Goal: Transaction & Acquisition: Purchase product/service

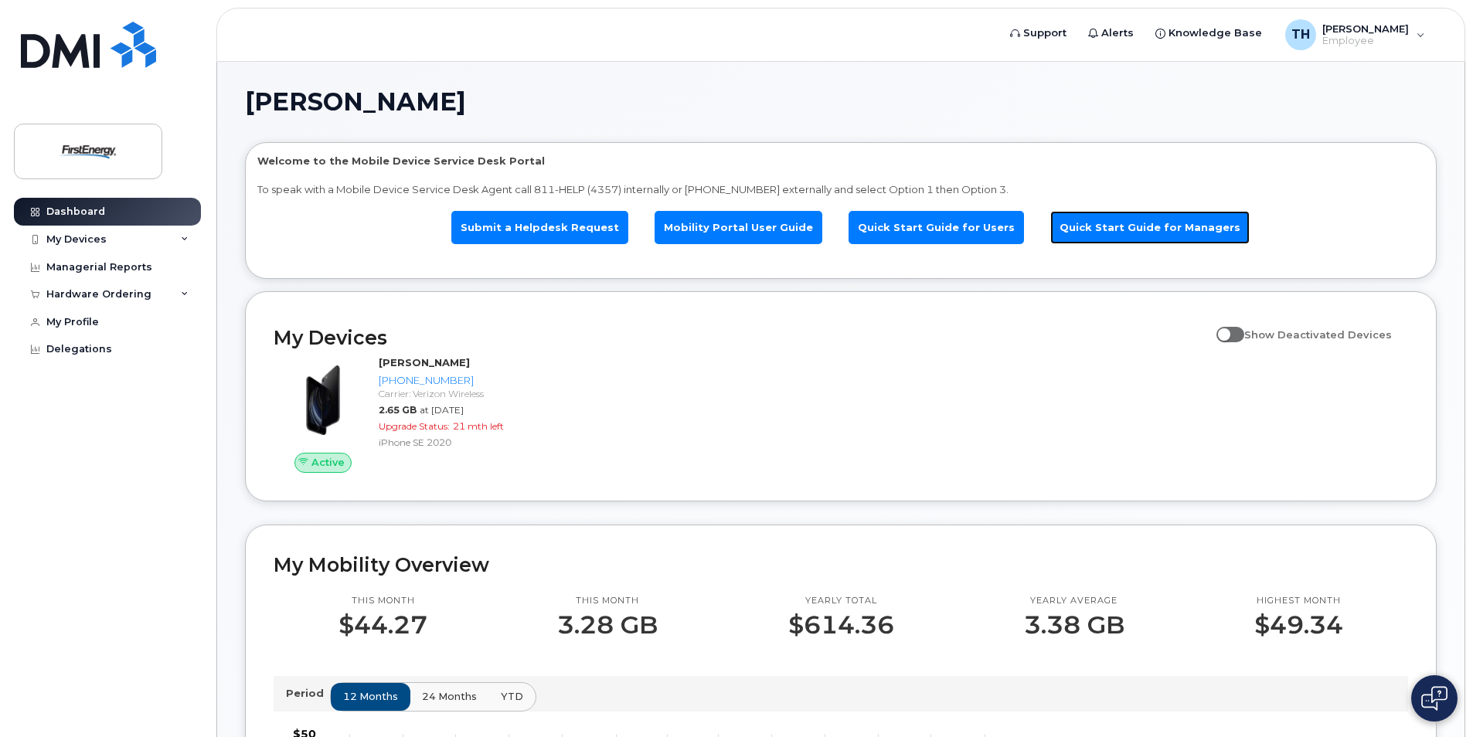
click at [1139, 224] on link "Quick Start Guide for Managers" at bounding box center [1149, 227] width 199 height 33
click at [746, 222] on link "Mobility Portal User Guide" at bounding box center [739, 227] width 168 height 33
click at [912, 221] on link "Quick Start Guide for Users" at bounding box center [936, 227] width 175 height 33
drag, startPoint x: 0, startPoint y: 0, endPoint x: 168, endPoint y: 293, distance: 337.6
click at [168, 293] on div "Hardware Ordering" at bounding box center [107, 295] width 187 height 28
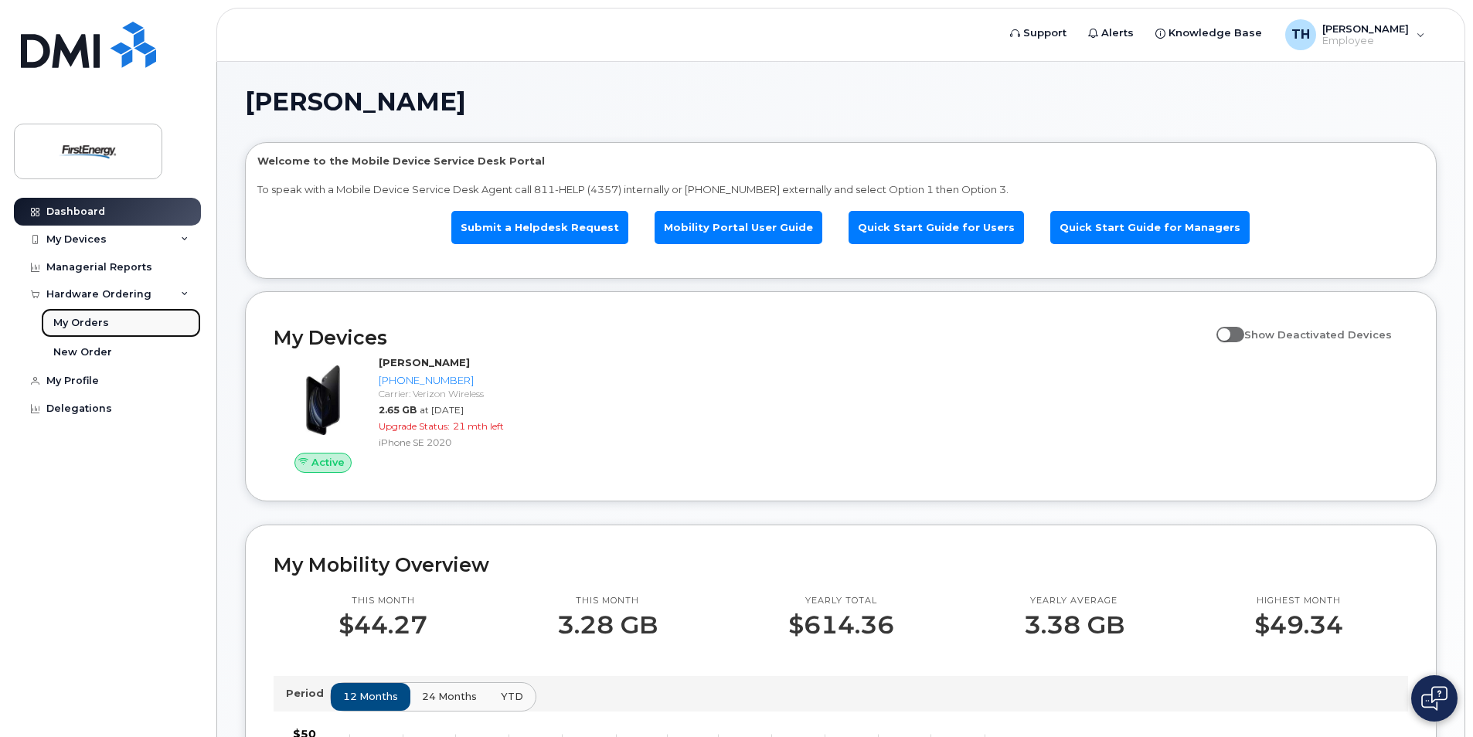
click at [83, 324] on div "My Orders" at bounding box center [81, 323] width 56 height 14
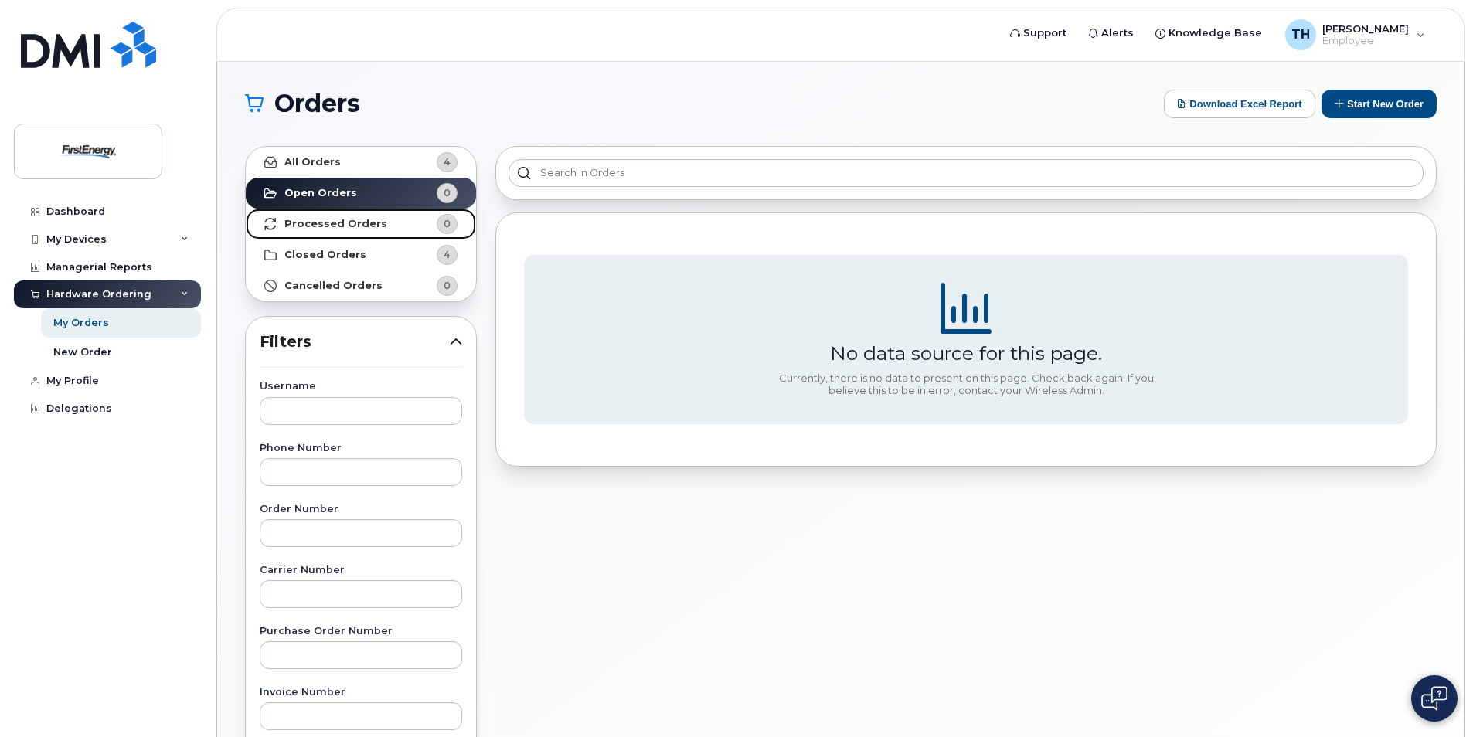
click at [334, 220] on strong "Processed Orders" at bounding box center [335, 224] width 103 height 12
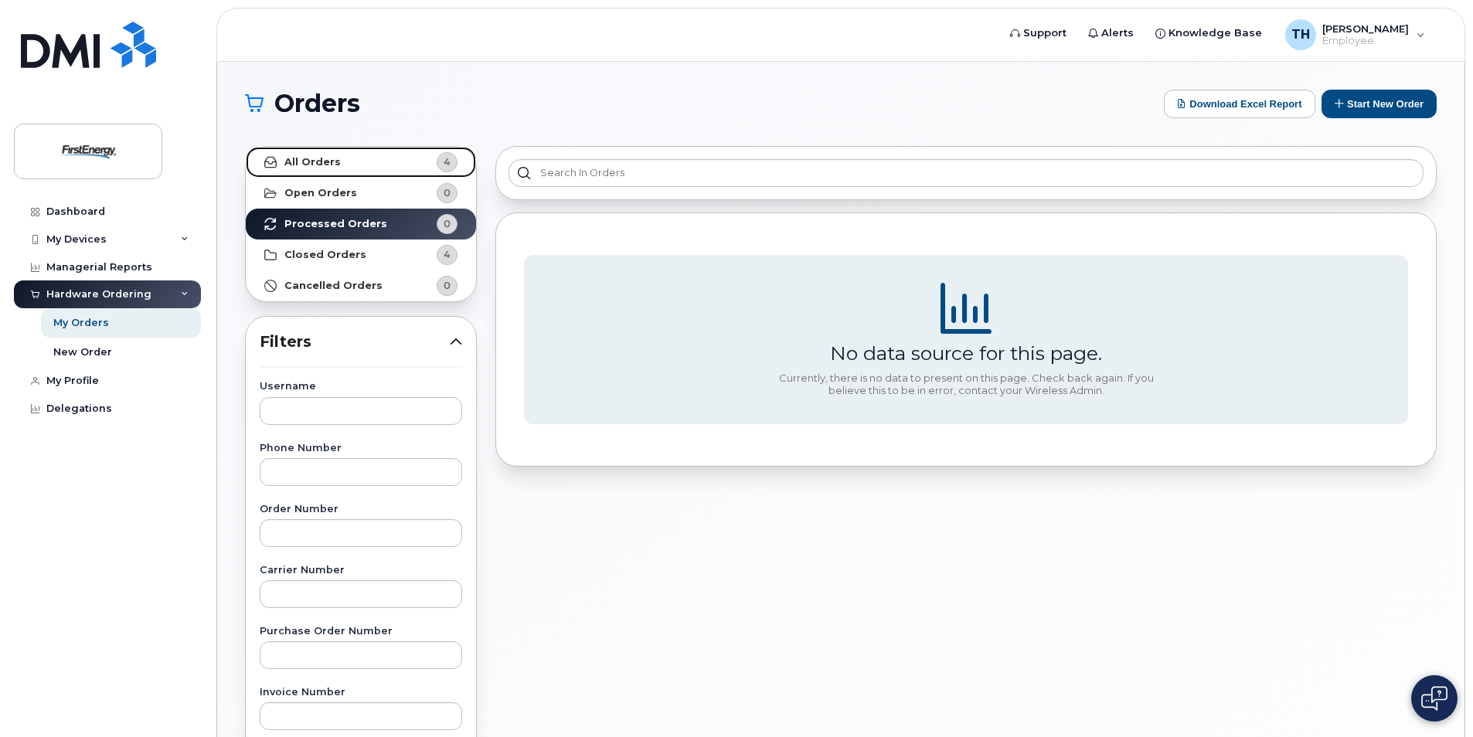
click at [318, 158] on strong "All Orders" at bounding box center [312, 162] width 56 height 12
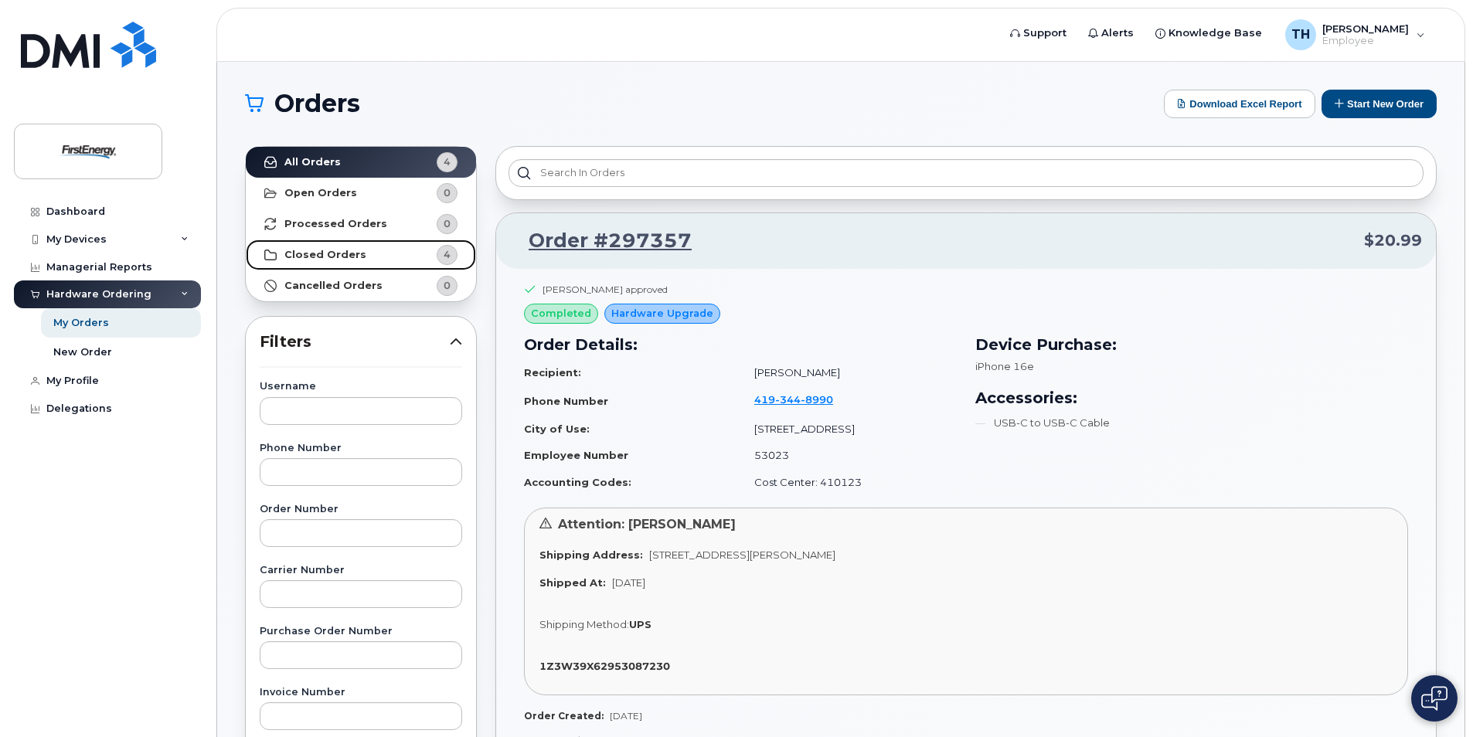
click at [330, 249] on strong "Closed Orders" at bounding box center [325, 255] width 82 height 12
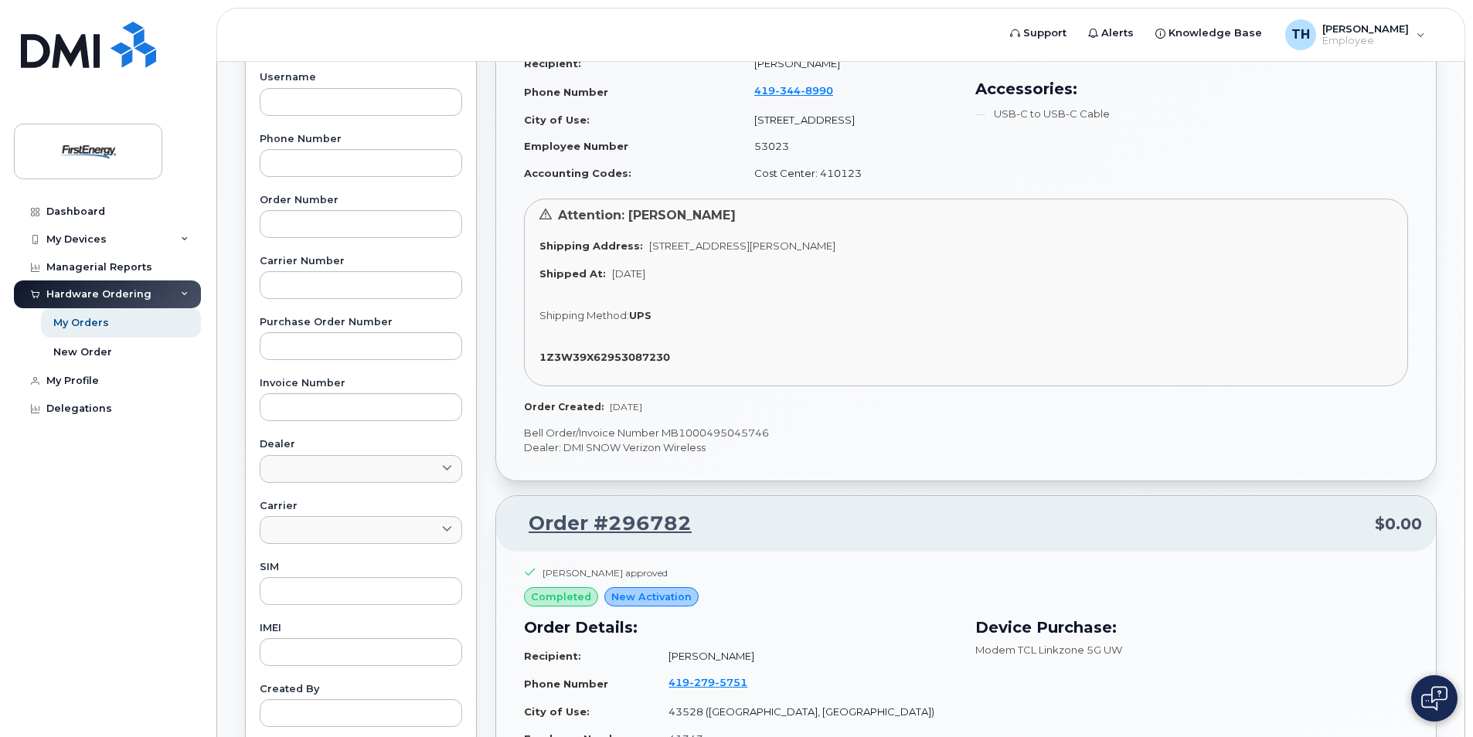
scroll to position [232, 0]
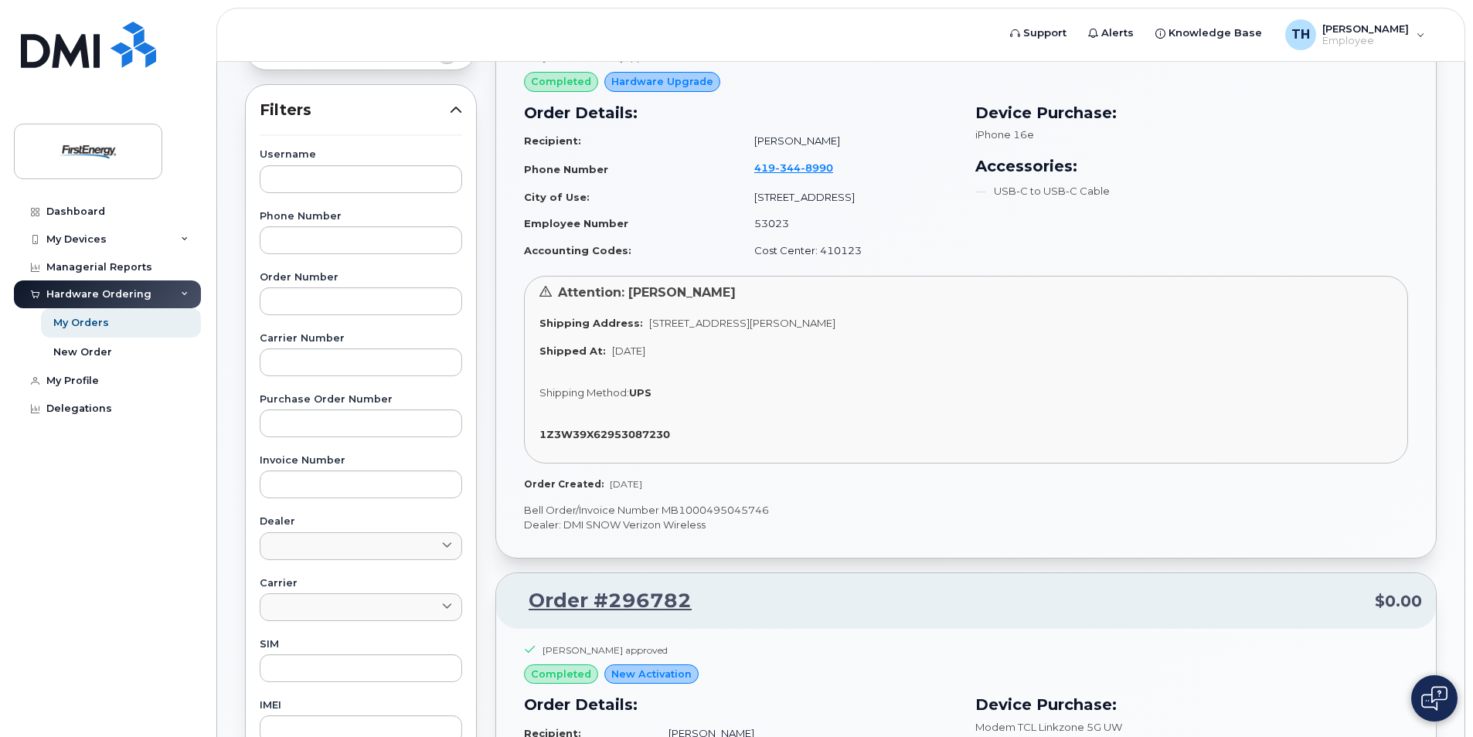
drag, startPoint x: 675, startPoint y: 319, endPoint x: 874, endPoint y: 324, distance: 199.5
click at [836, 322] on span "5457 e mabel drive, port clinton, OH, 43452, USA" at bounding box center [742, 323] width 186 height 12
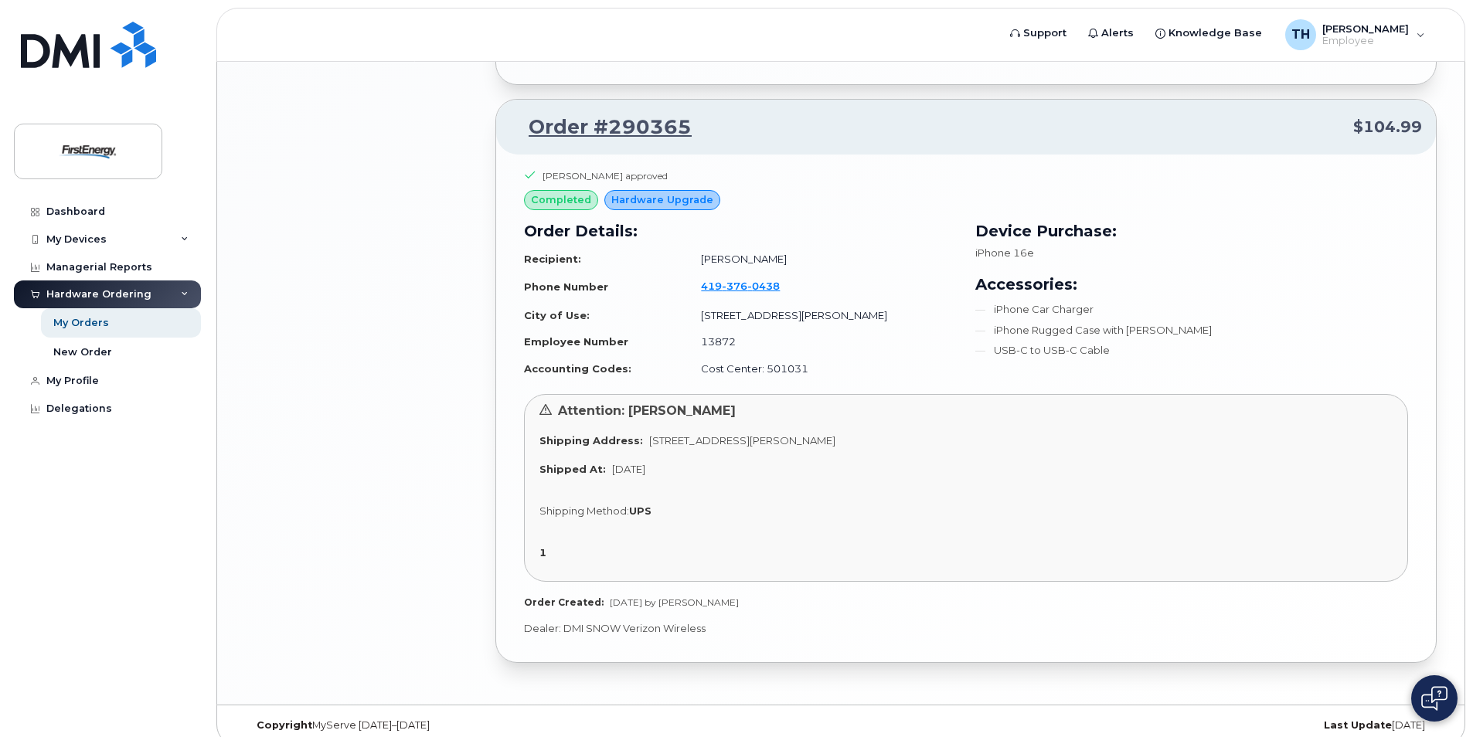
scroll to position [1908, 0]
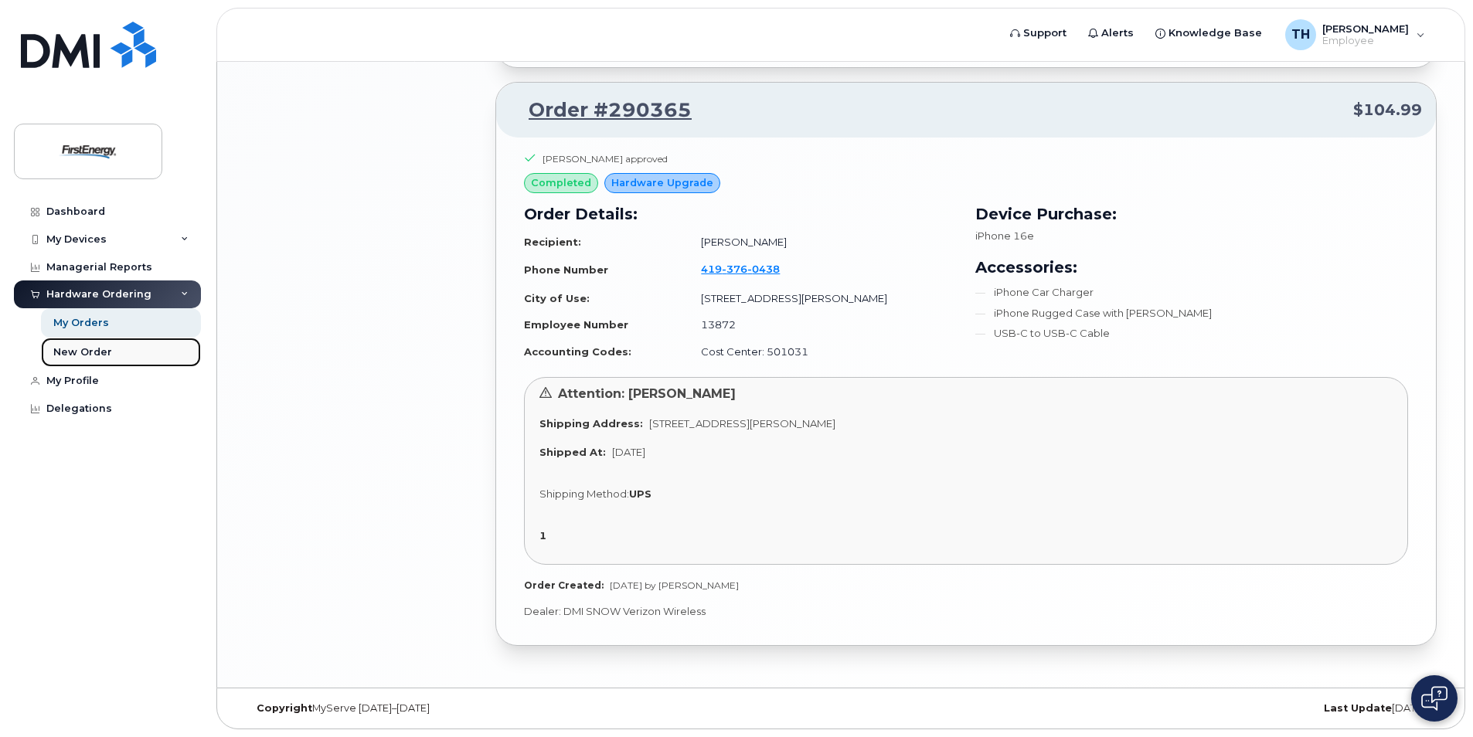
click at [87, 352] on div "New Order" at bounding box center [82, 352] width 59 height 14
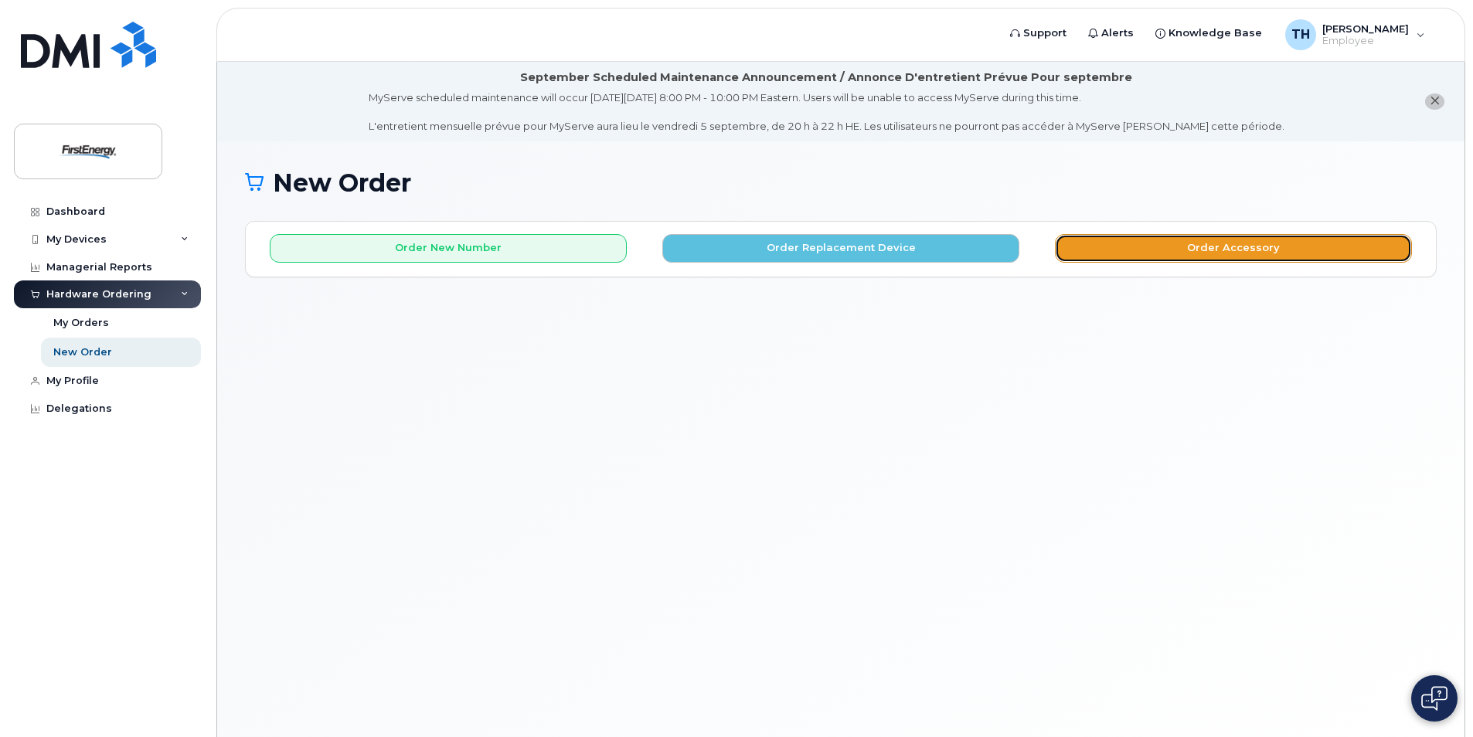
click at [1219, 254] on button "Order Accessory" at bounding box center [1233, 248] width 357 height 29
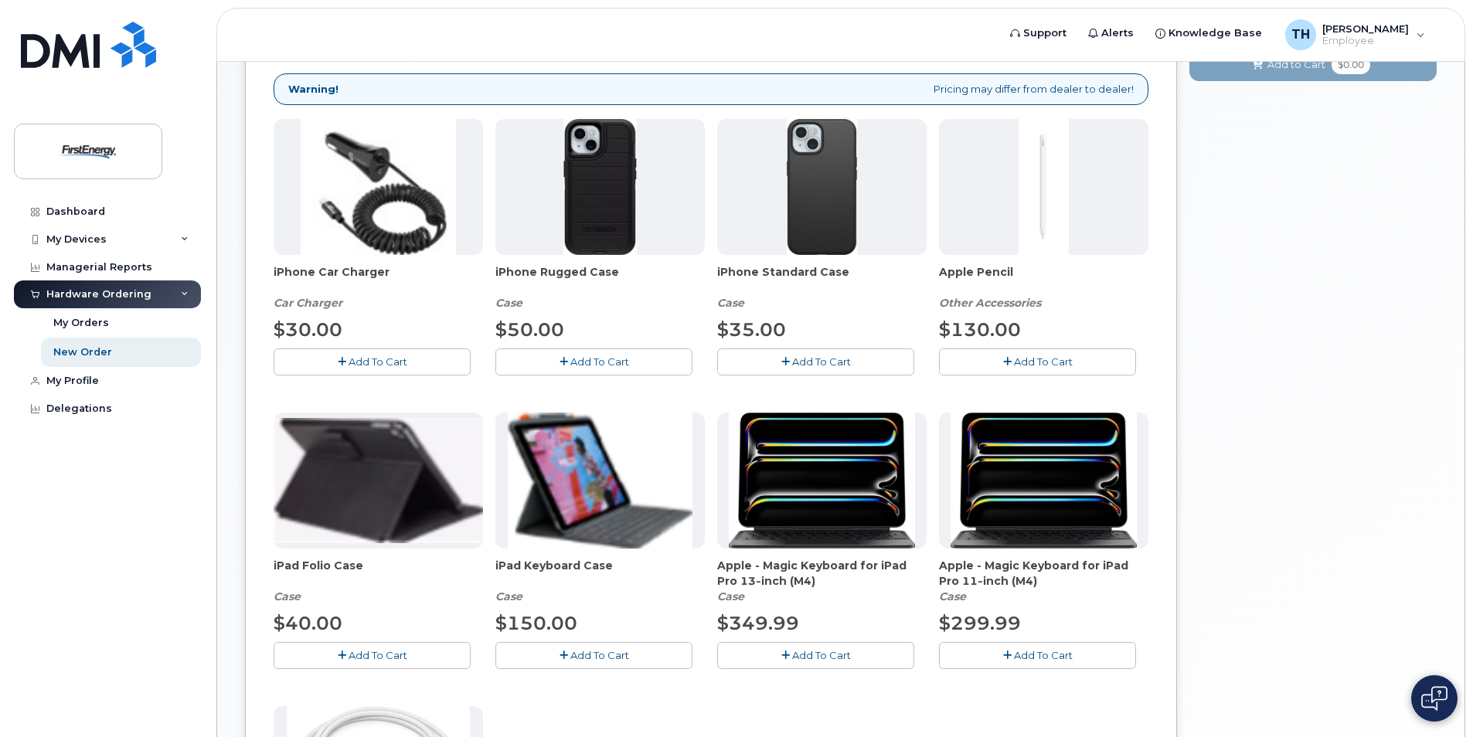
scroll to position [309, 0]
click at [384, 357] on span "Add To Cart" at bounding box center [378, 361] width 59 height 12
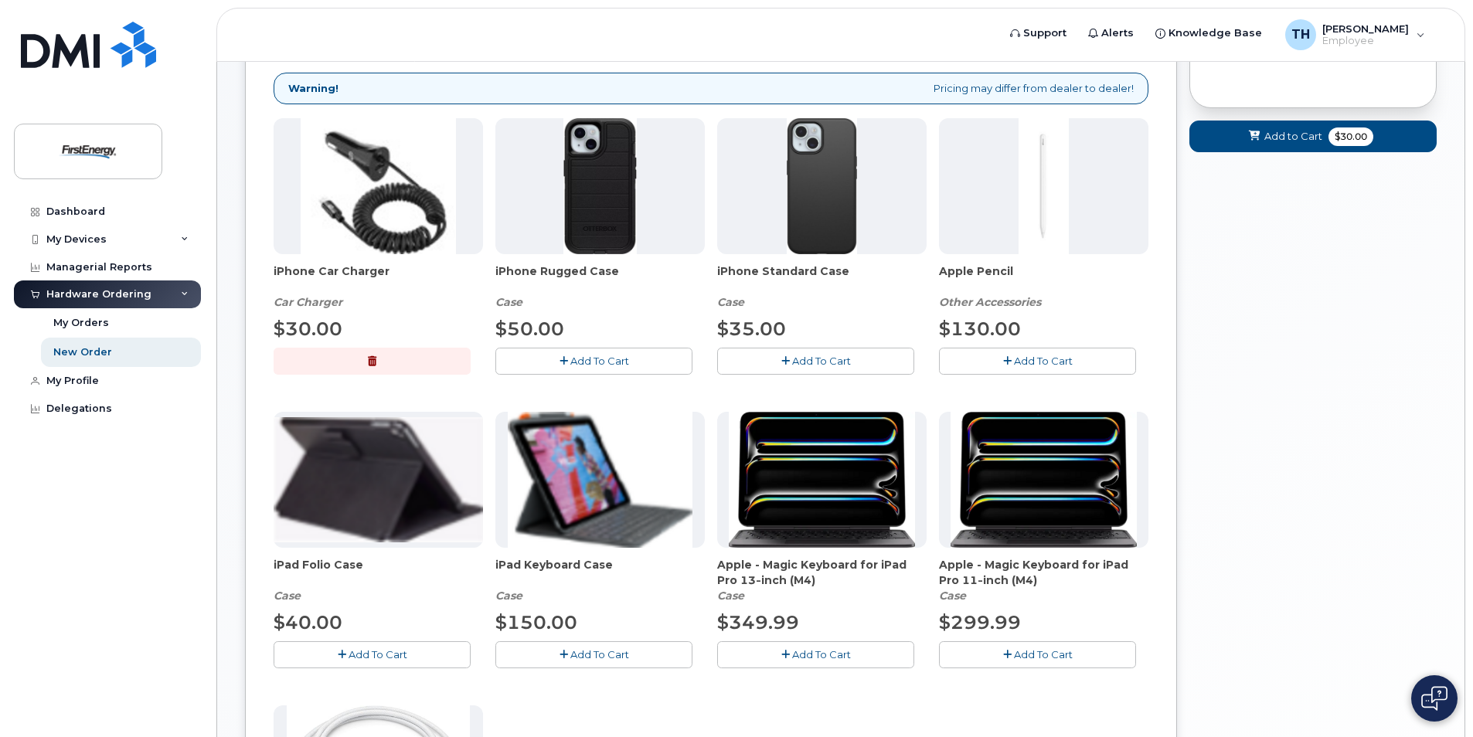
click at [605, 356] on span "Add To Cart" at bounding box center [599, 361] width 59 height 12
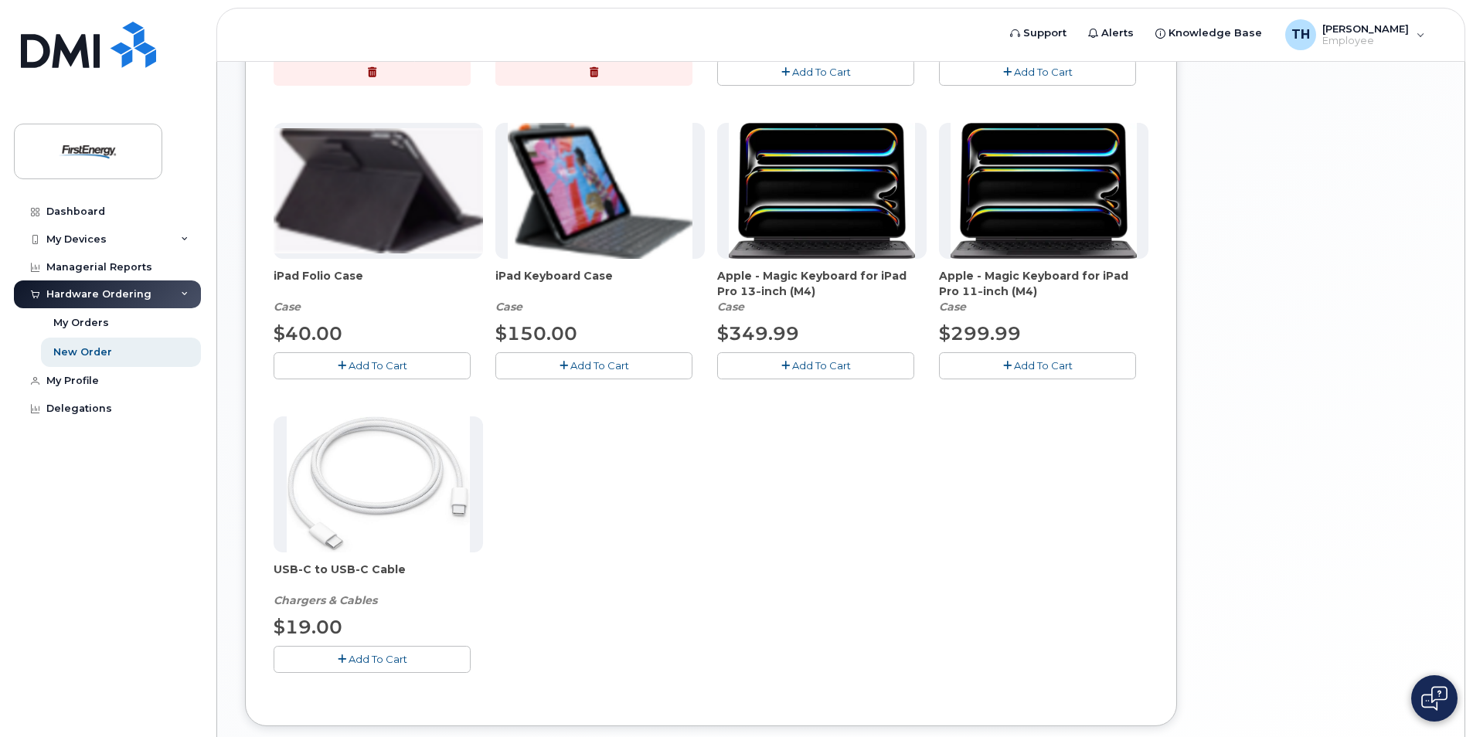
scroll to position [618, 0]
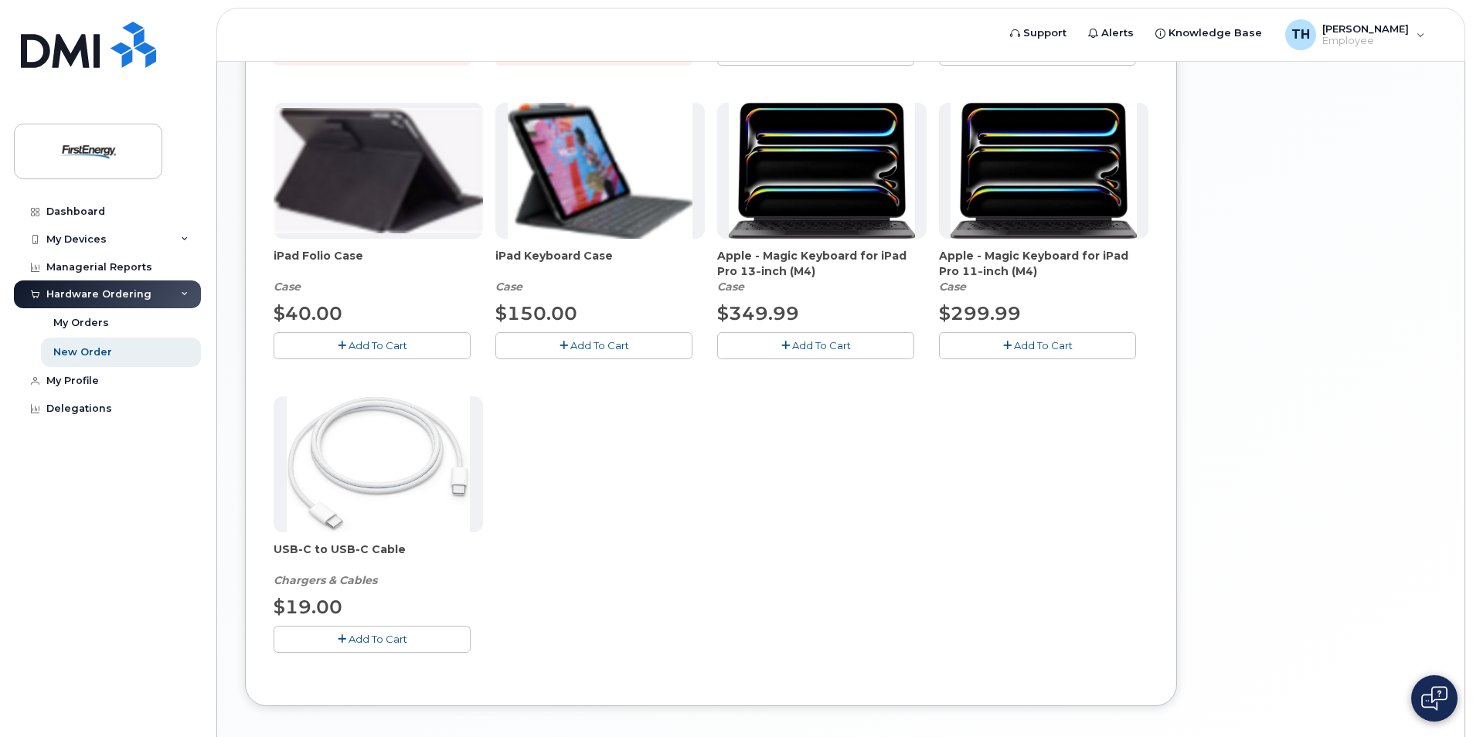
click at [369, 637] on span "Add To Cart" at bounding box center [378, 639] width 59 height 12
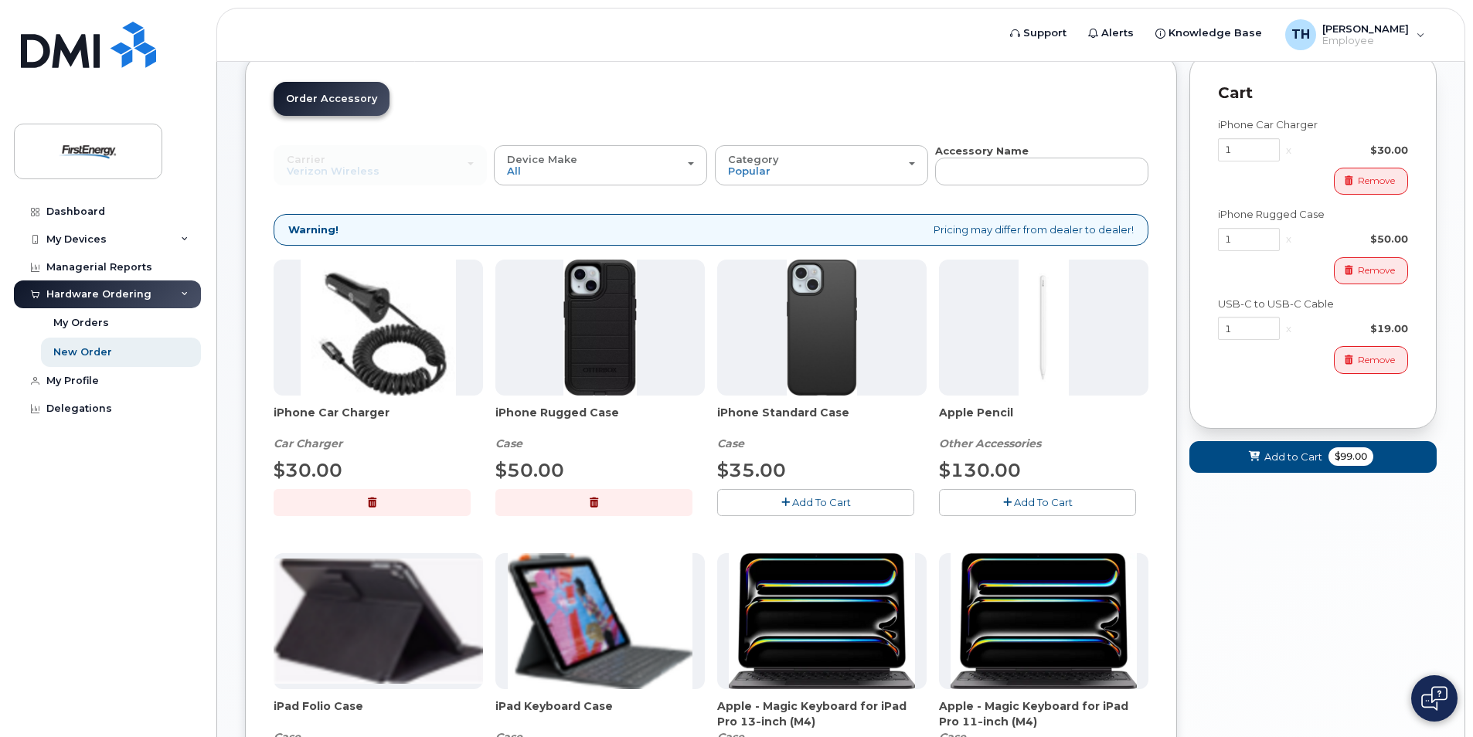
scroll to position [155, 0]
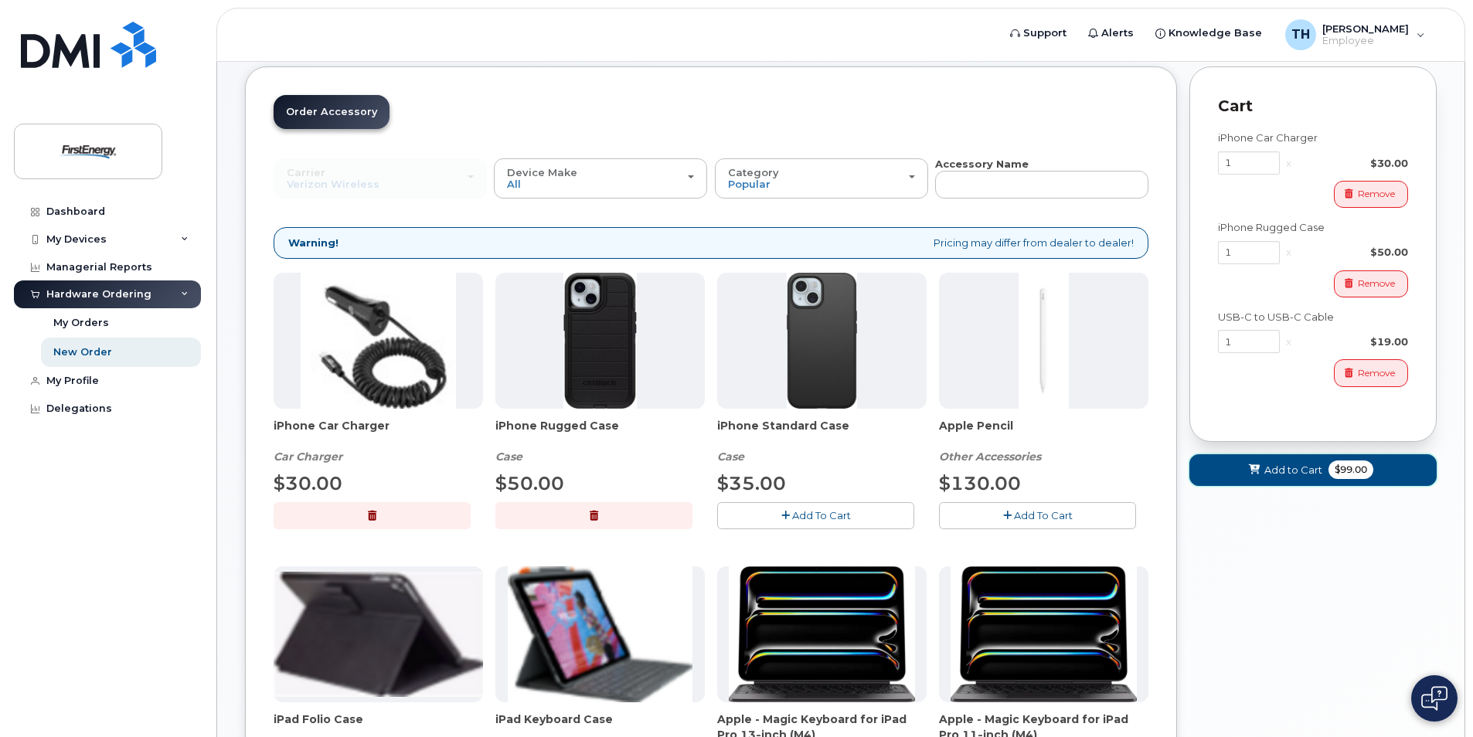
click at [1289, 464] on span "Add to Cart" at bounding box center [1293, 470] width 58 height 15
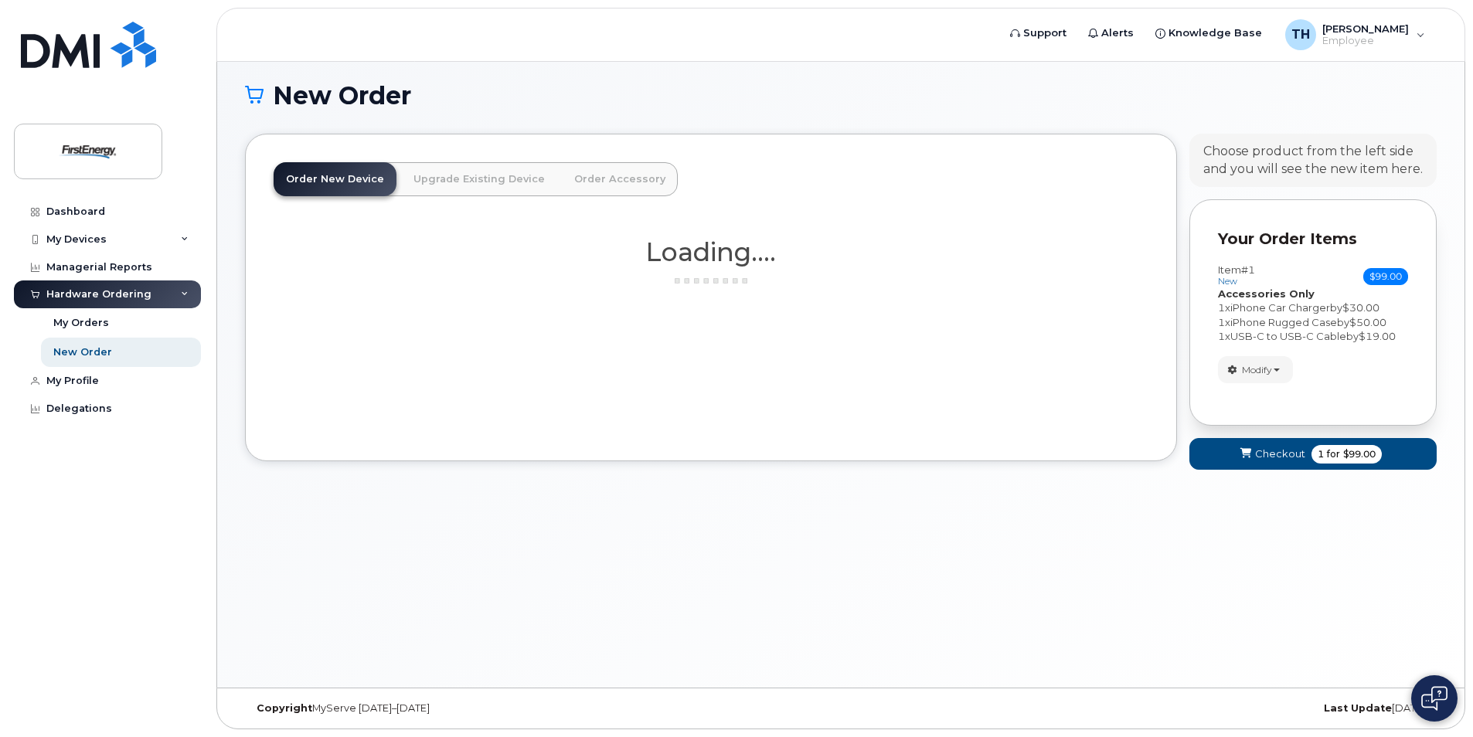
scroll to position [87, 0]
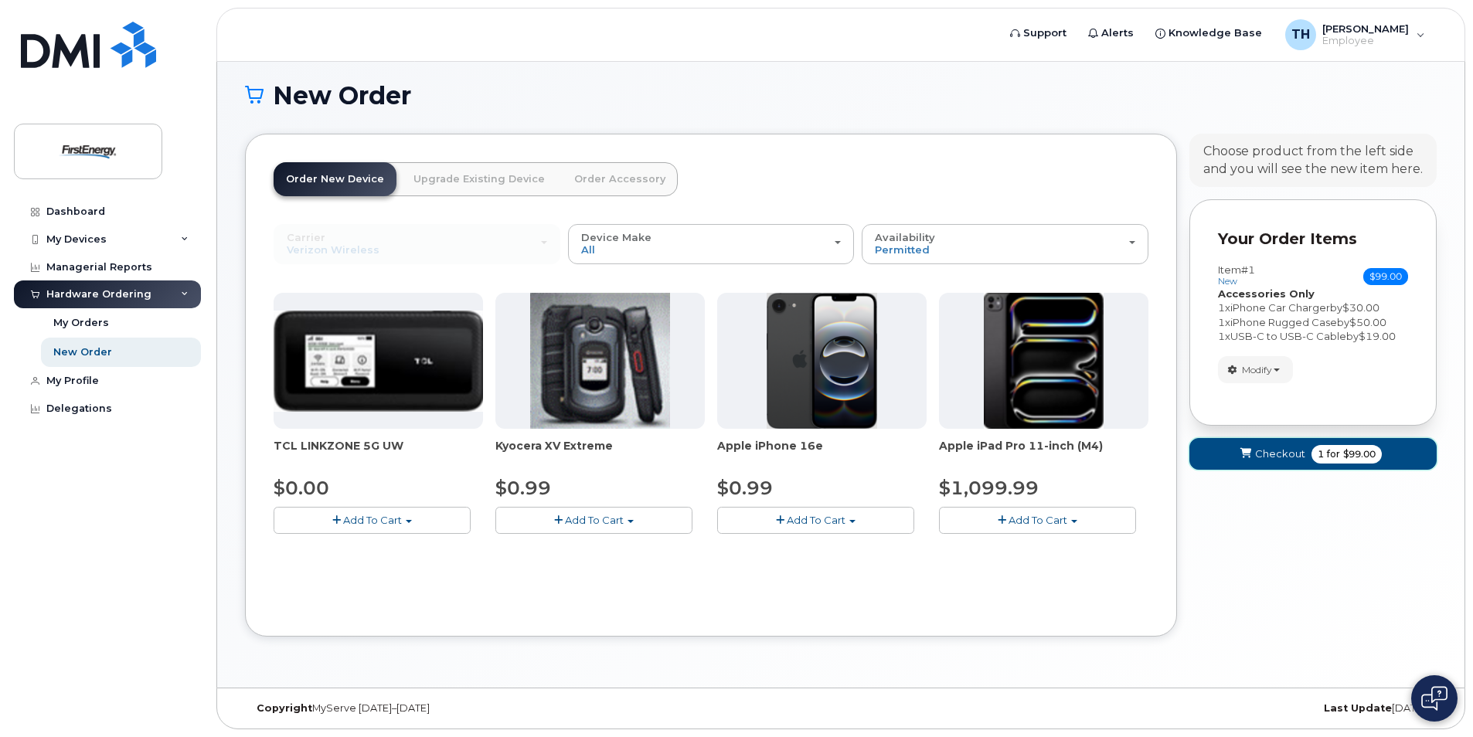
click at [1289, 450] on span "Checkout" at bounding box center [1280, 454] width 50 height 15
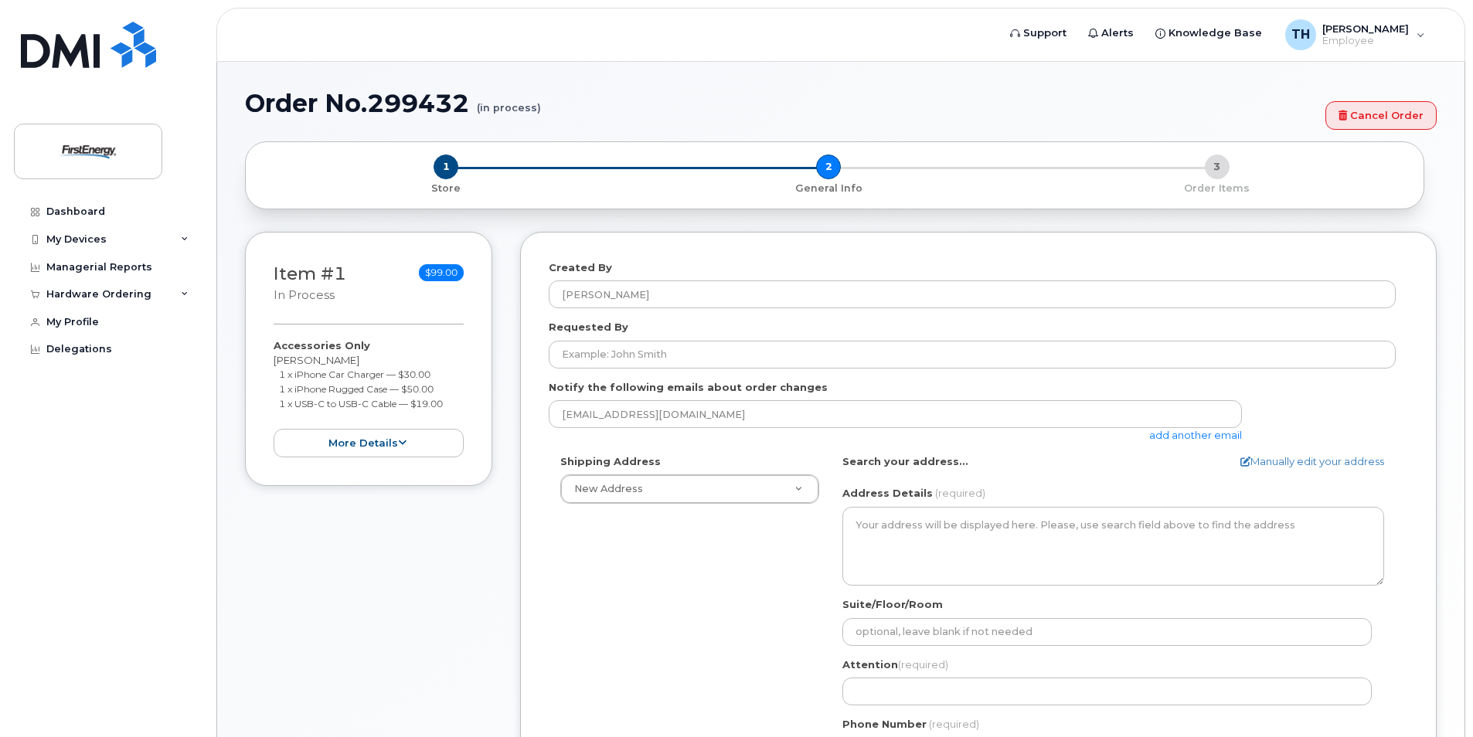
select select
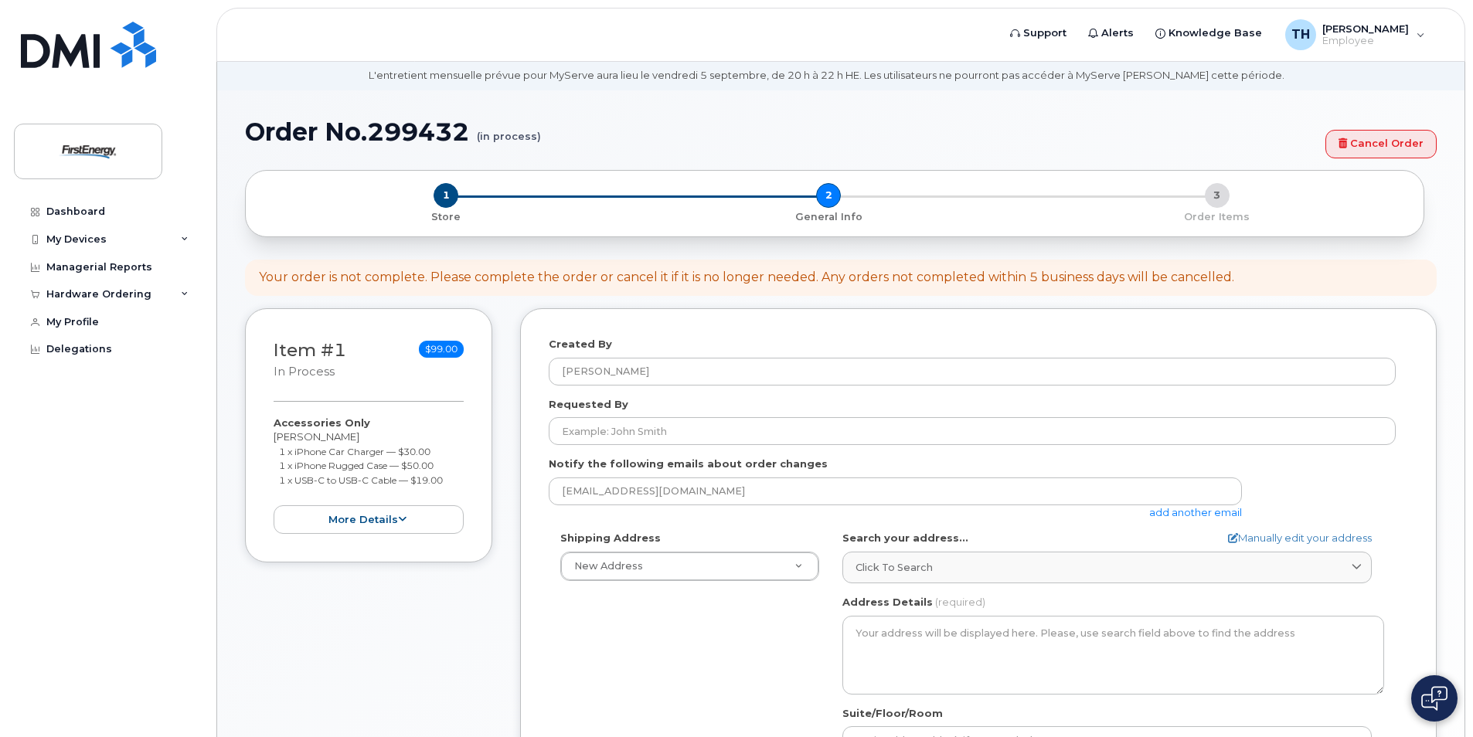
scroll to position [155, 0]
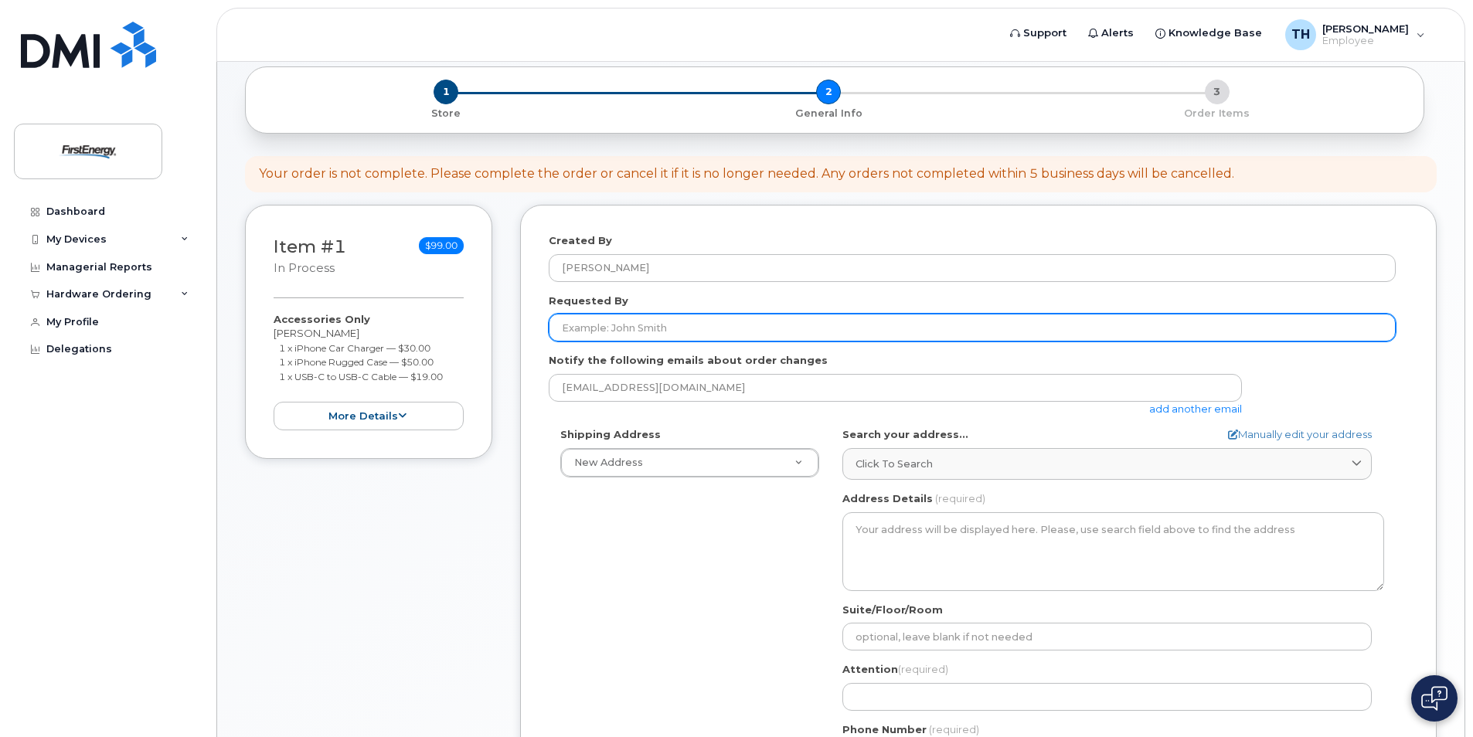
click at [594, 326] on input "Requested By" at bounding box center [972, 328] width 847 height 28
type input "T Haley"
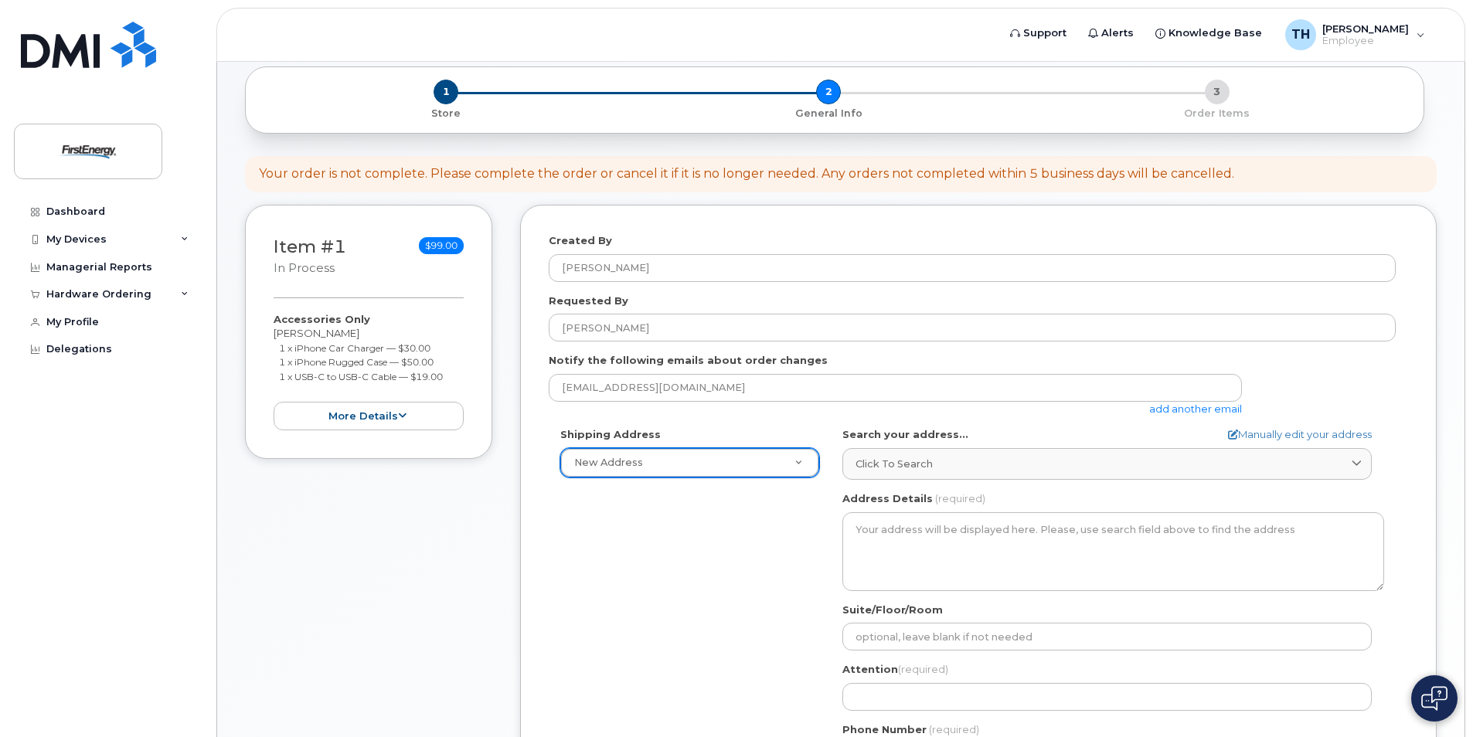
select select
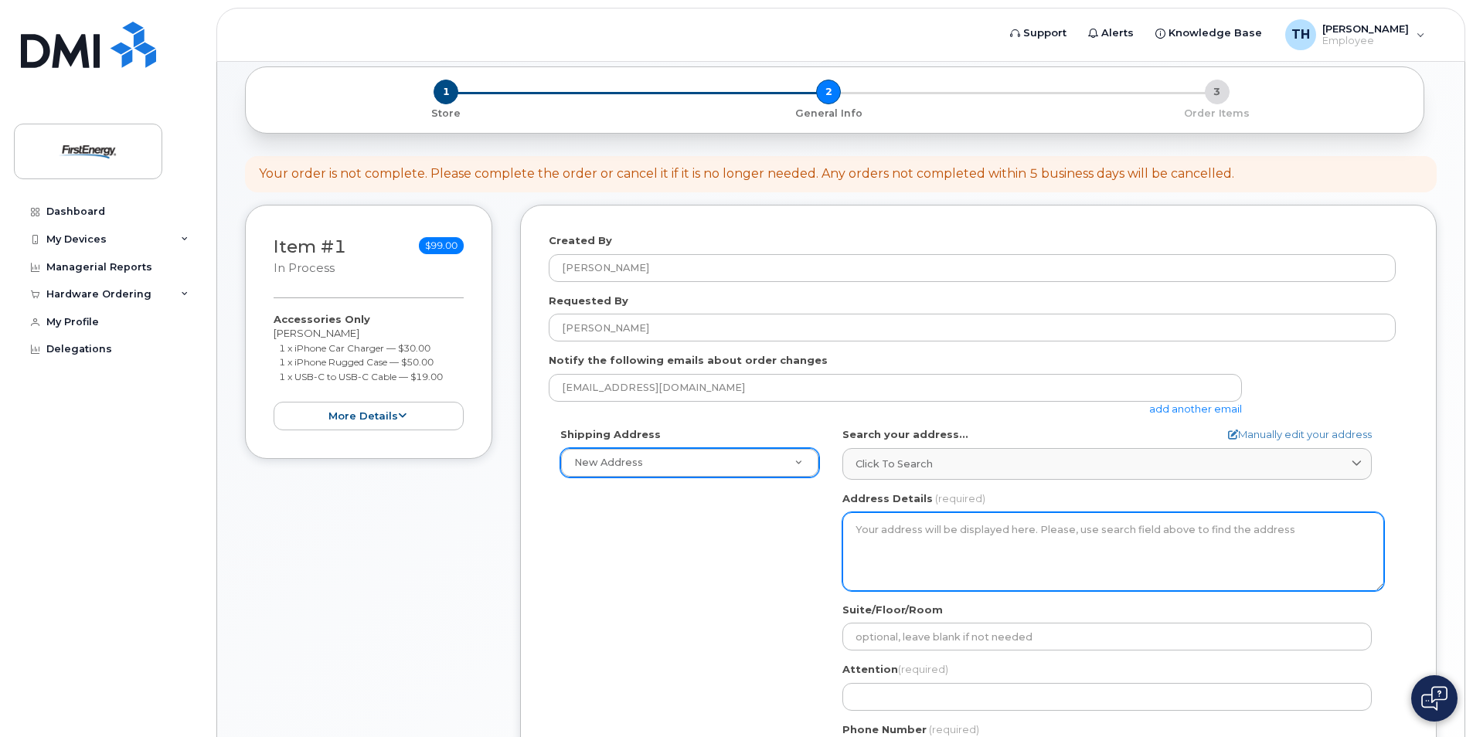
click at [954, 529] on textarea "Address Details" at bounding box center [1113, 551] width 542 height 79
click at [928, 537] on textarea "Address Details" at bounding box center [1113, 551] width 542 height 79
click at [865, 536] on textarea "Address Details" at bounding box center [1113, 551] width 542 height 79
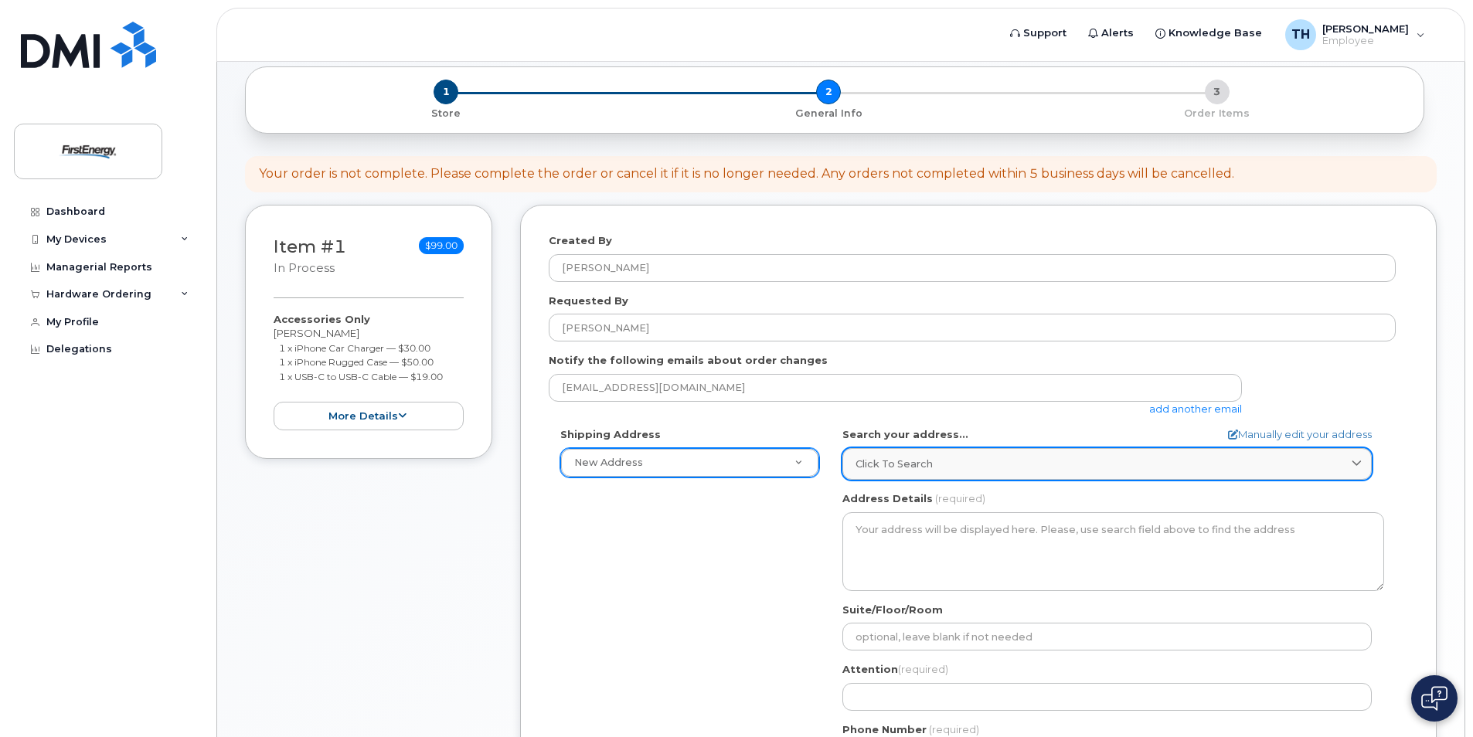
click at [905, 460] on span "Click to search" at bounding box center [894, 464] width 77 height 15
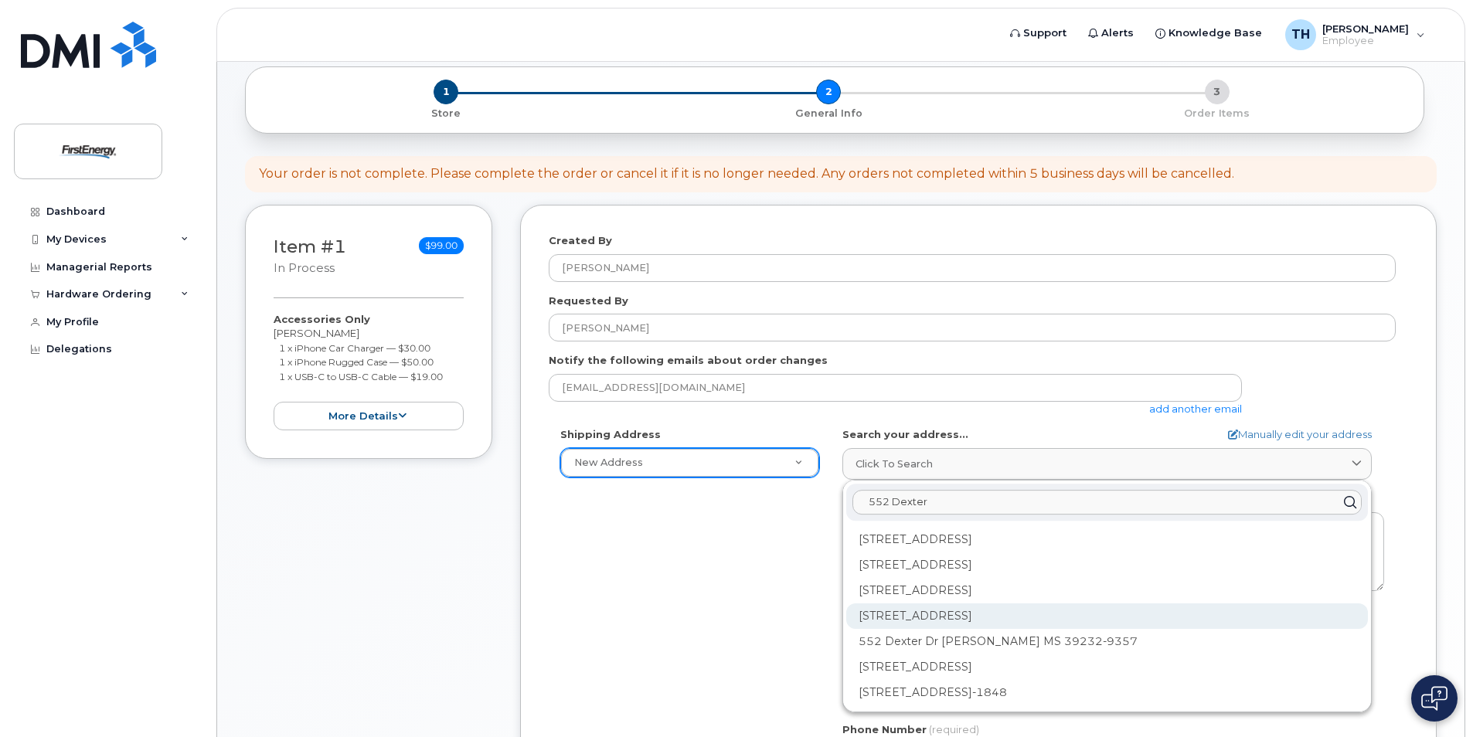
type input "552 Dexter"
click at [1008, 611] on div "552 Dexter St Toledo OH 43608-2432" at bounding box center [1107, 617] width 522 height 26
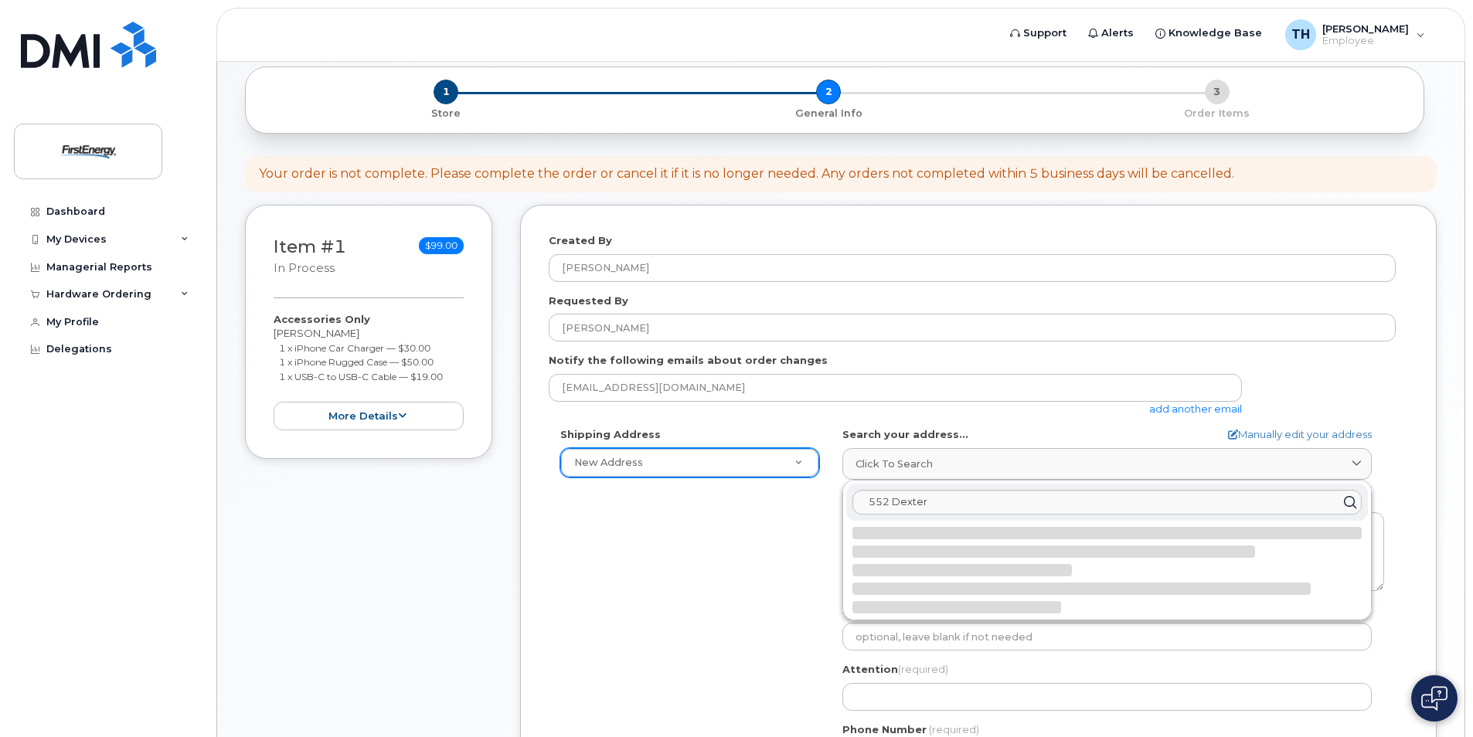
select select
type textarea "552 Dexter St TOLEDO OH 43608-2432 UNITED STATES"
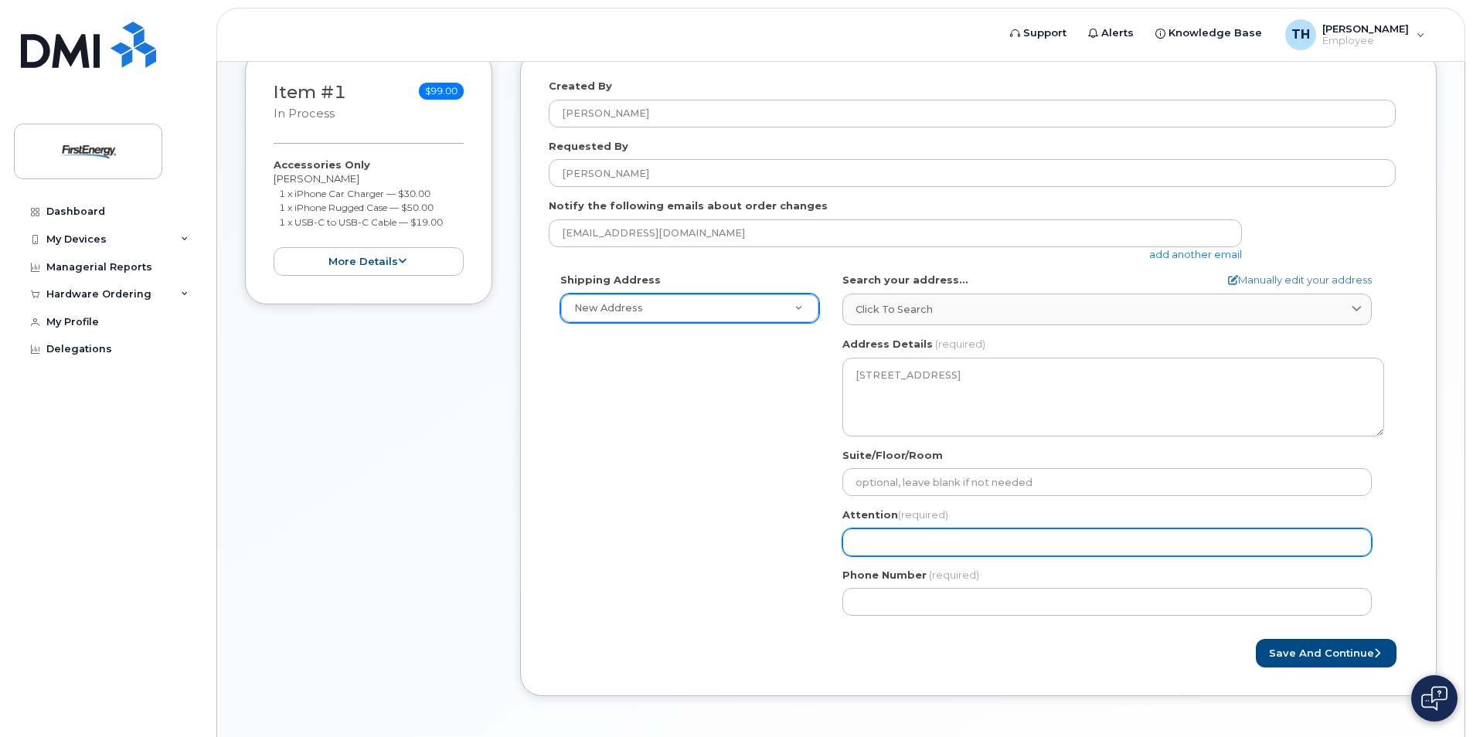
scroll to position [369, 0]
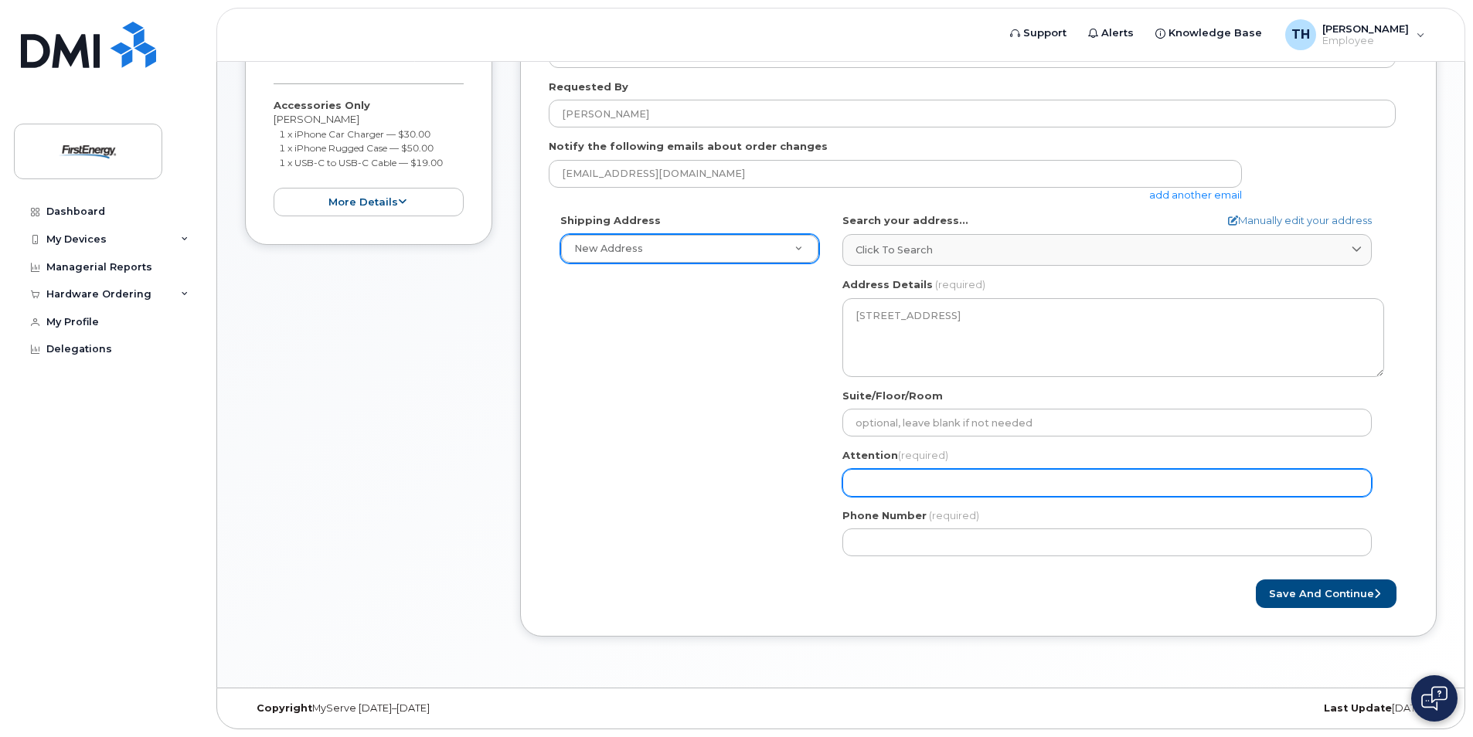
click at [866, 485] on input "Attention (required)" at bounding box center [1106, 483] width 529 height 28
select select
type input "t"
select select
type input "t H"
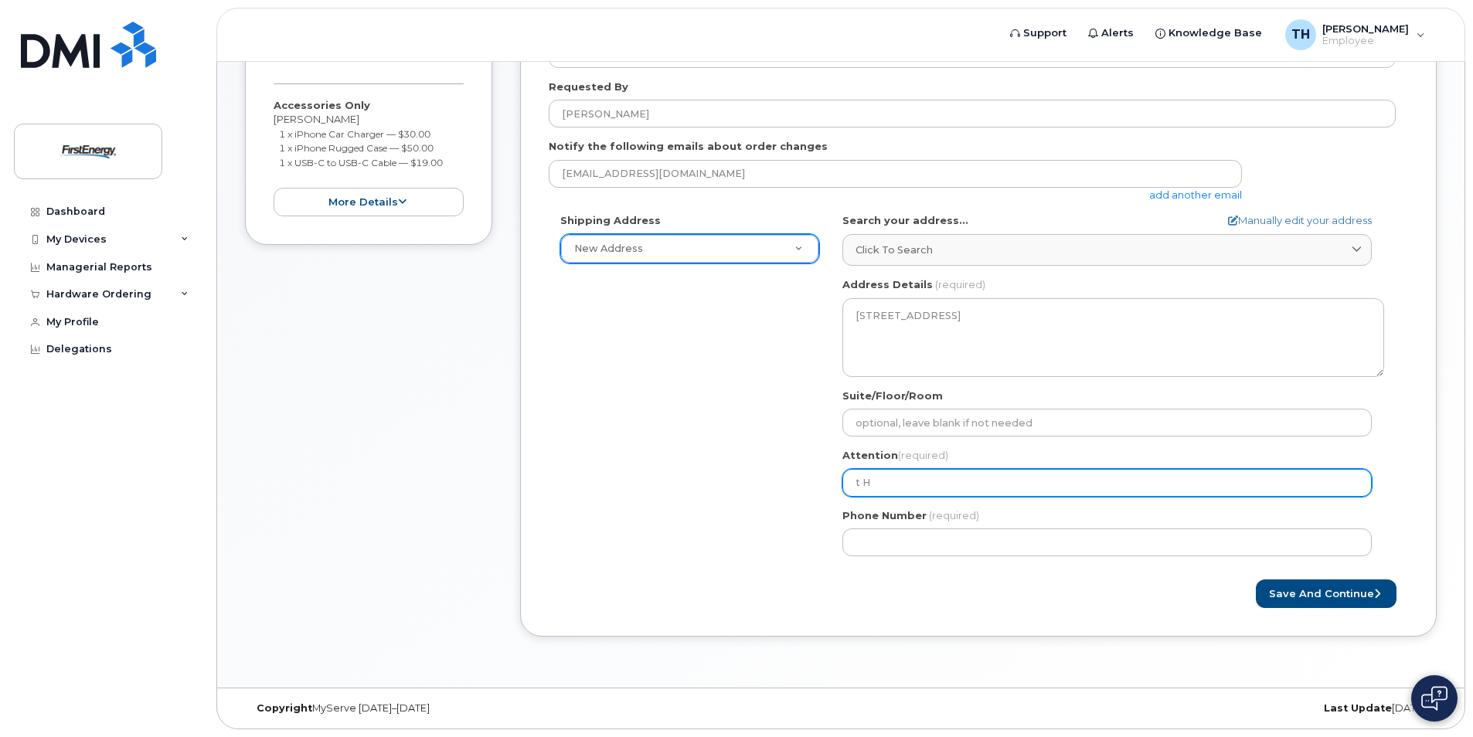
select select
type input "t Ha"
select select
type input "t Hal"
select select
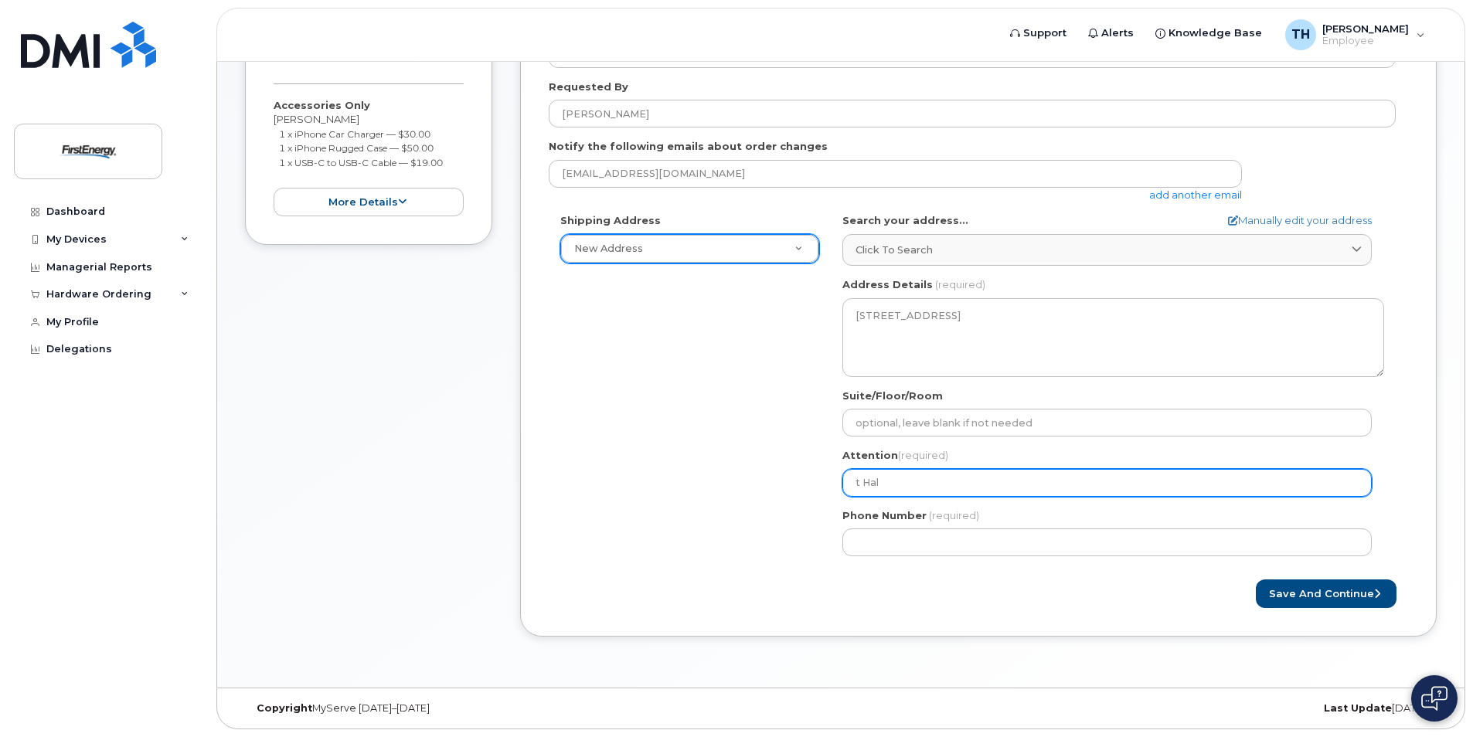
type input "t Hale"
select select
type input "t Haley"
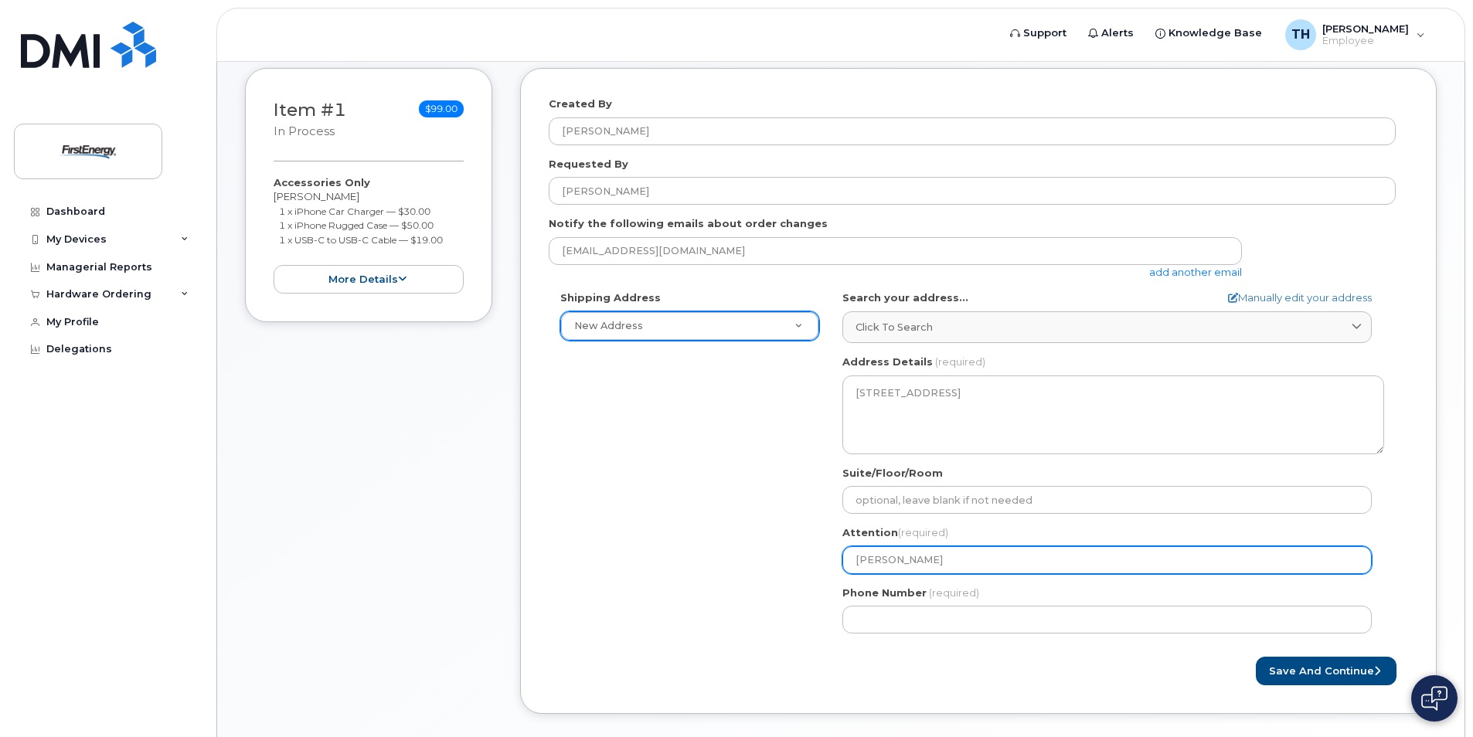
click at [862, 558] on input "t Haley" at bounding box center [1106, 560] width 529 height 28
select select
type input "tHaley"
select select
type input "Haley"
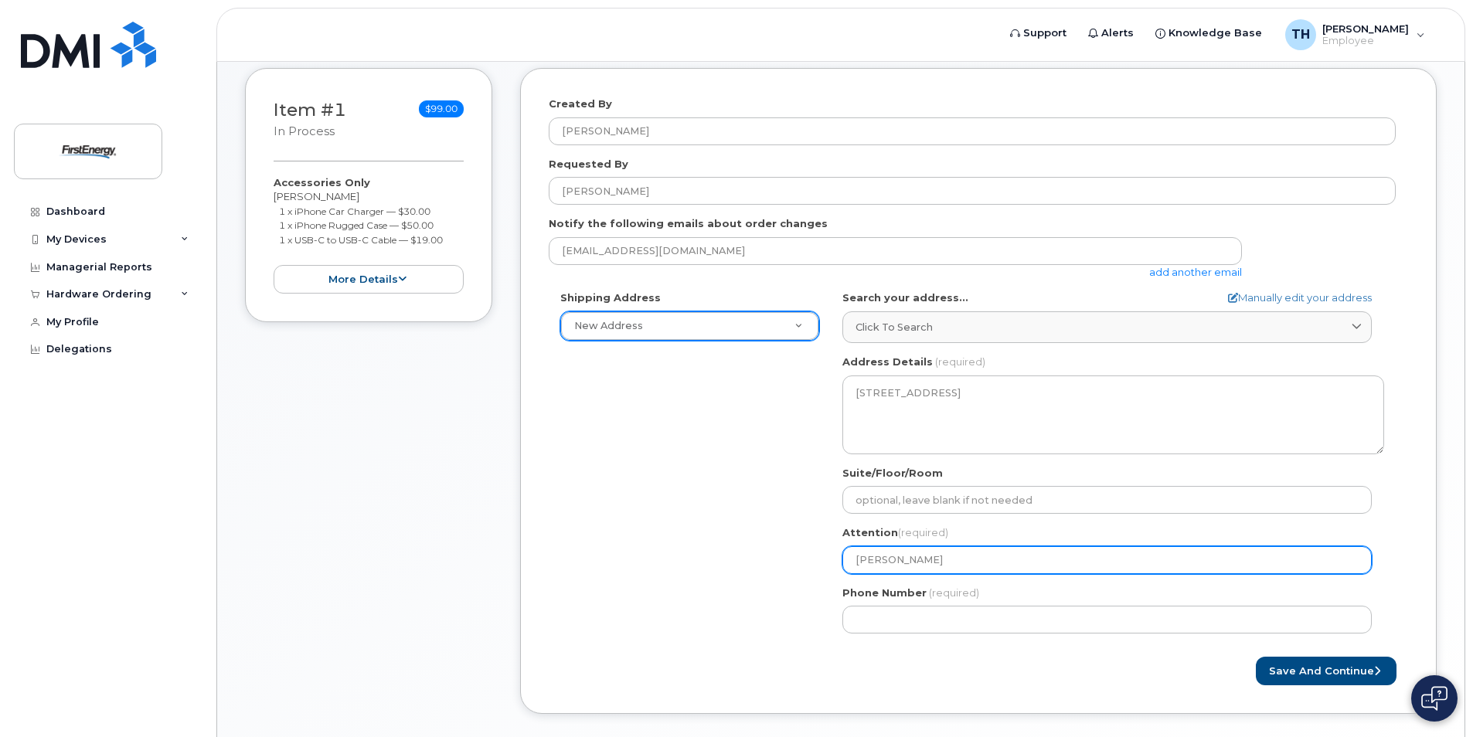
select select
type input "tHaley"
select select
type input "Haley"
select select
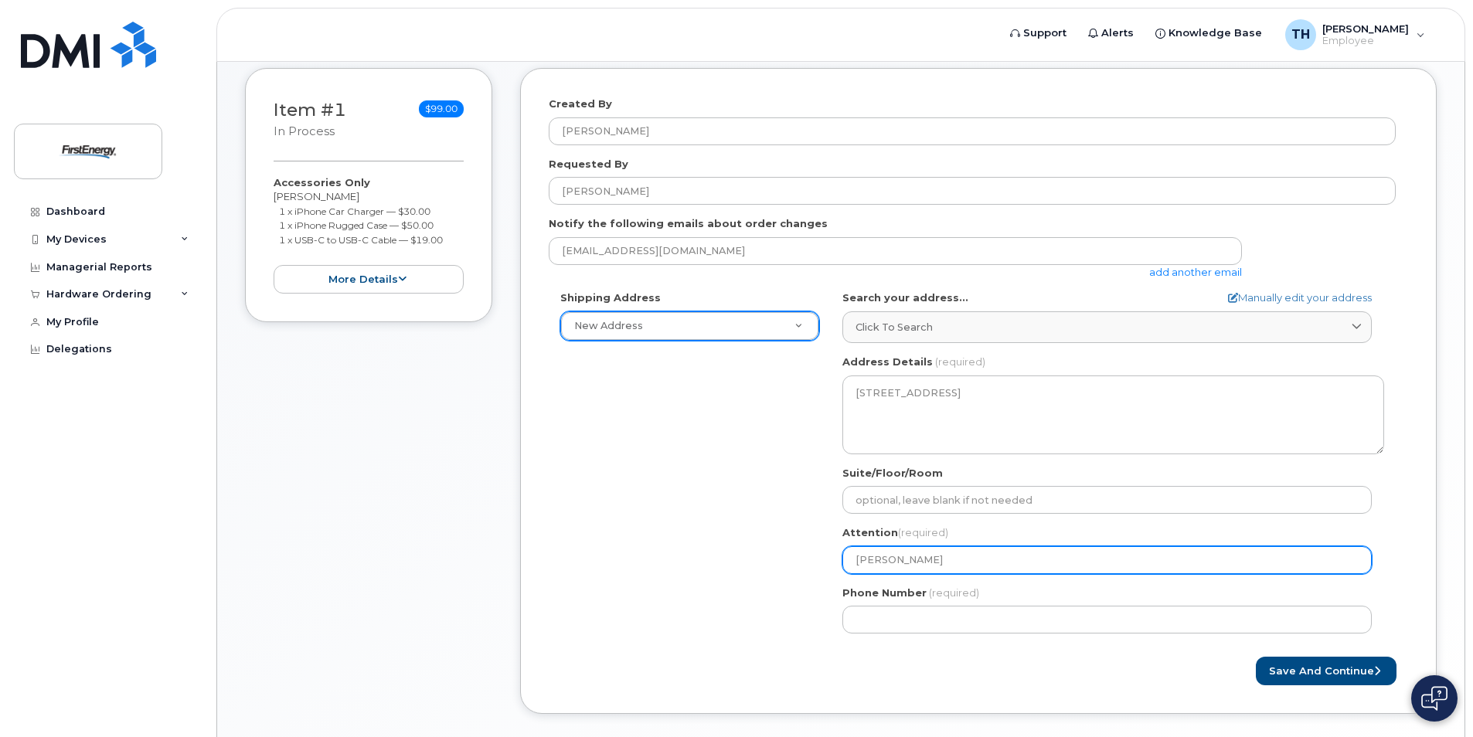
type input "THaley"
select select
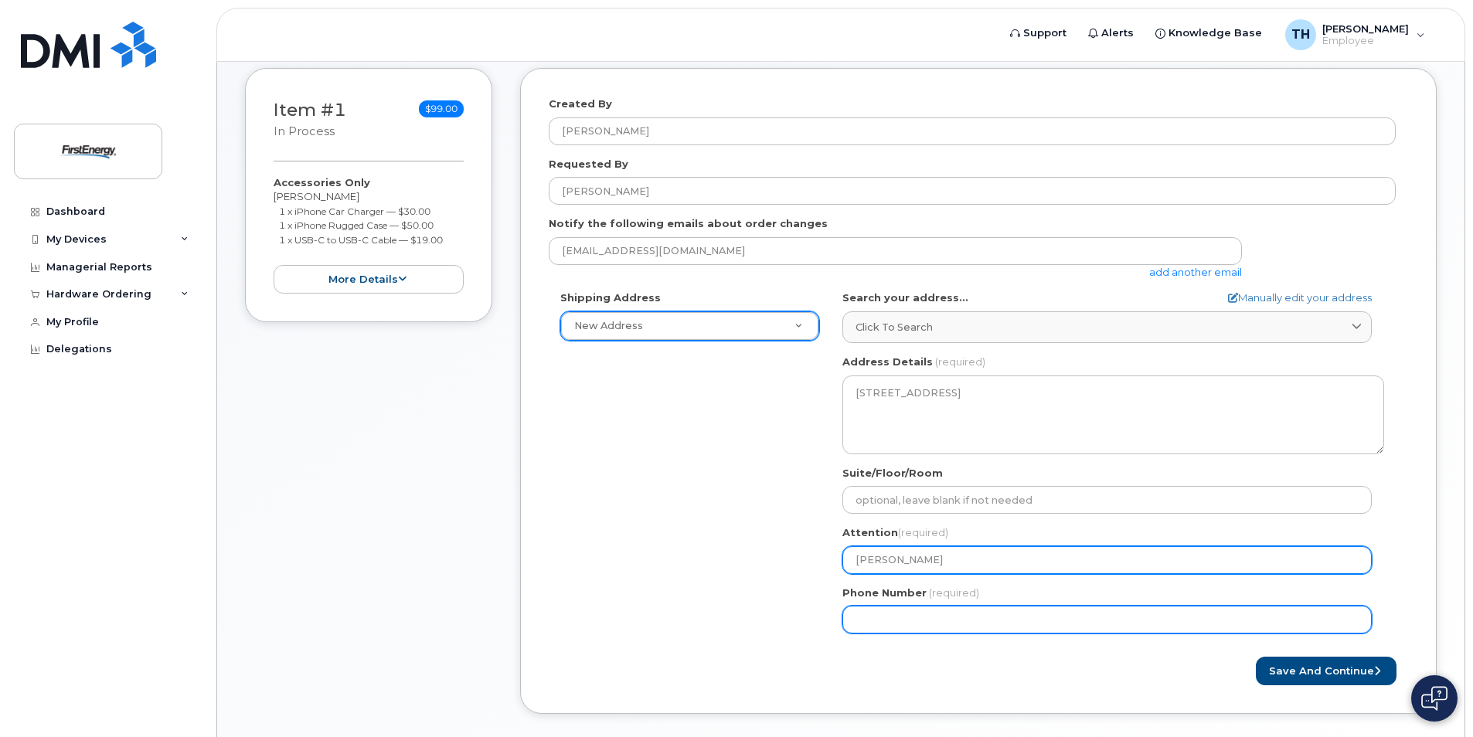
type input "[PERSON_NAME]"
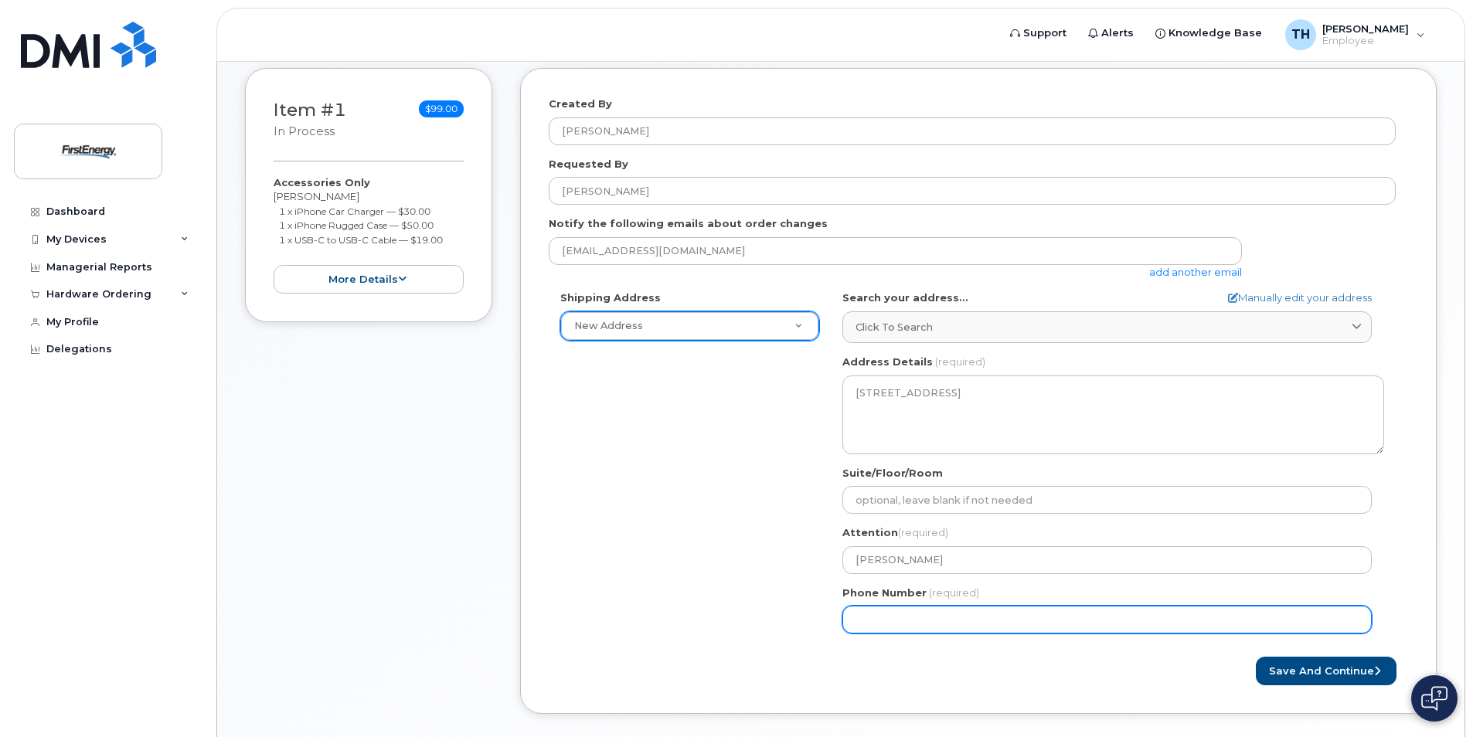
click at [869, 631] on input "Phone Number" at bounding box center [1106, 620] width 529 height 28
type input "419376043"
select select
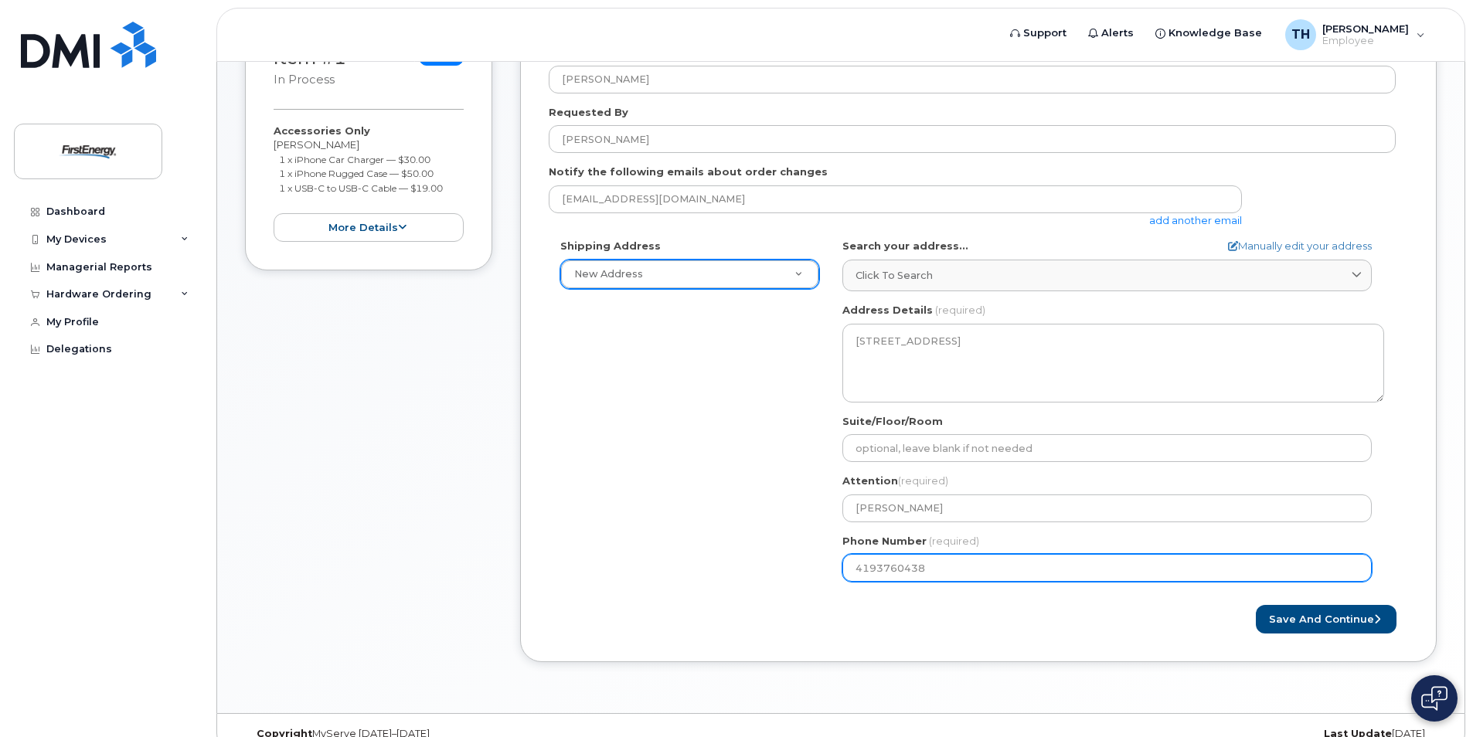
scroll to position [369, 0]
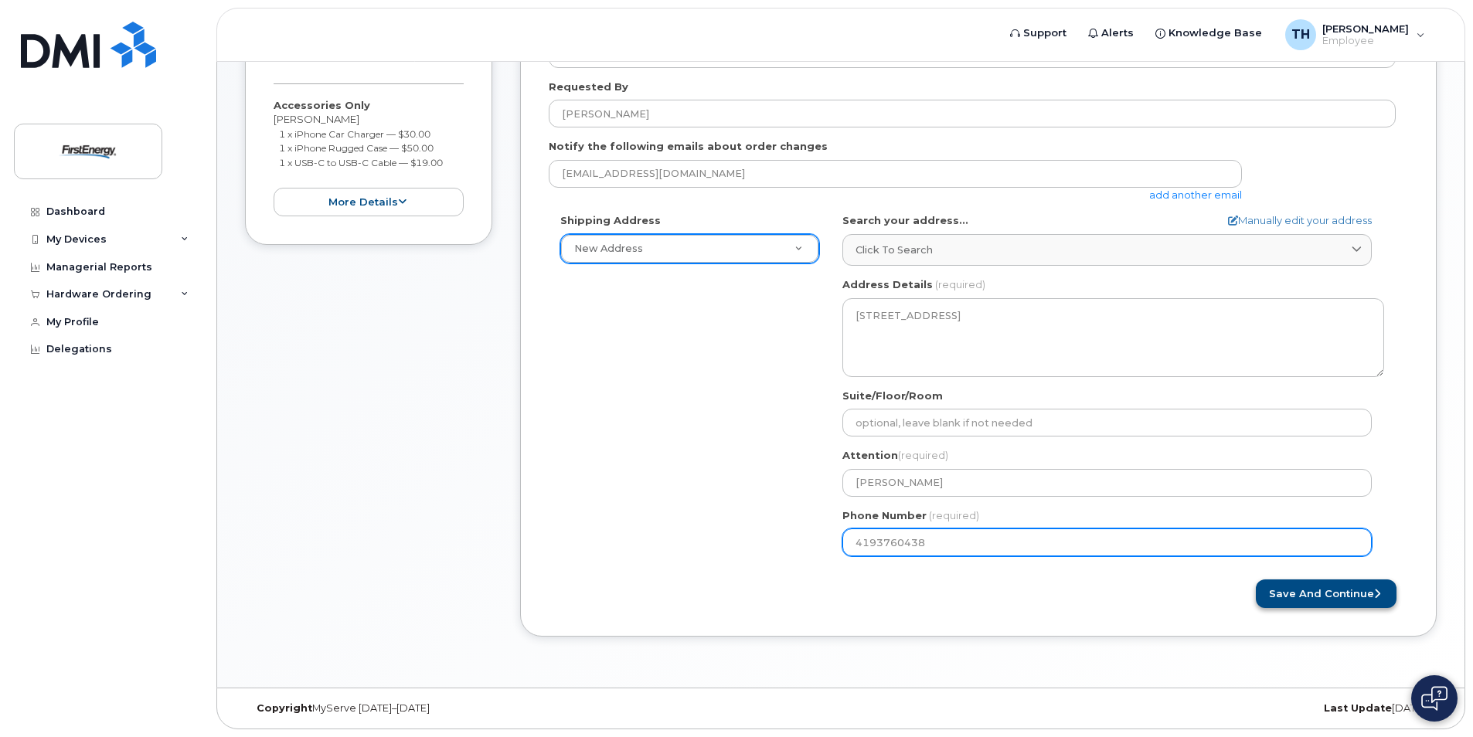
type input "4193760438"
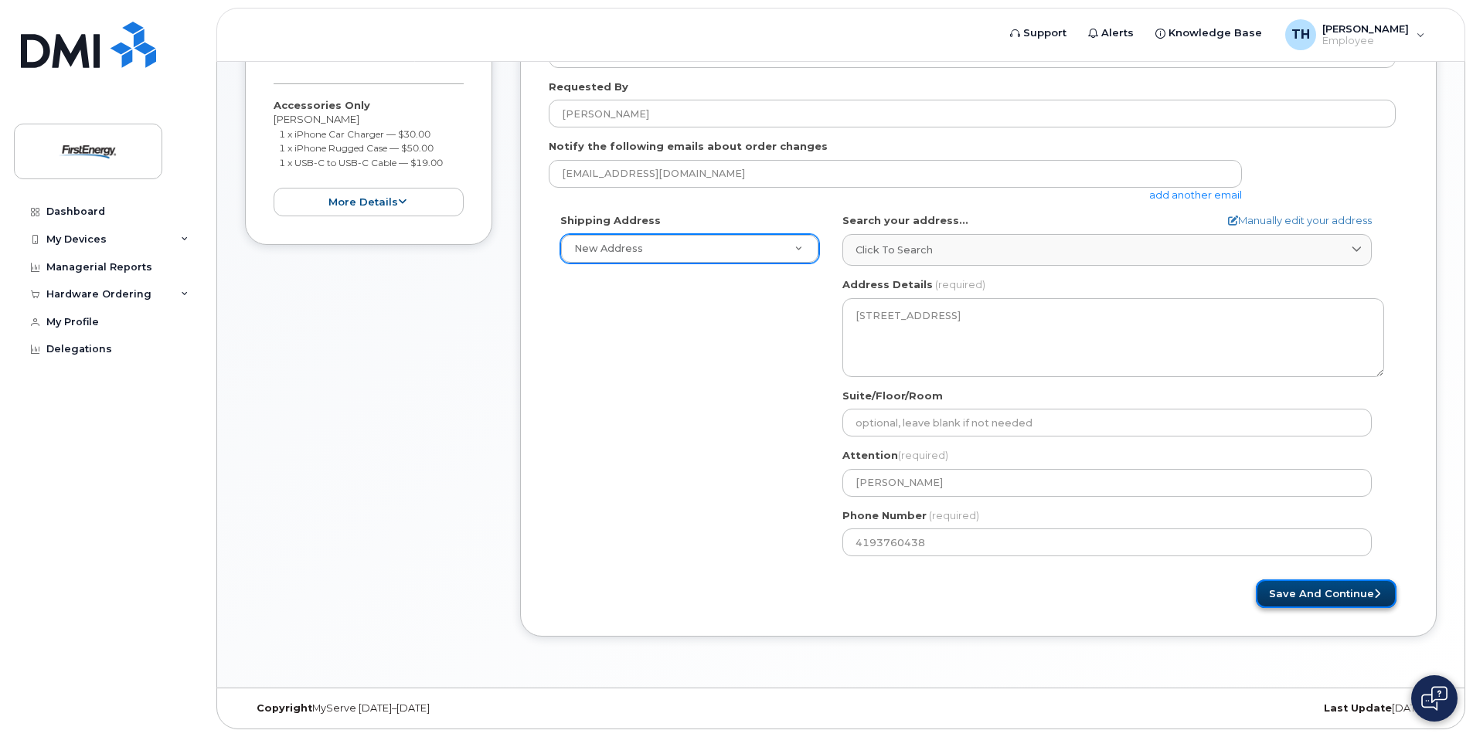
click at [1300, 591] on button "Save and Continue" at bounding box center [1326, 594] width 141 height 29
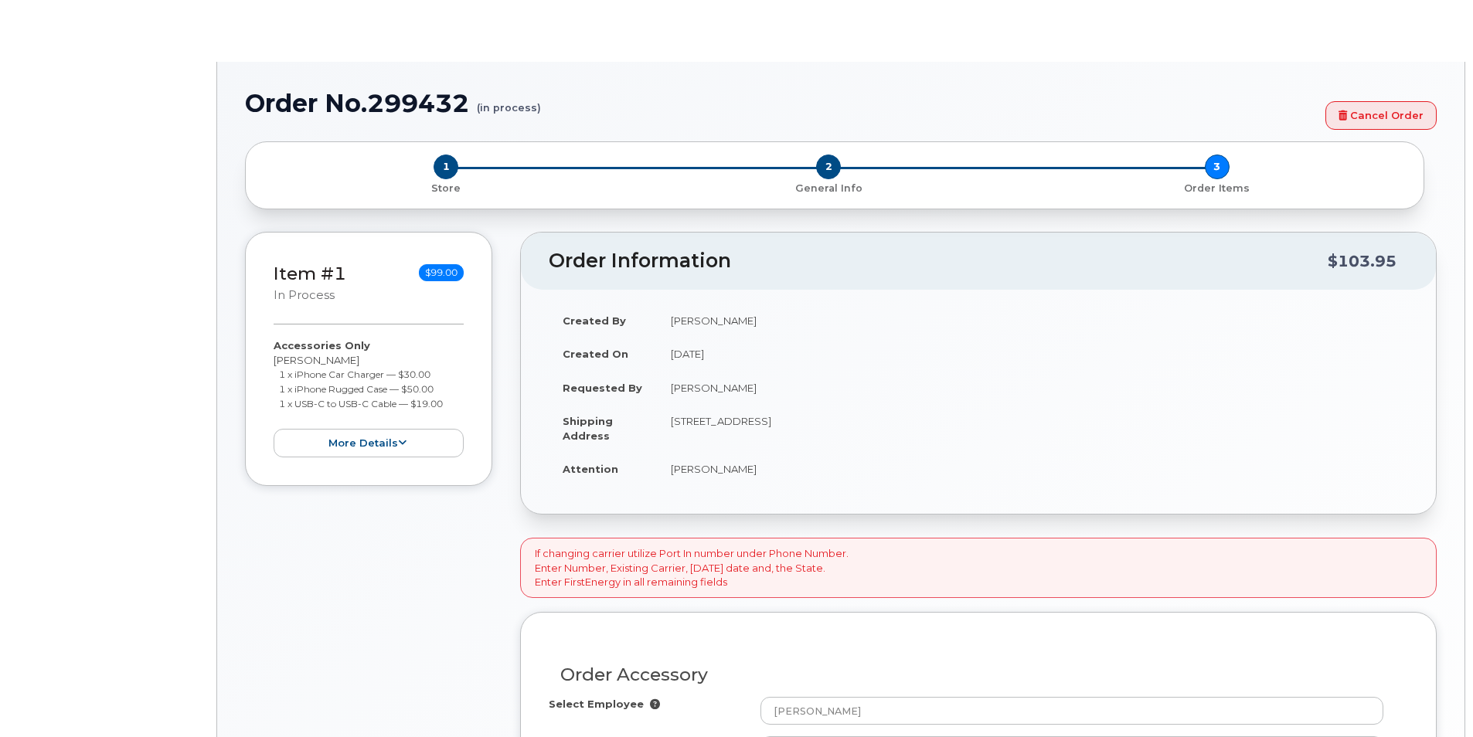
type input "2073022"
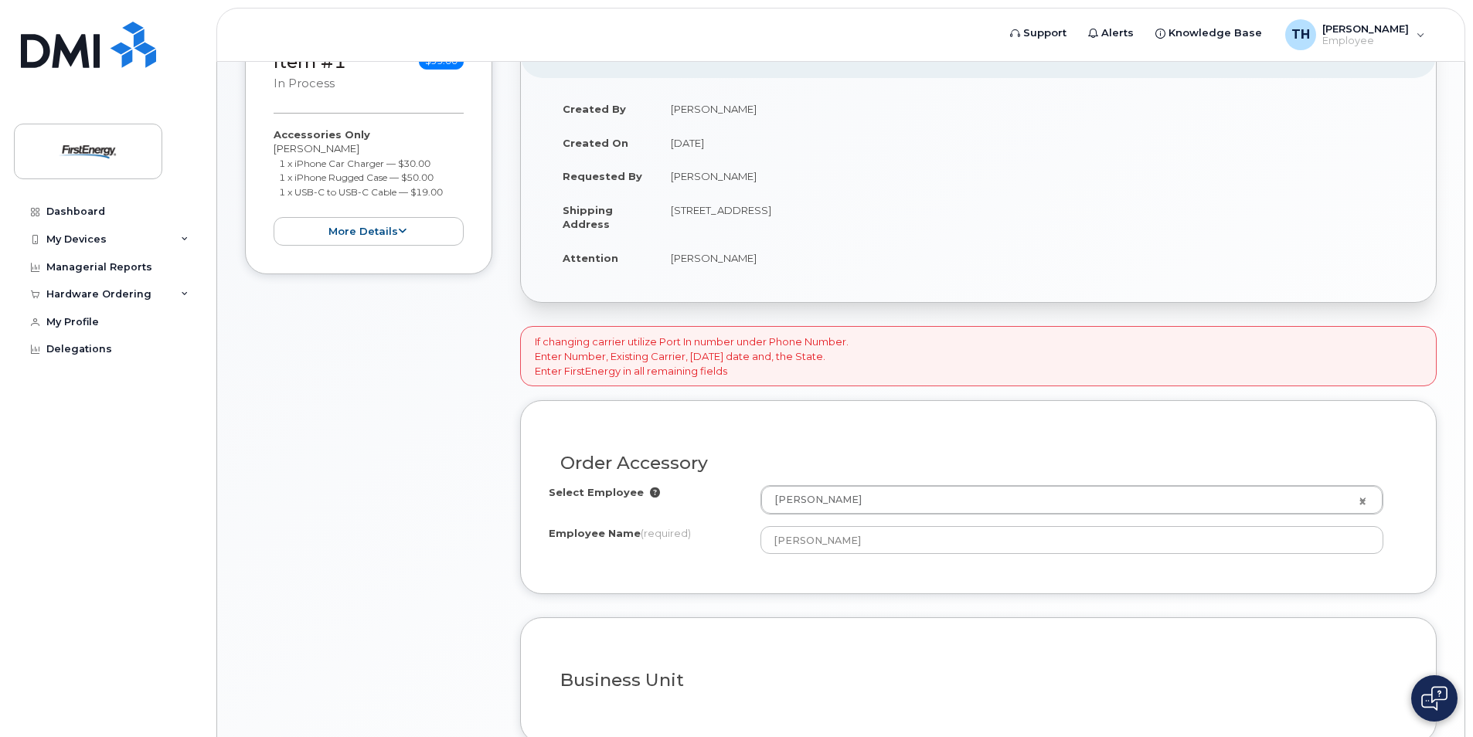
scroll to position [488, 0]
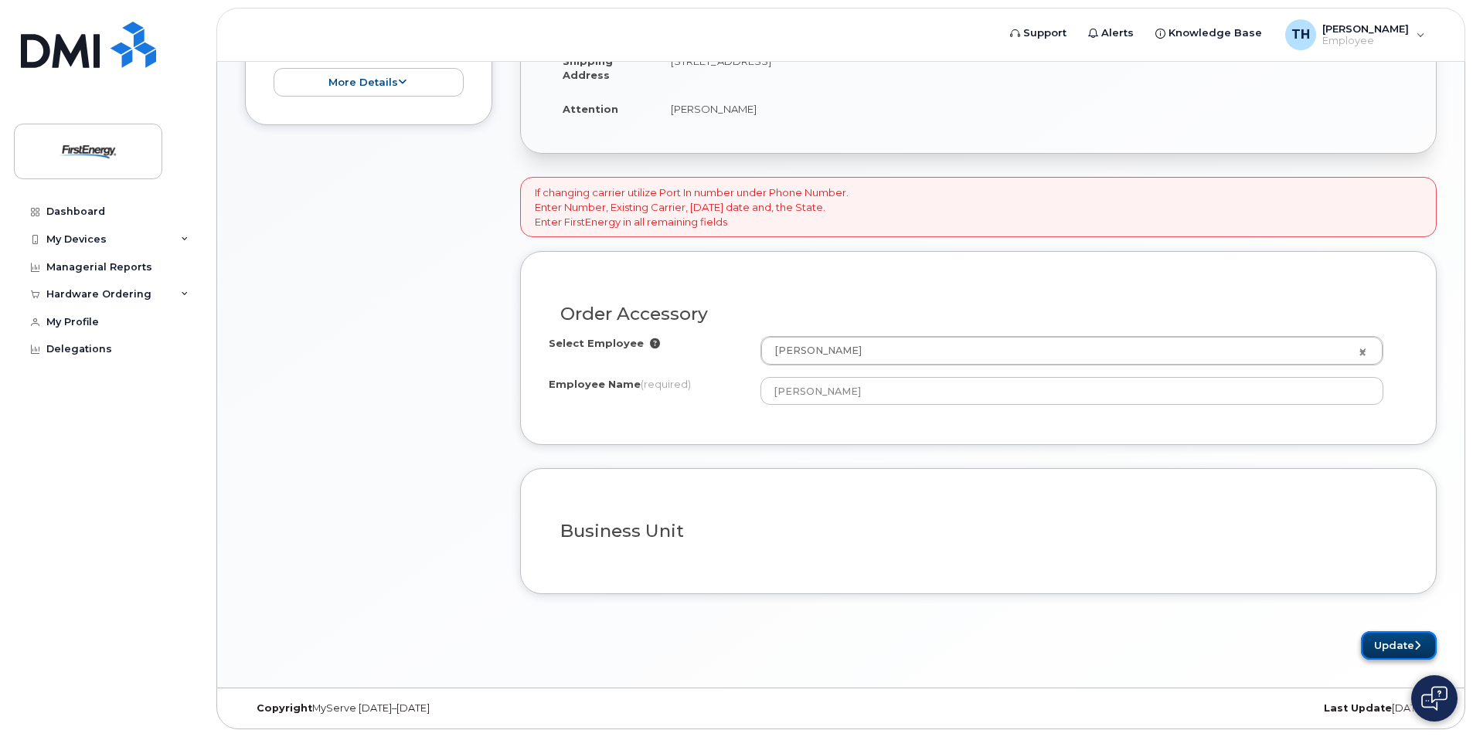
click at [1382, 643] on button "Update" at bounding box center [1399, 645] width 76 height 29
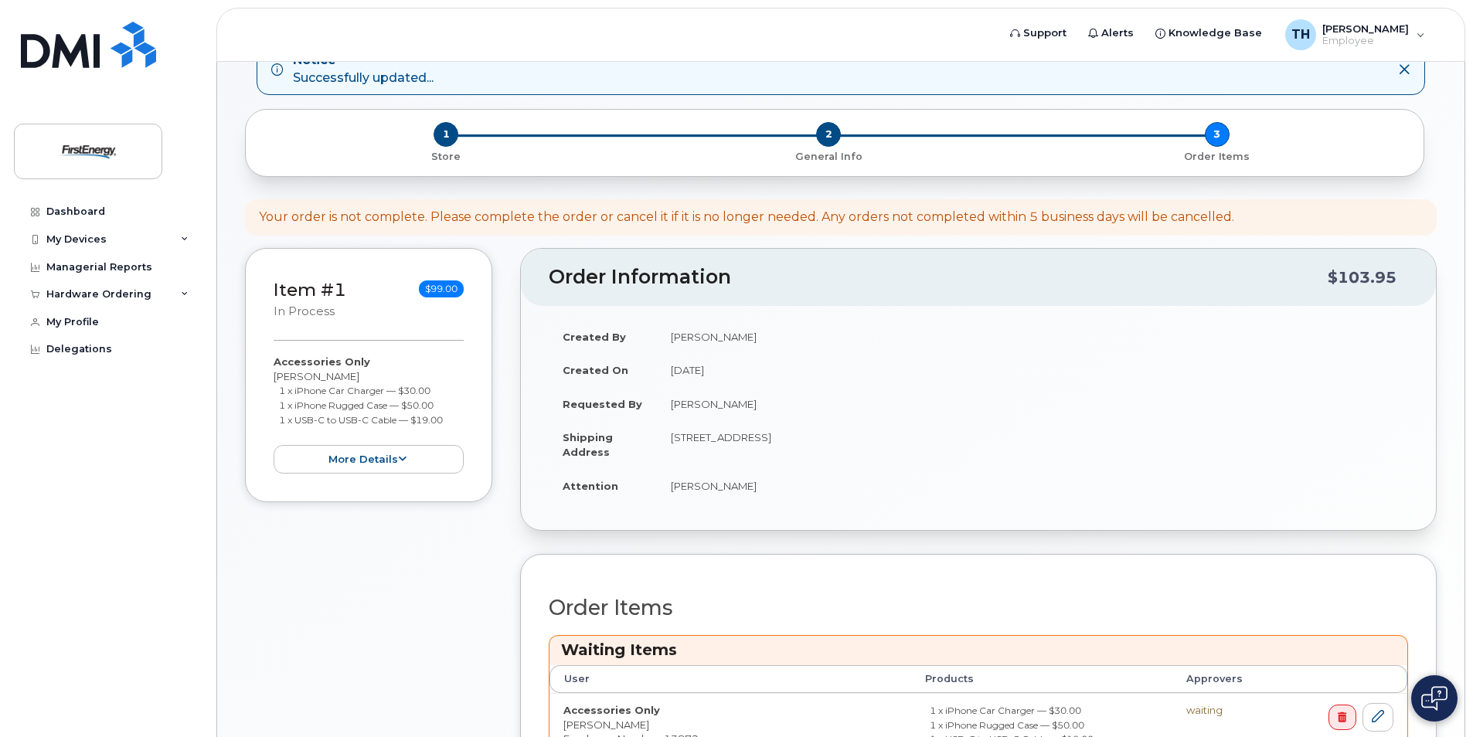
scroll to position [410, 0]
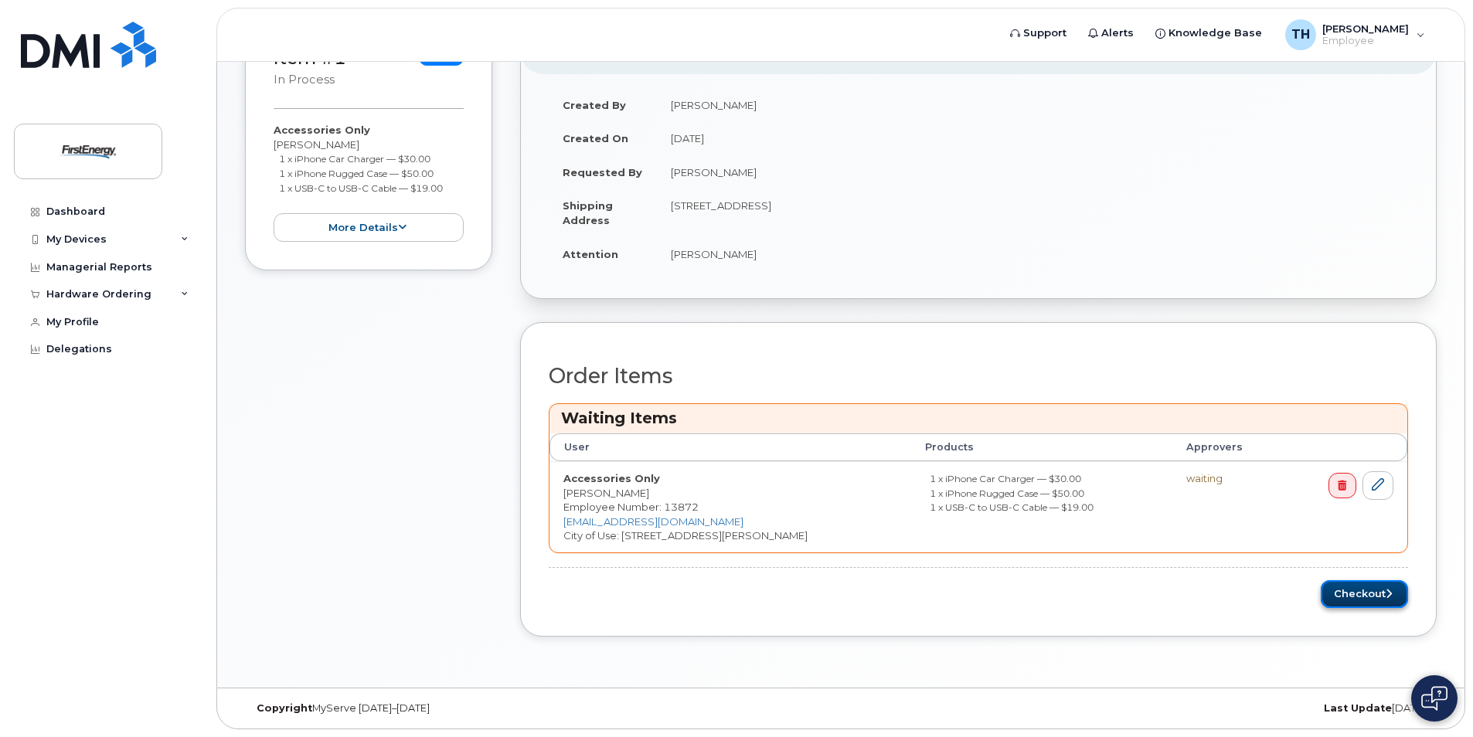
click at [1348, 587] on button "Checkout" at bounding box center [1364, 594] width 87 height 29
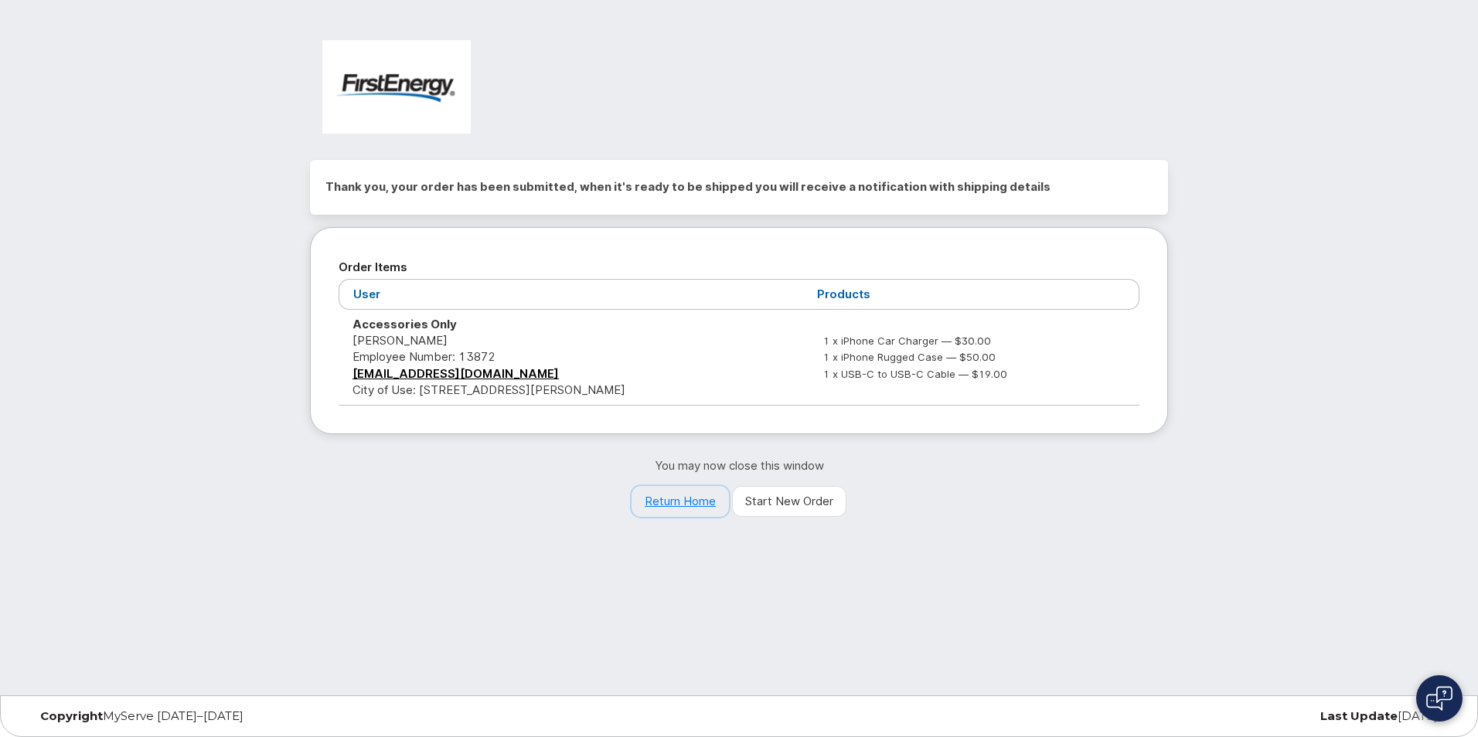
click at [665, 500] on link "Return Home" at bounding box center [679, 501] width 97 height 31
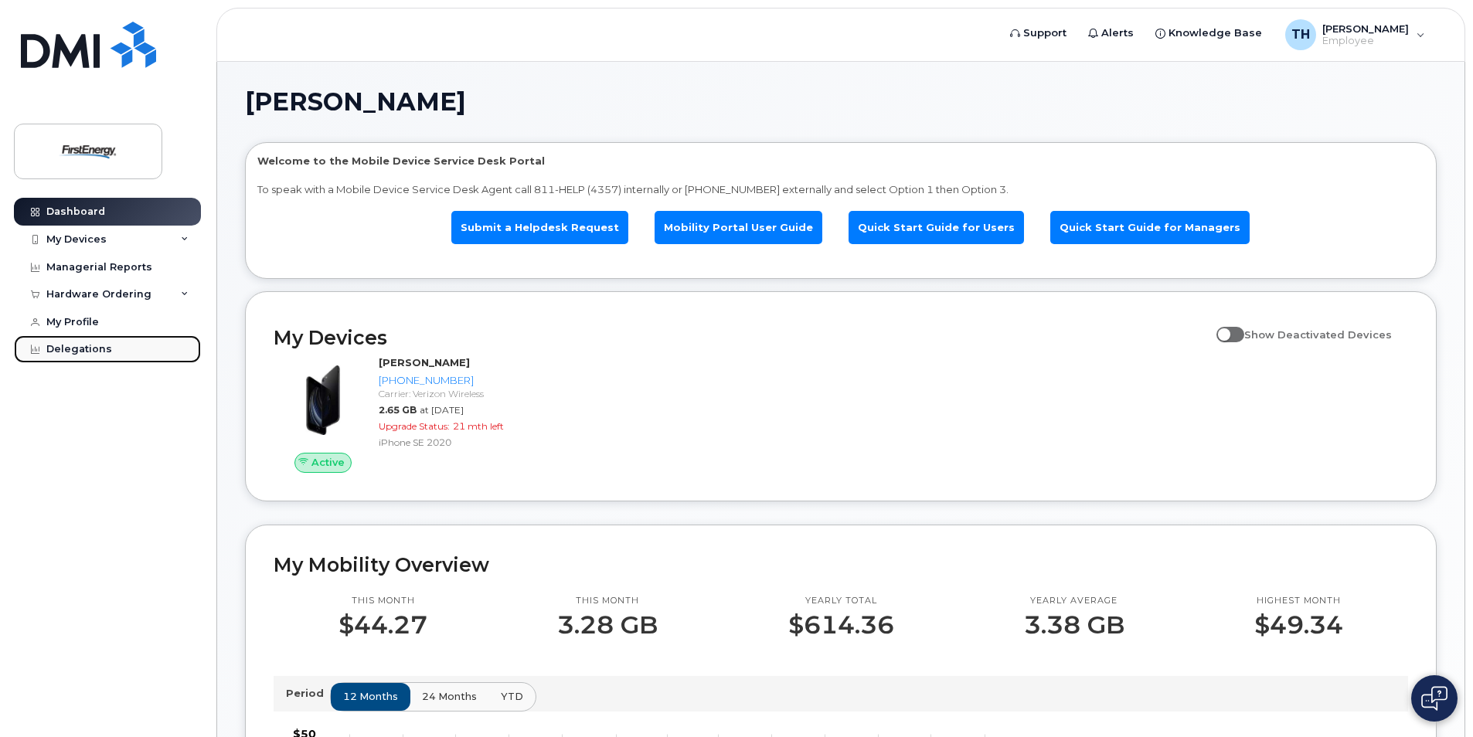
click at [93, 346] on div "Delegations" at bounding box center [79, 349] width 66 height 12
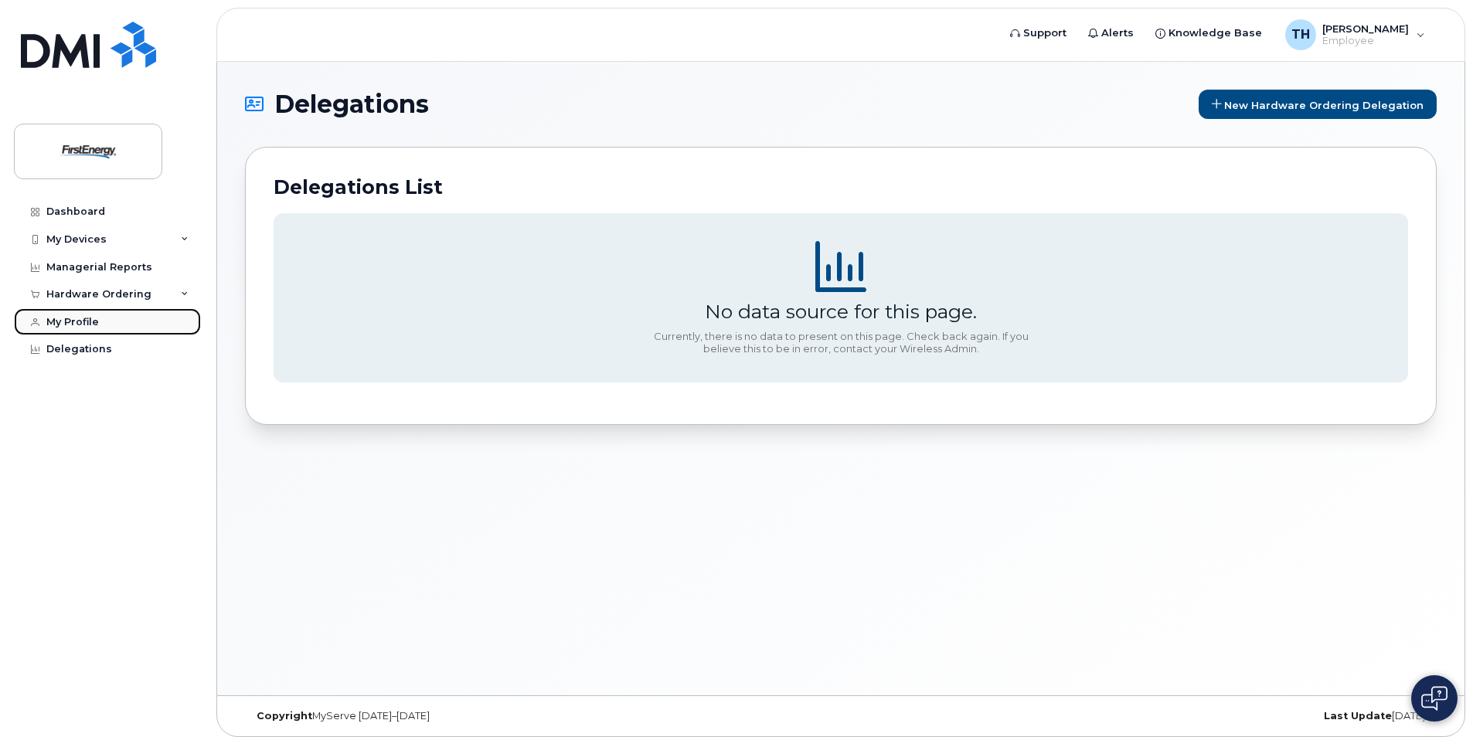
click at [73, 314] on link "My Profile" at bounding box center [107, 322] width 187 height 28
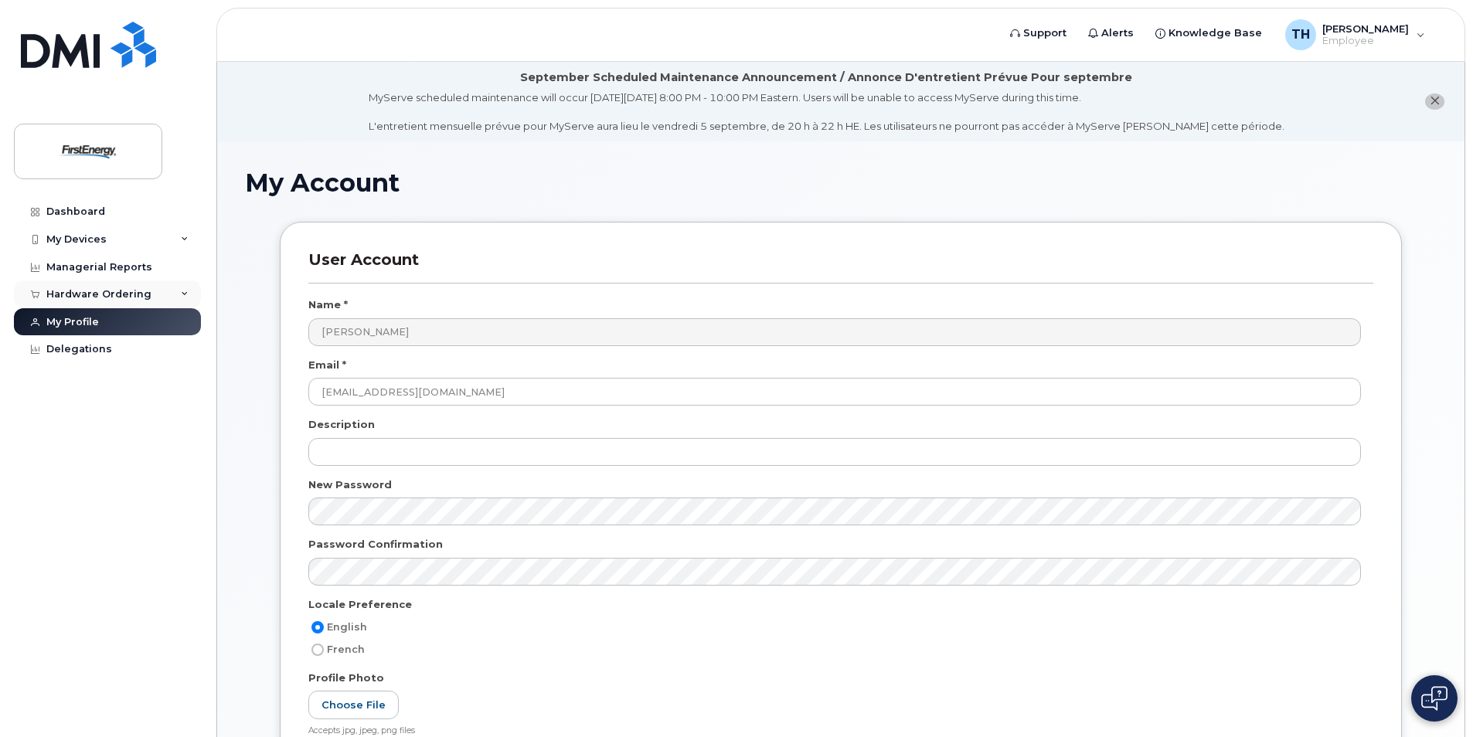
click at [124, 288] on div "Hardware Ordering" at bounding box center [107, 295] width 187 height 28
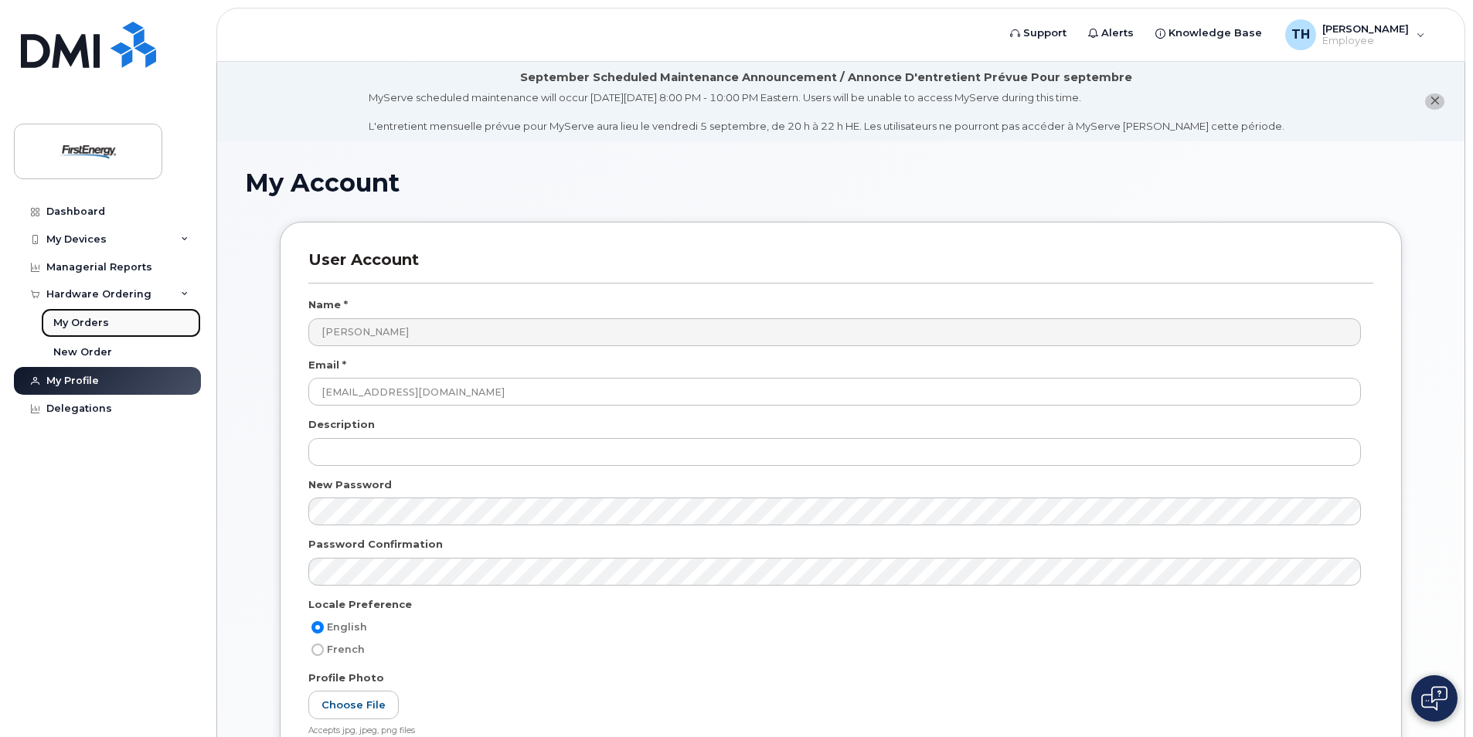
click at [93, 323] on div "My Orders" at bounding box center [81, 323] width 56 height 14
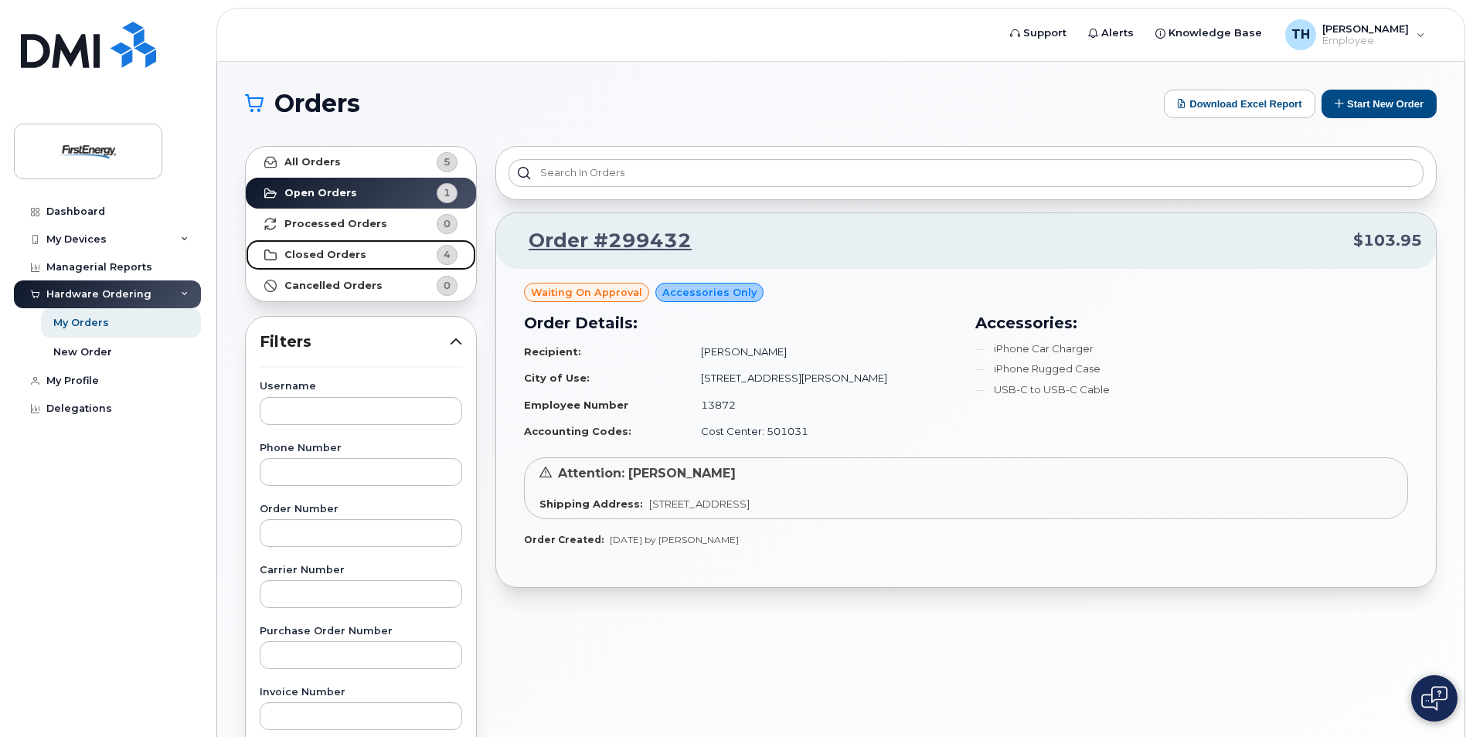
click at [342, 254] on strong "Closed Orders" at bounding box center [325, 255] width 82 height 12
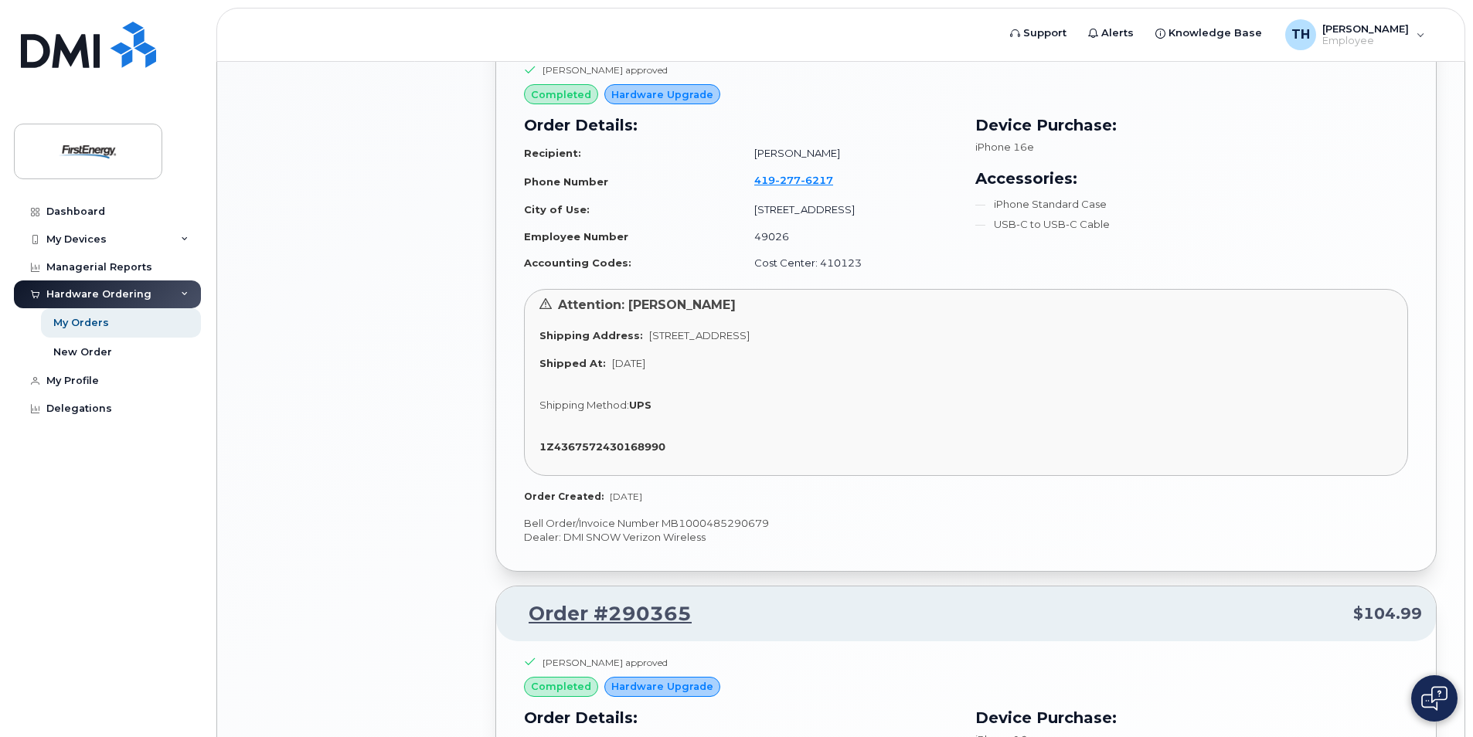
scroll to position [1908, 0]
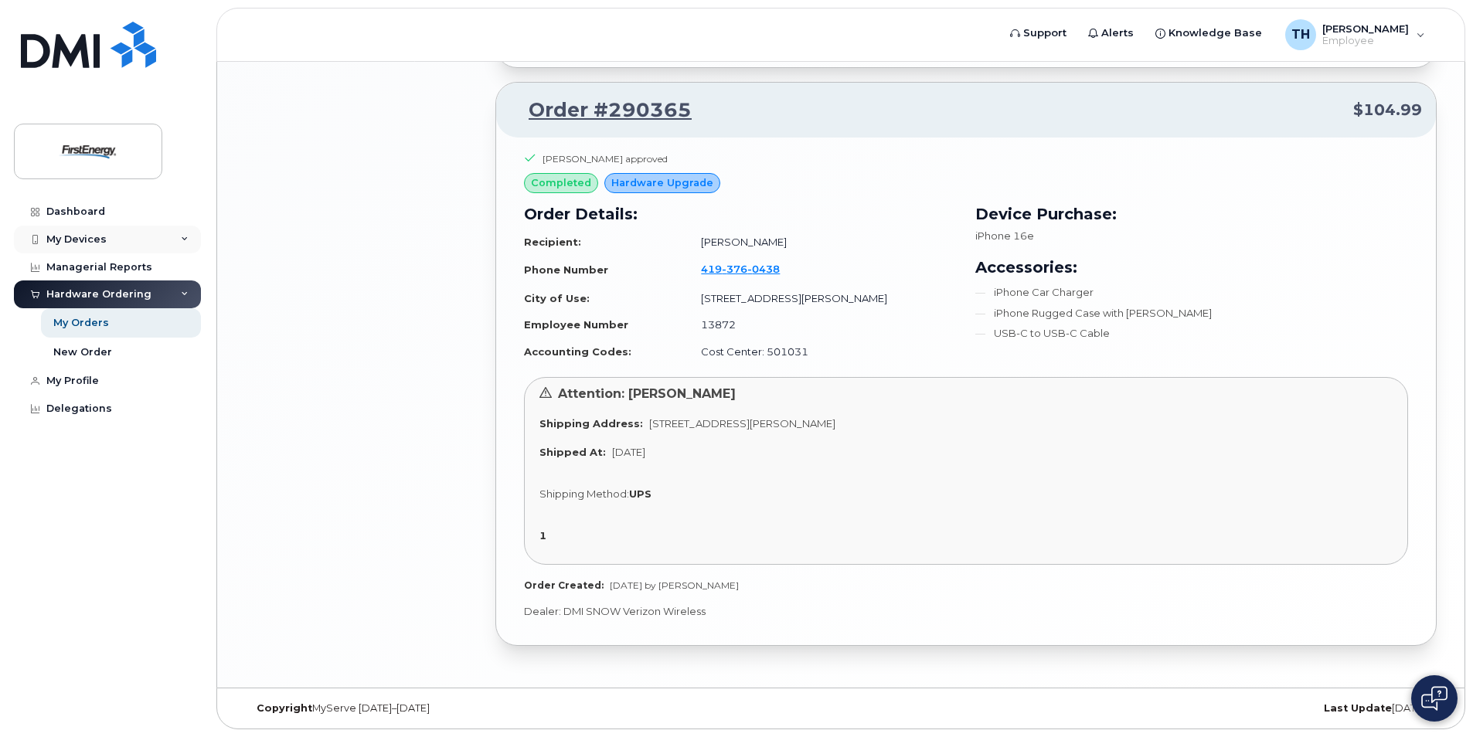
click at [184, 236] on icon at bounding box center [185, 240] width 8 height 8
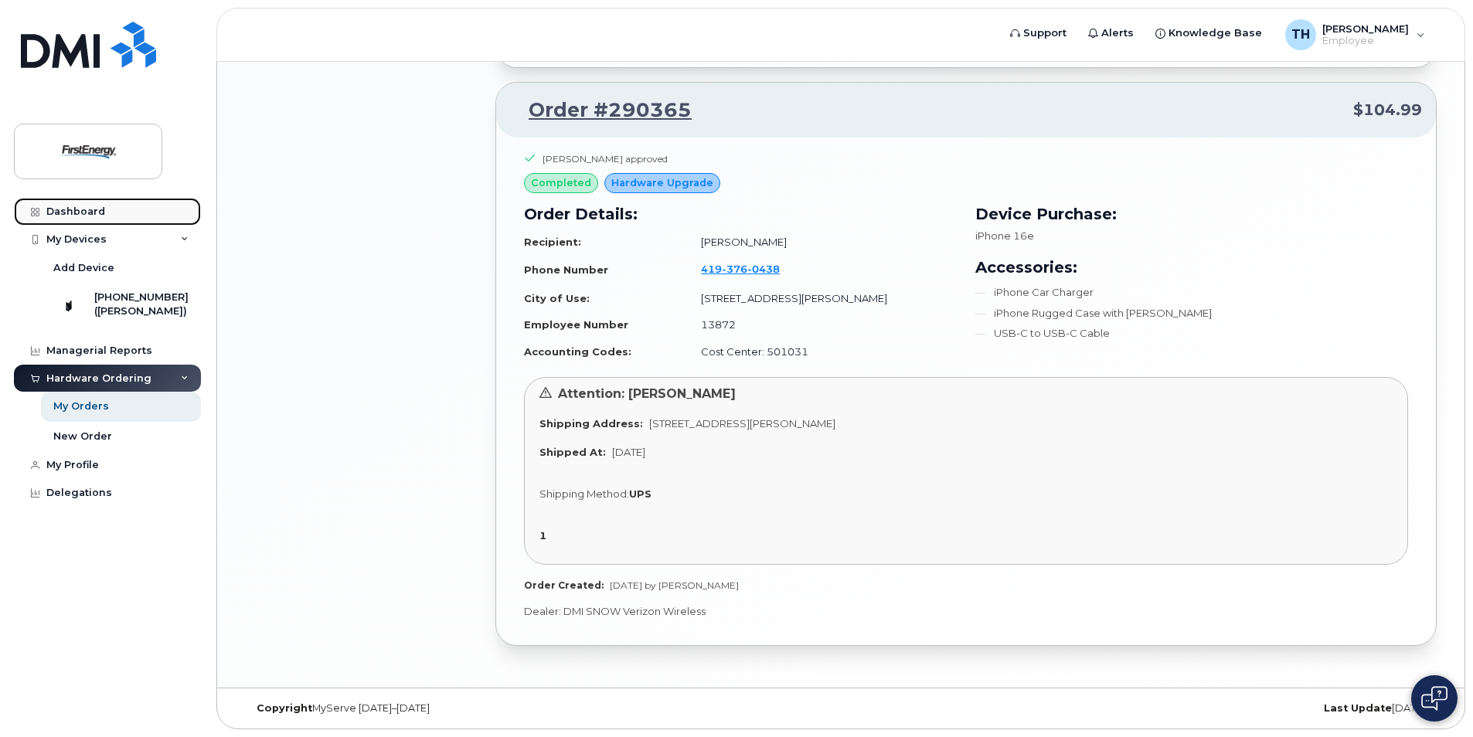
click at [90, 213] on div "Dashboard" at bounding box center [75, 212] width 59 height 12
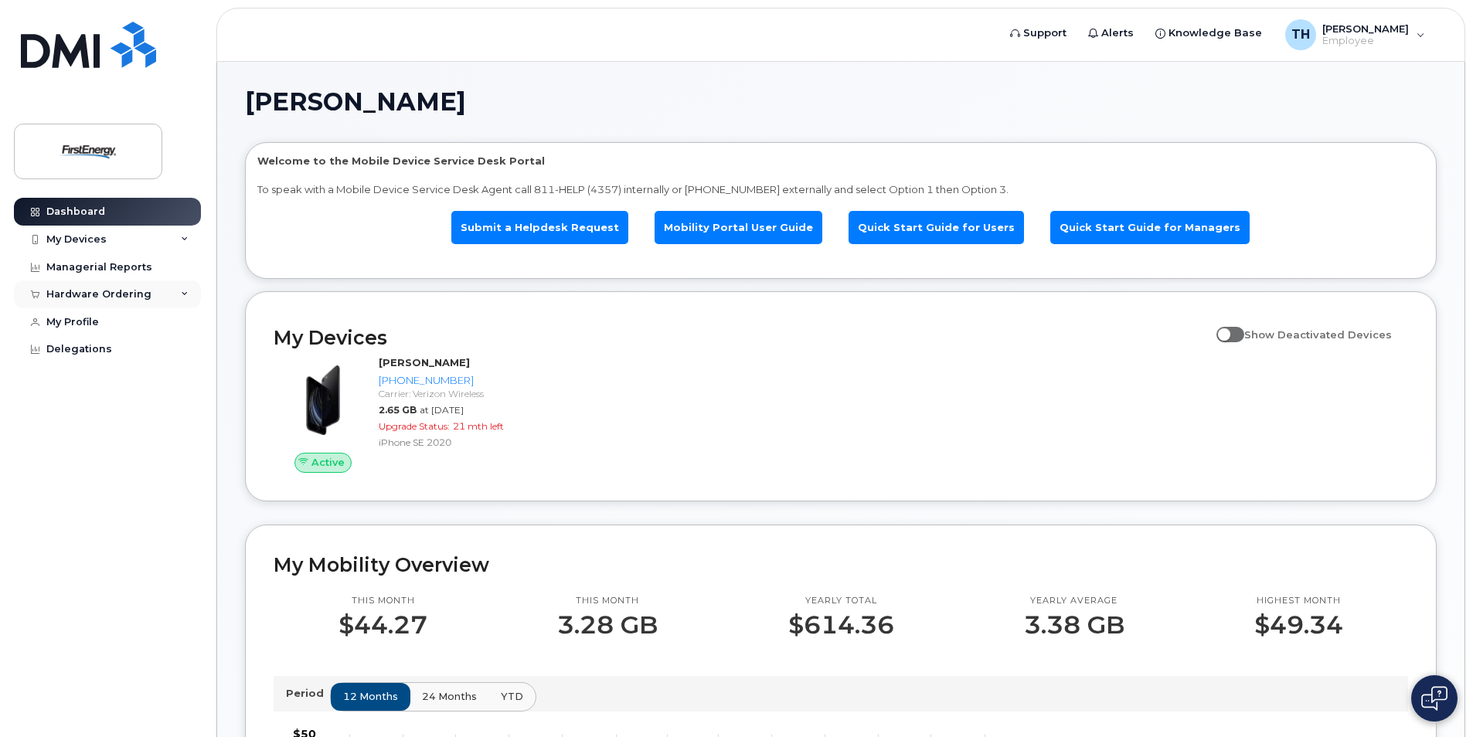
click at [129, 295] on div "Hardware Ordering" at bounding box center [98, 294] width 105 height 12
click at [98, 322] on div "My Orders" at bounding box center [81, 323] width 56 height 14
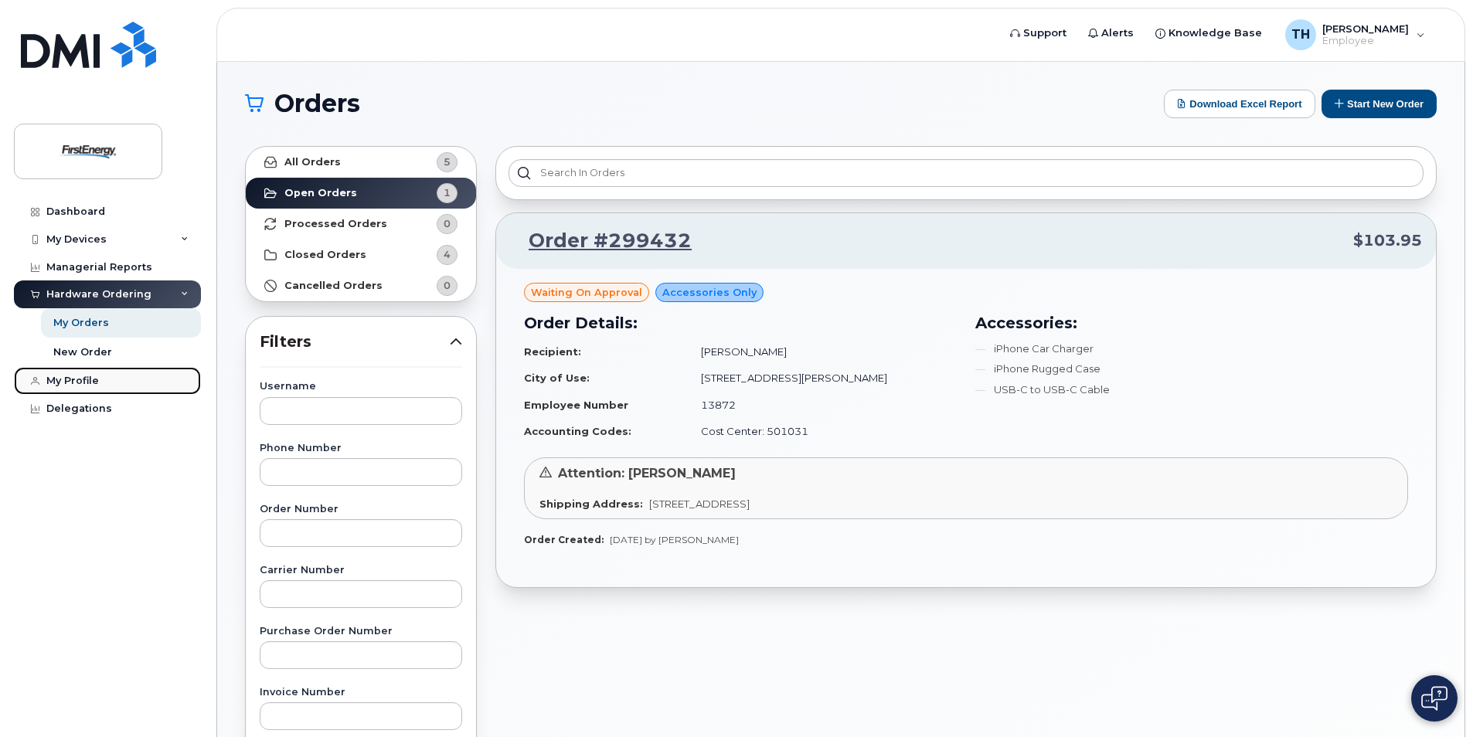
click at [76, 380] on div "My Profile" at bounding box center [72, 381] width 53 height 12
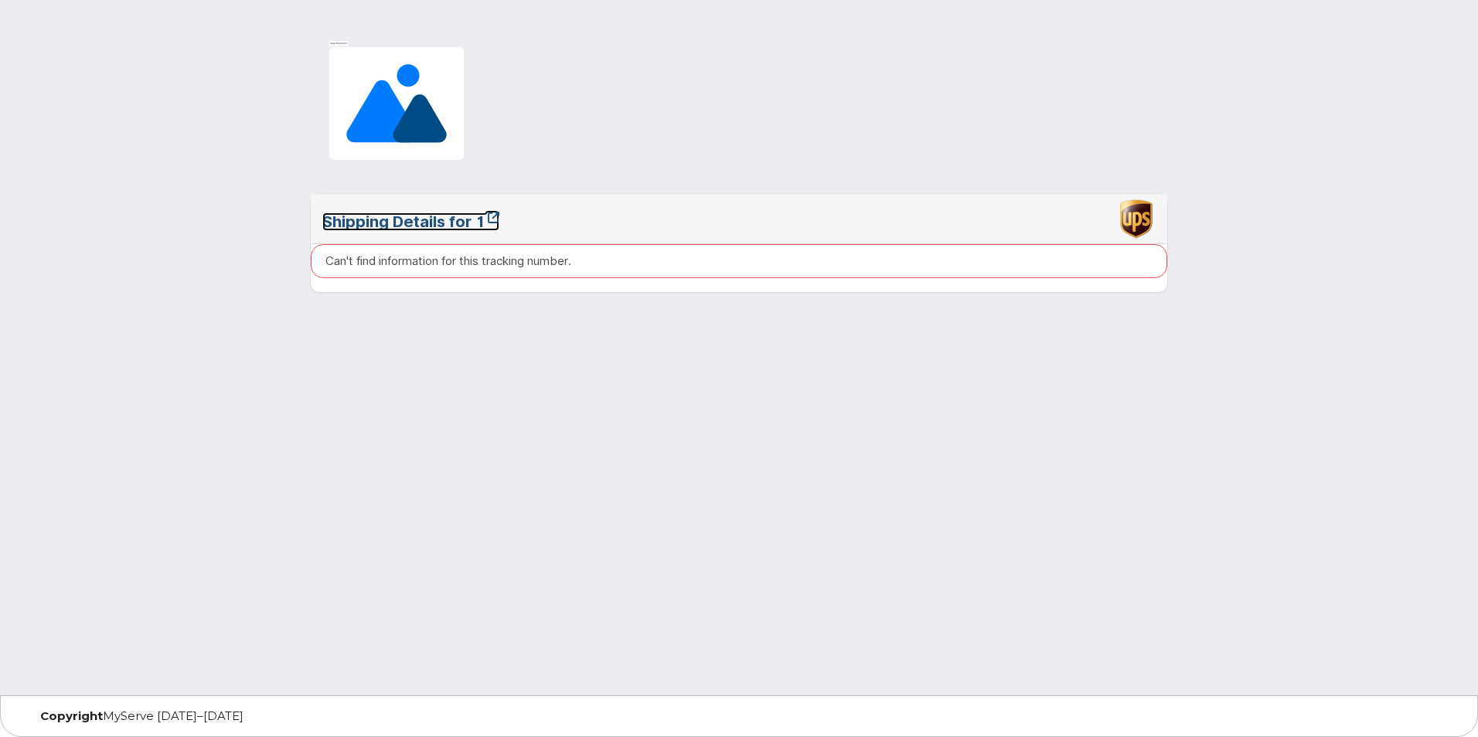
click at [404, 220] on link "Shipping Details for 1" at bounding box center [410, 222] width 177 height 19
click at [414, 264] on p "Can't find information for this tracking number." at bounding box center [448, 261] width 246 height 16
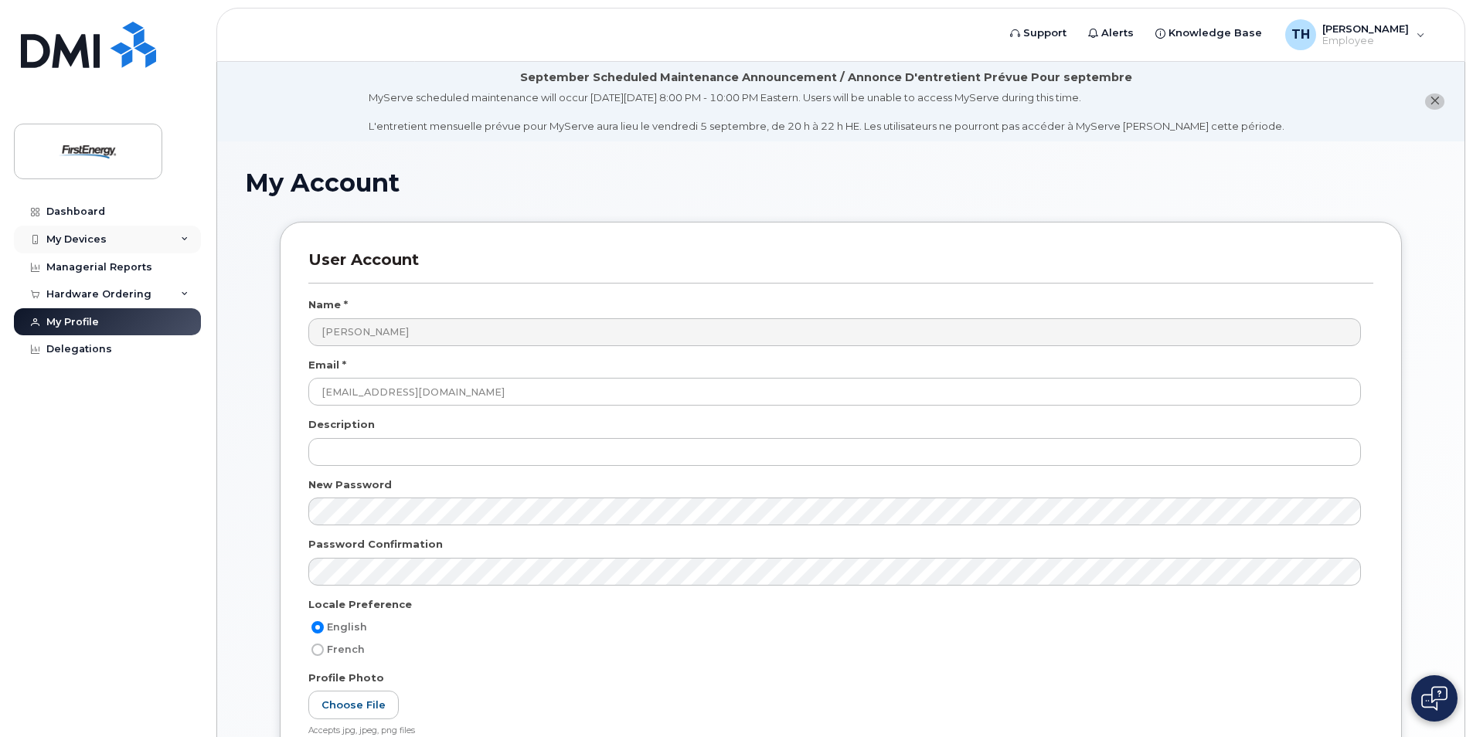
click at [94, 237] on div "My Devices" at bounding box center [76, 239] width 60 height 12
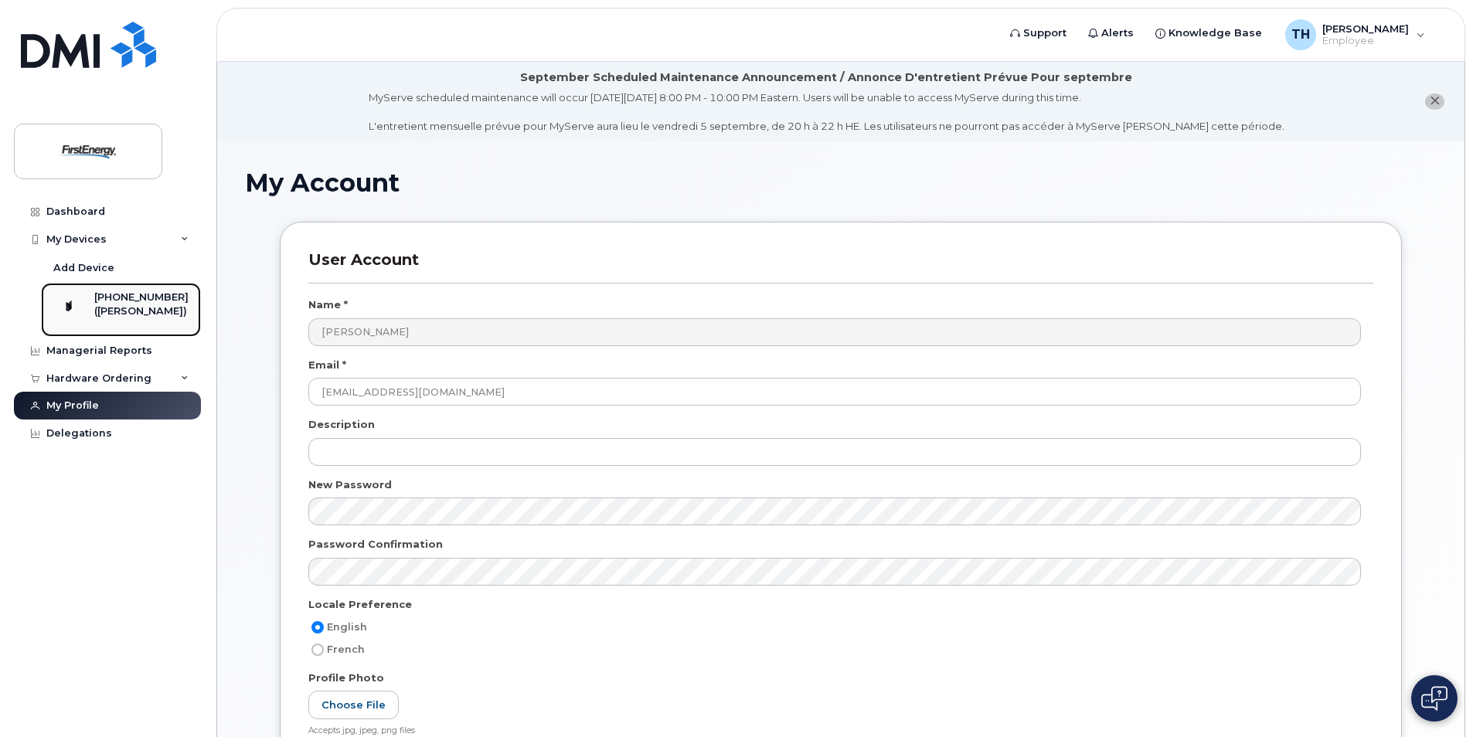
click at [129, 291] on div "[PHONE_NUMBER]" at bounding box center [141, 298] width 94 height 14
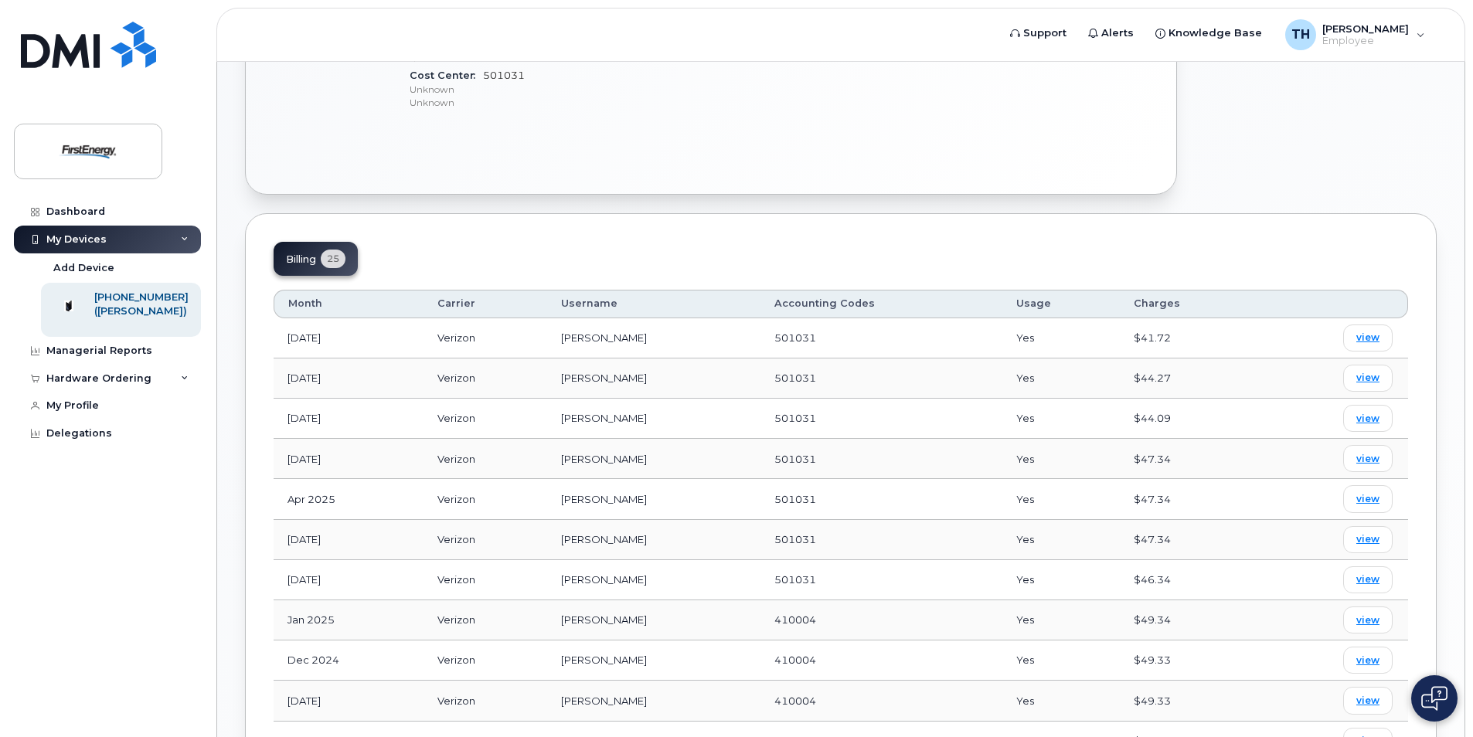
scroll to position [603, 0]
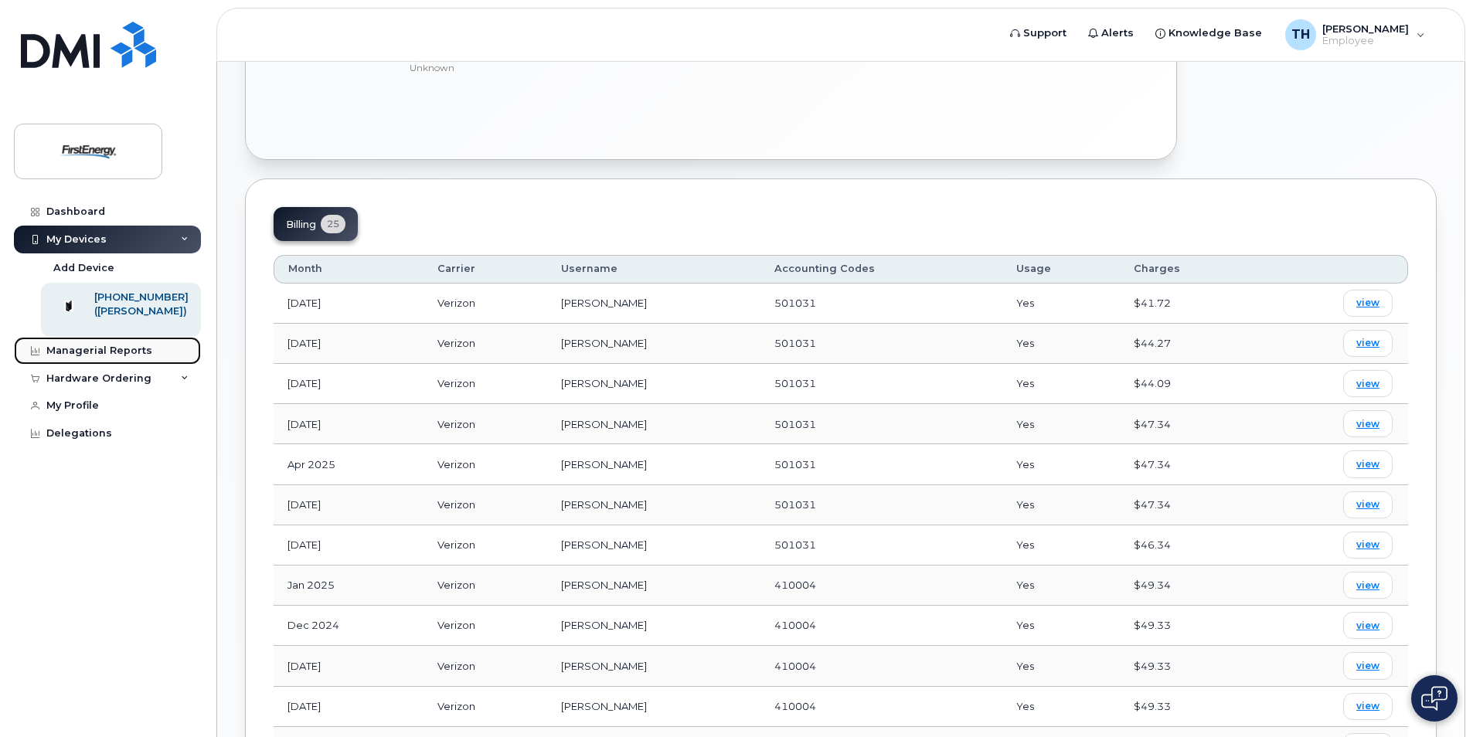
click at [111, 357] on div "Managerial Reports" at bounding box center [99, 351] width 106 height 12
click at [126, 384] on div "Hardware Ordering" at bounding box center [107, 379] width 187 height 28
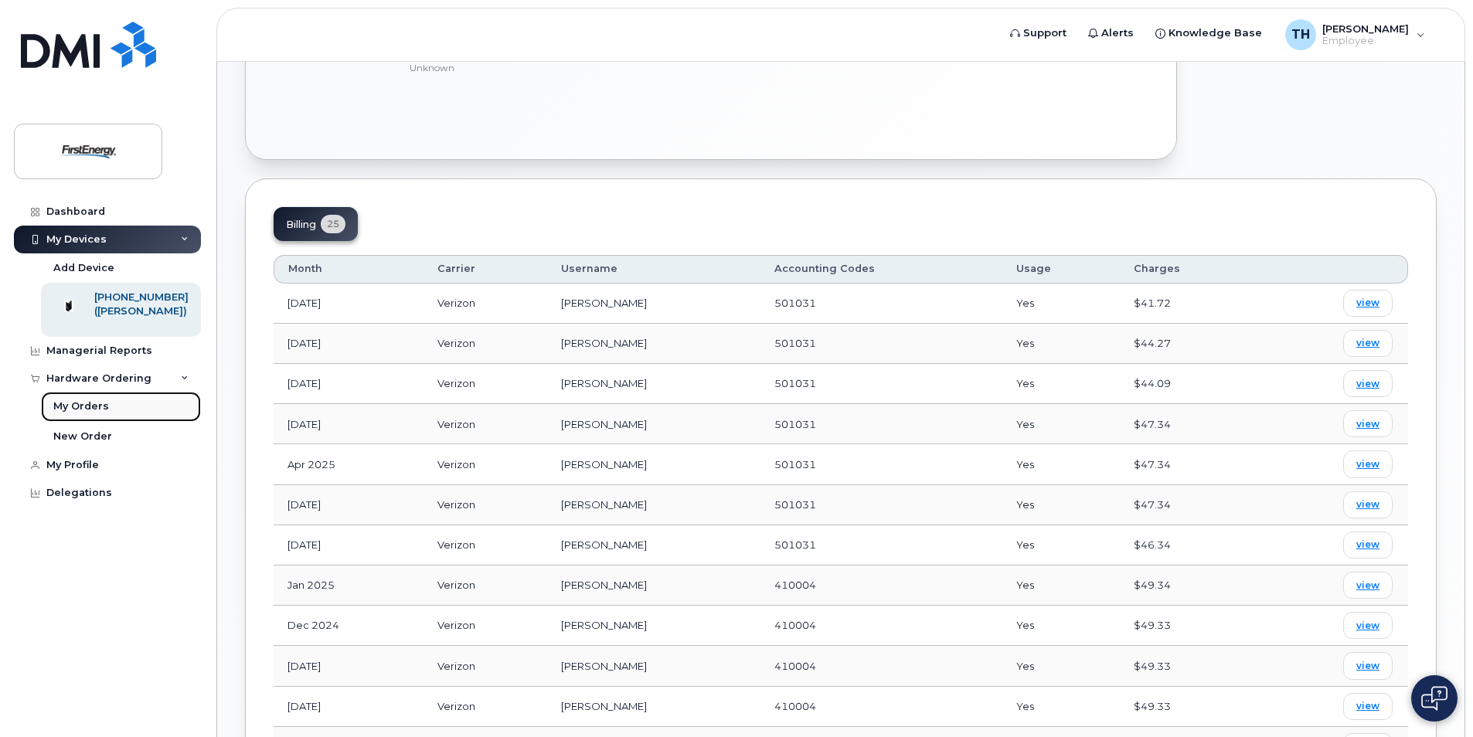
click at [99, 414] on div "My Orders" at bounding box center [81, 407] width 56 height 14
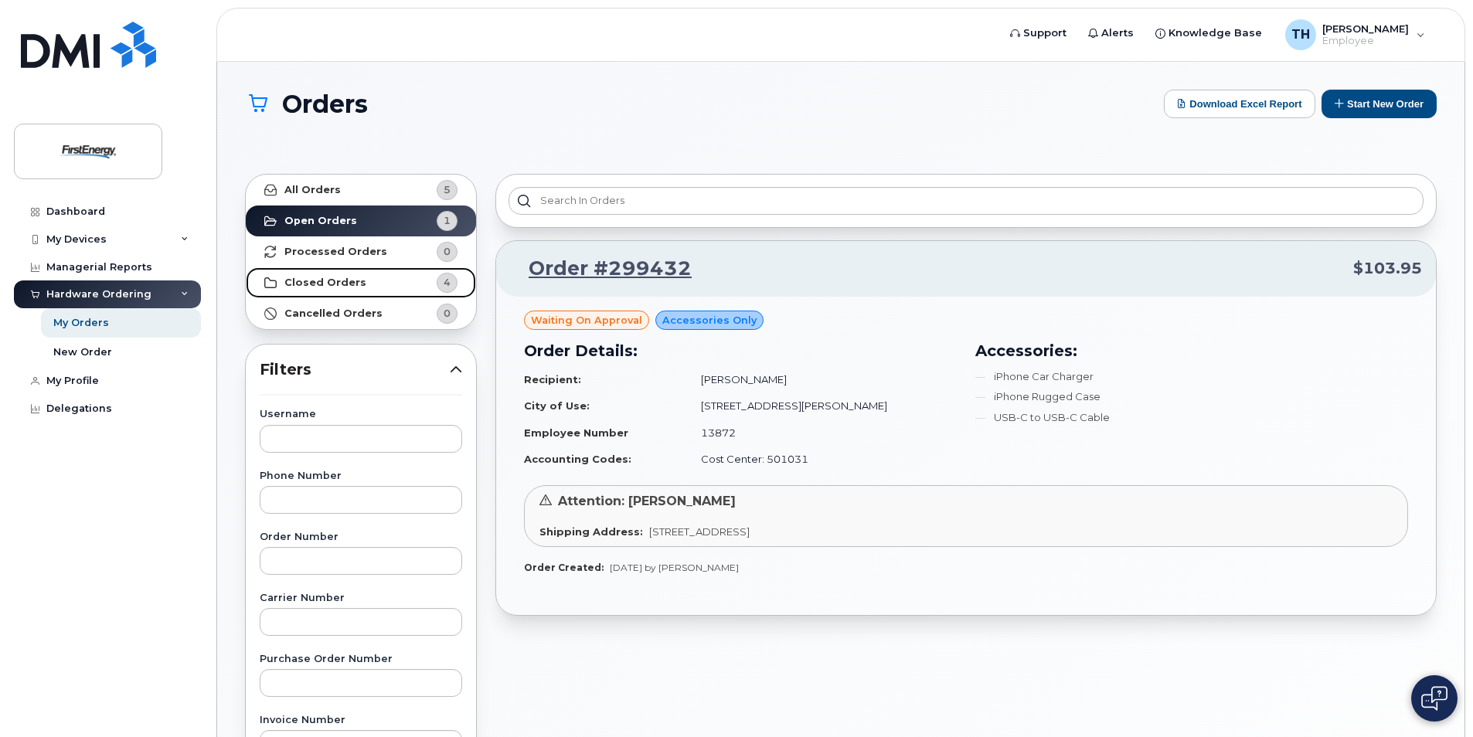
click at [342, 281] on strong "Closed Orders" at bounding box center [325, 283] width 82 height 12
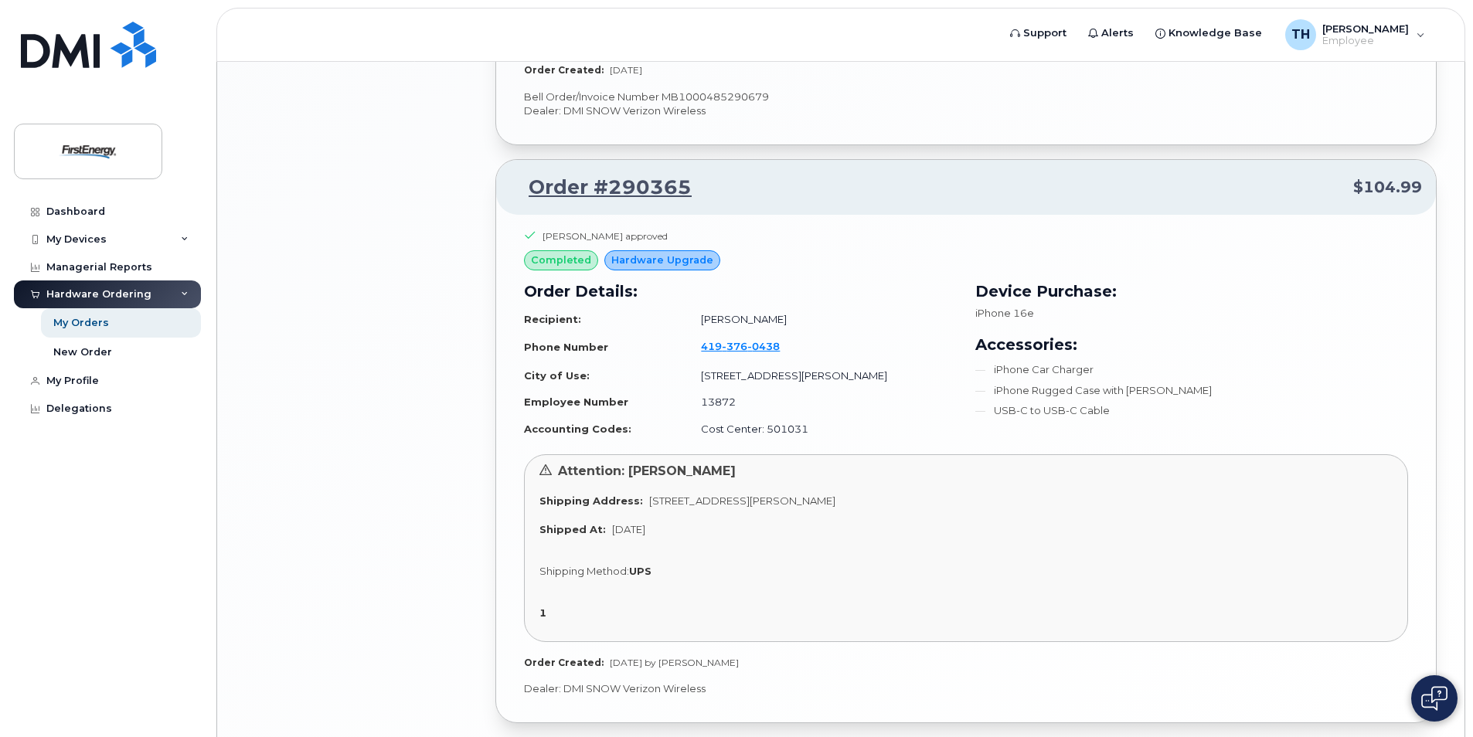
scroll to position [1936, 0]
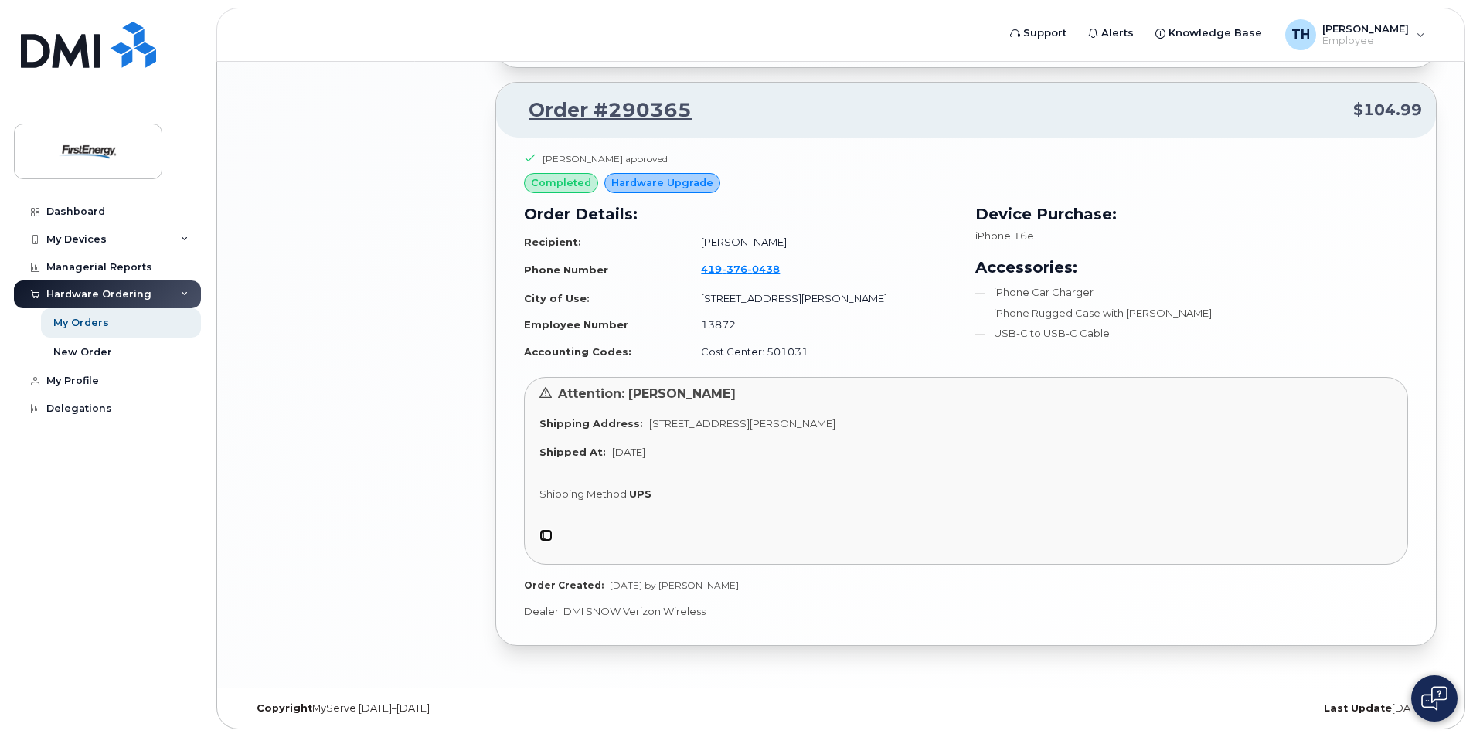
click at [541, 536] on strong "1" at bounding box center [542, 535] width 7 height 12
click at [587, 107] on link "Order #290365" at bounding box center [601, 111] width 182 height 28
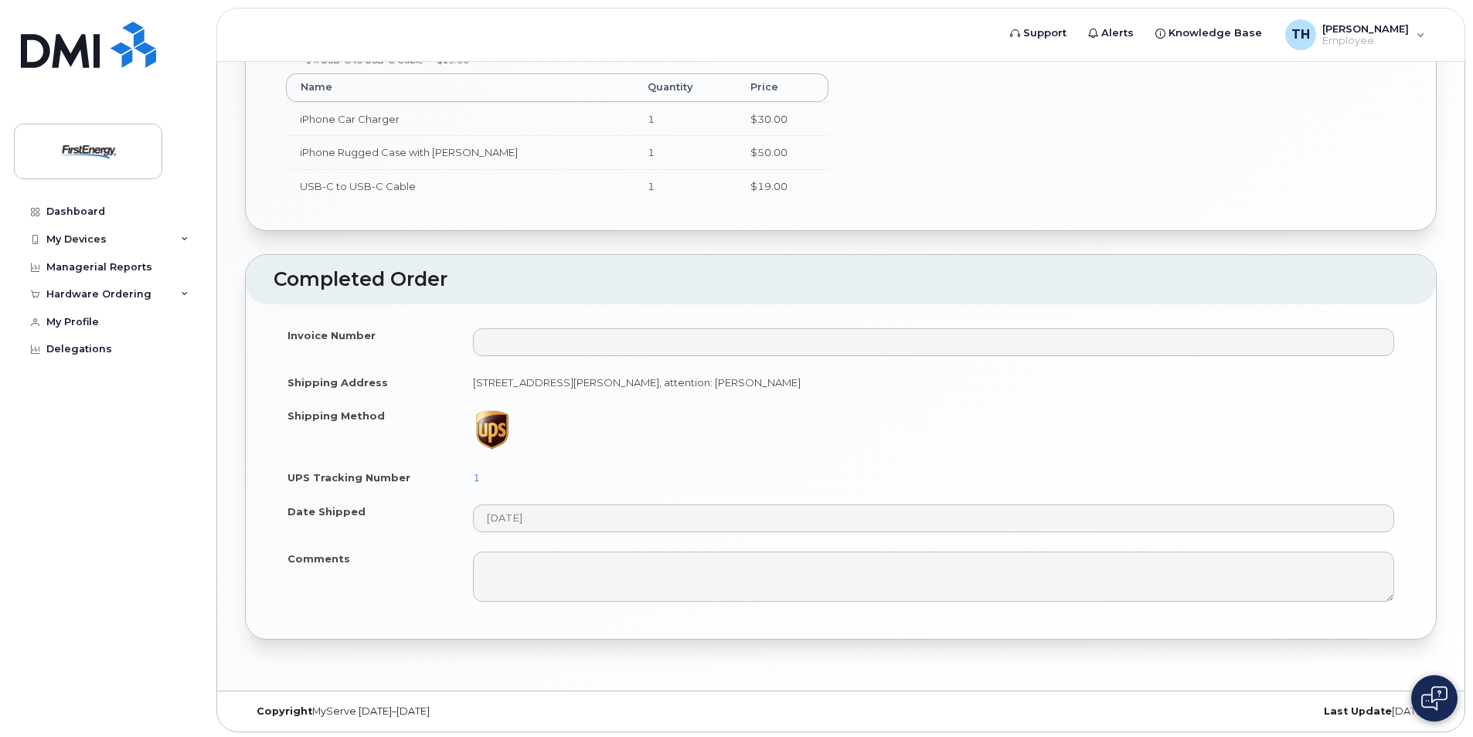
scroll to position [804, 0]
click at [474, 473] on link "1" at bounding box center [476, 474] width 7 height 12
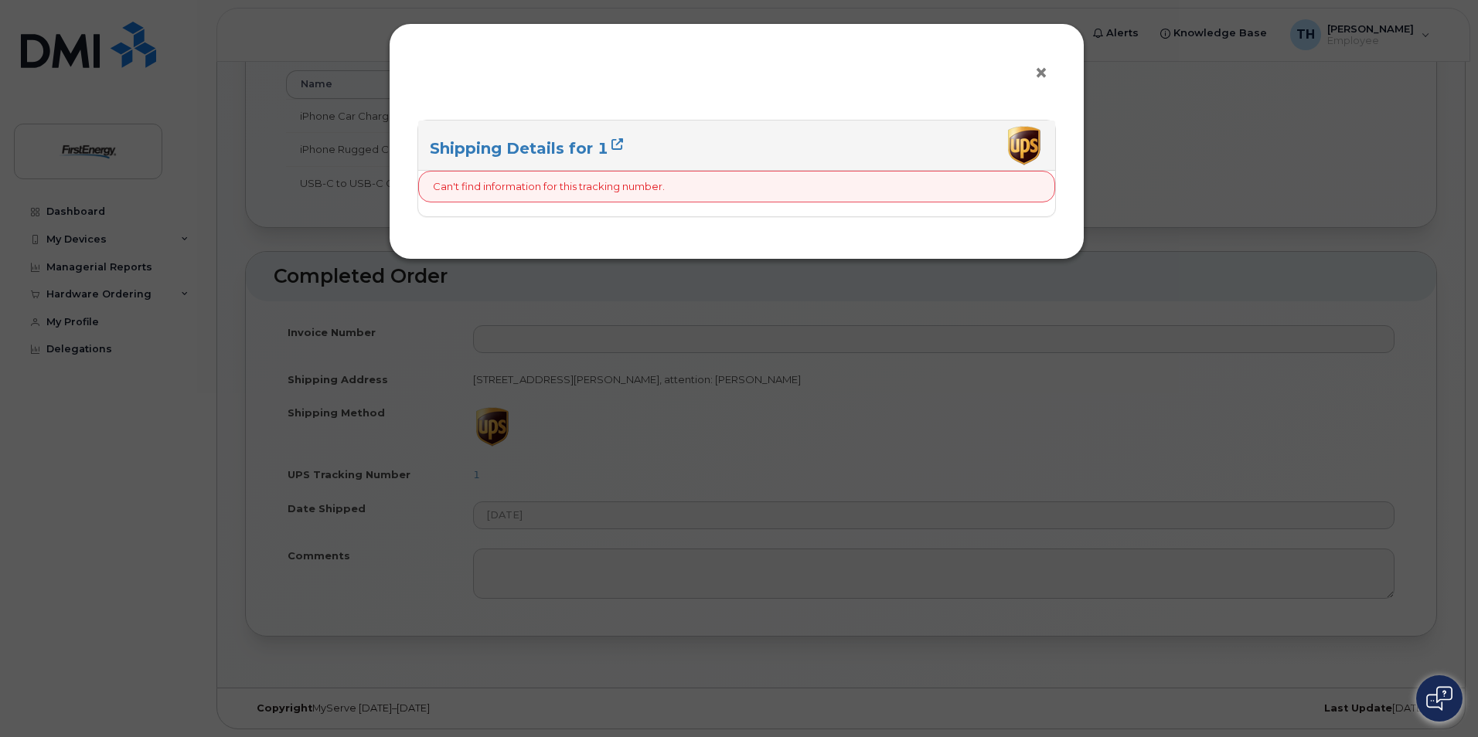
click at [1036, 70] on span "×" at bounding box center [1041, 73] width 14 height 29
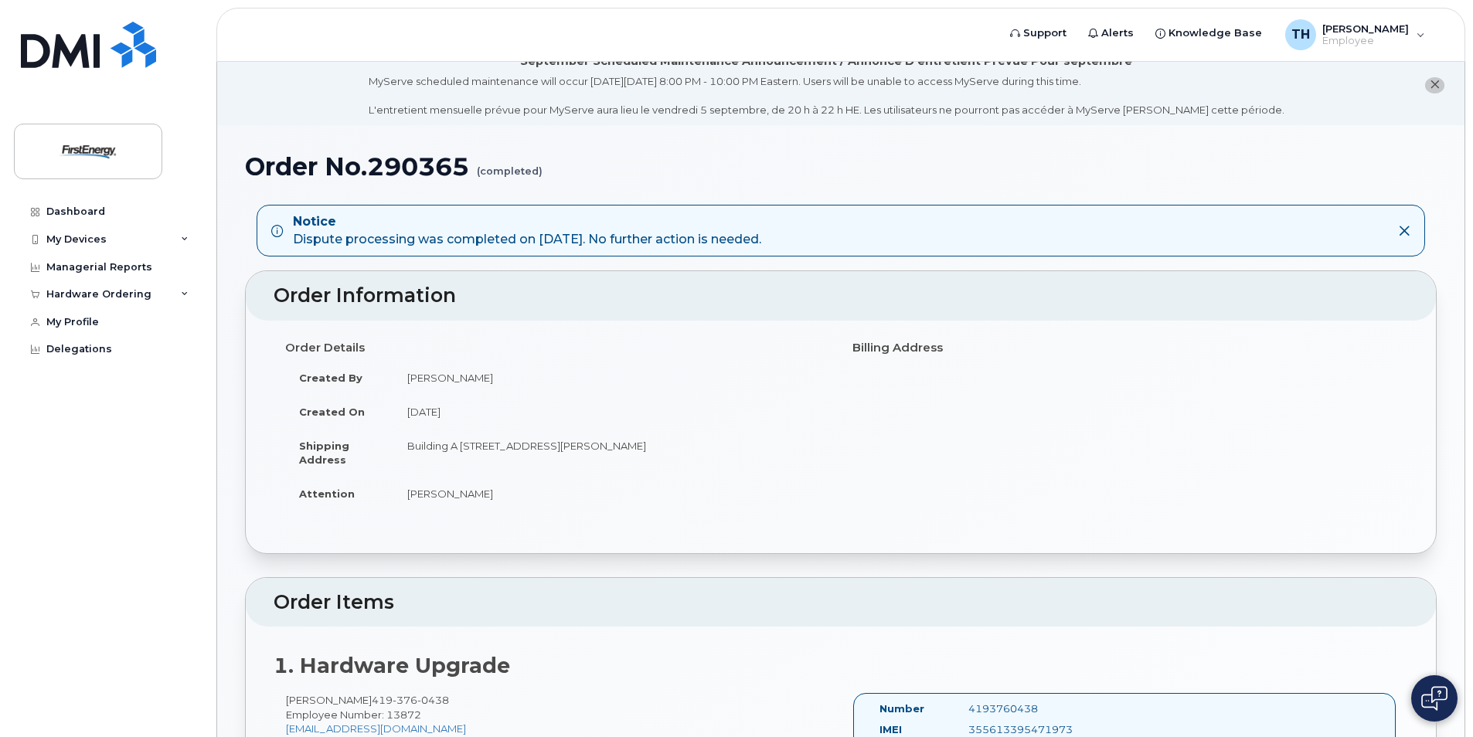
scroll to position [0, 0]
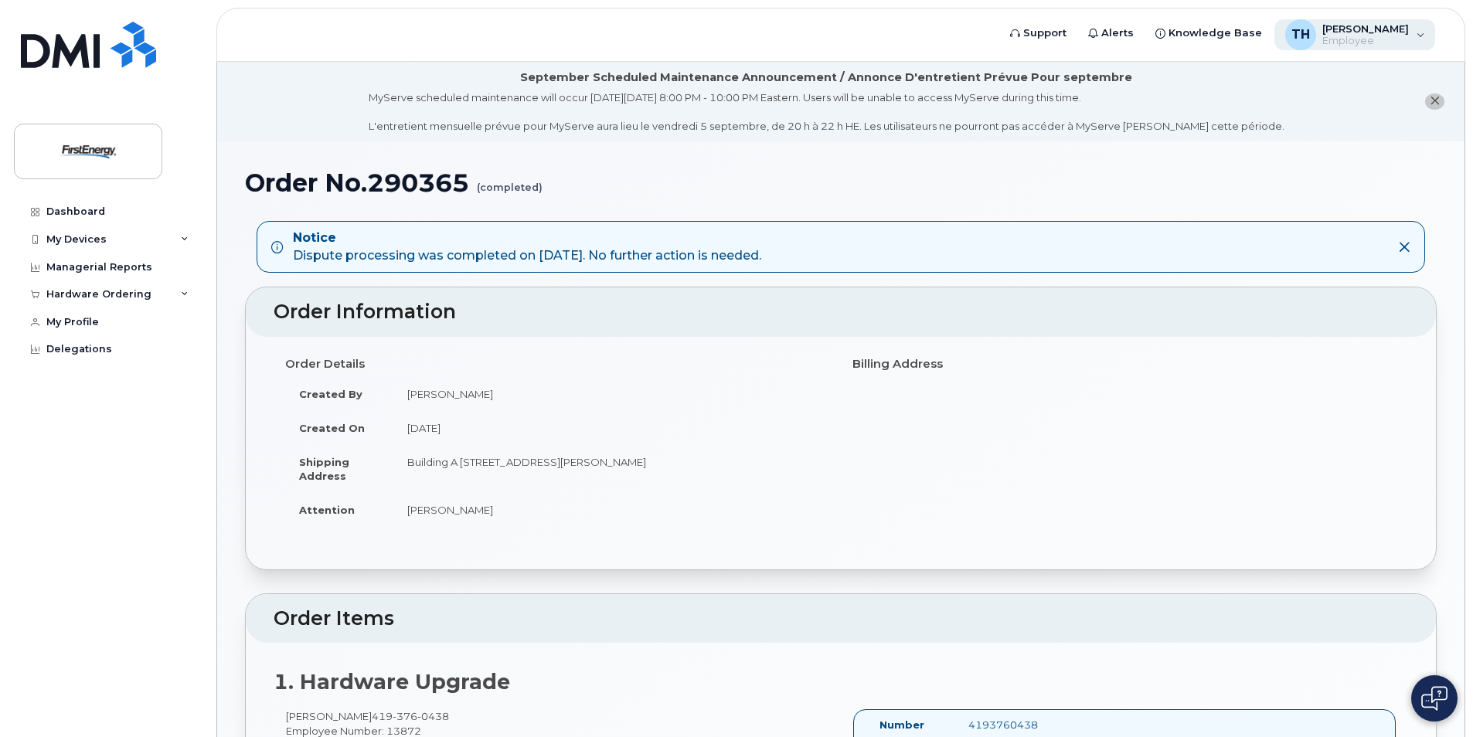
click at [1422, 36] on div "TH [PERSON_NAME] Employee" at bounding box center [1356, 34] width 162 height 31
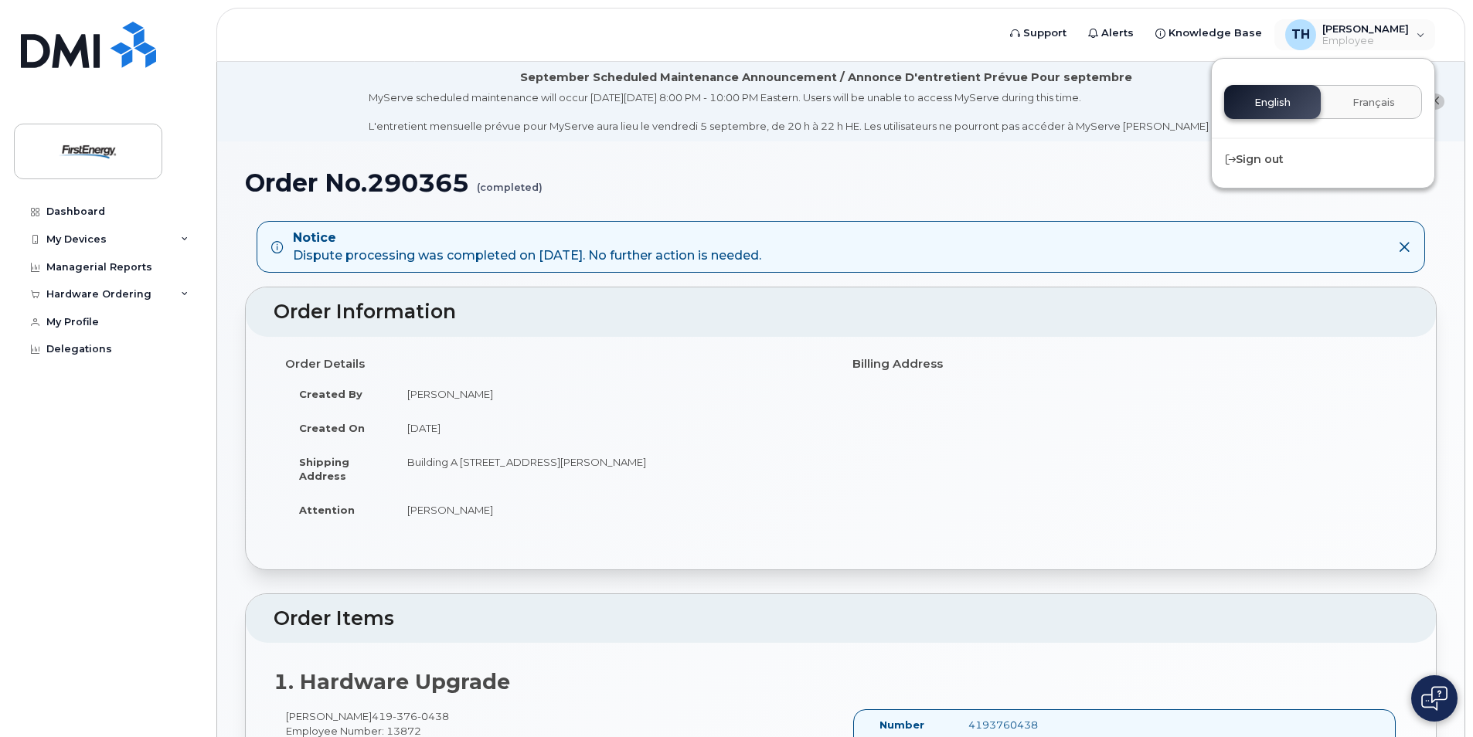
click at [717, 23] on header "Support Alerts Knowledge Base TH T [PERSON_NAME] Employee English Français Sign…" at bounding box center [840, 35] width 1249 height 54
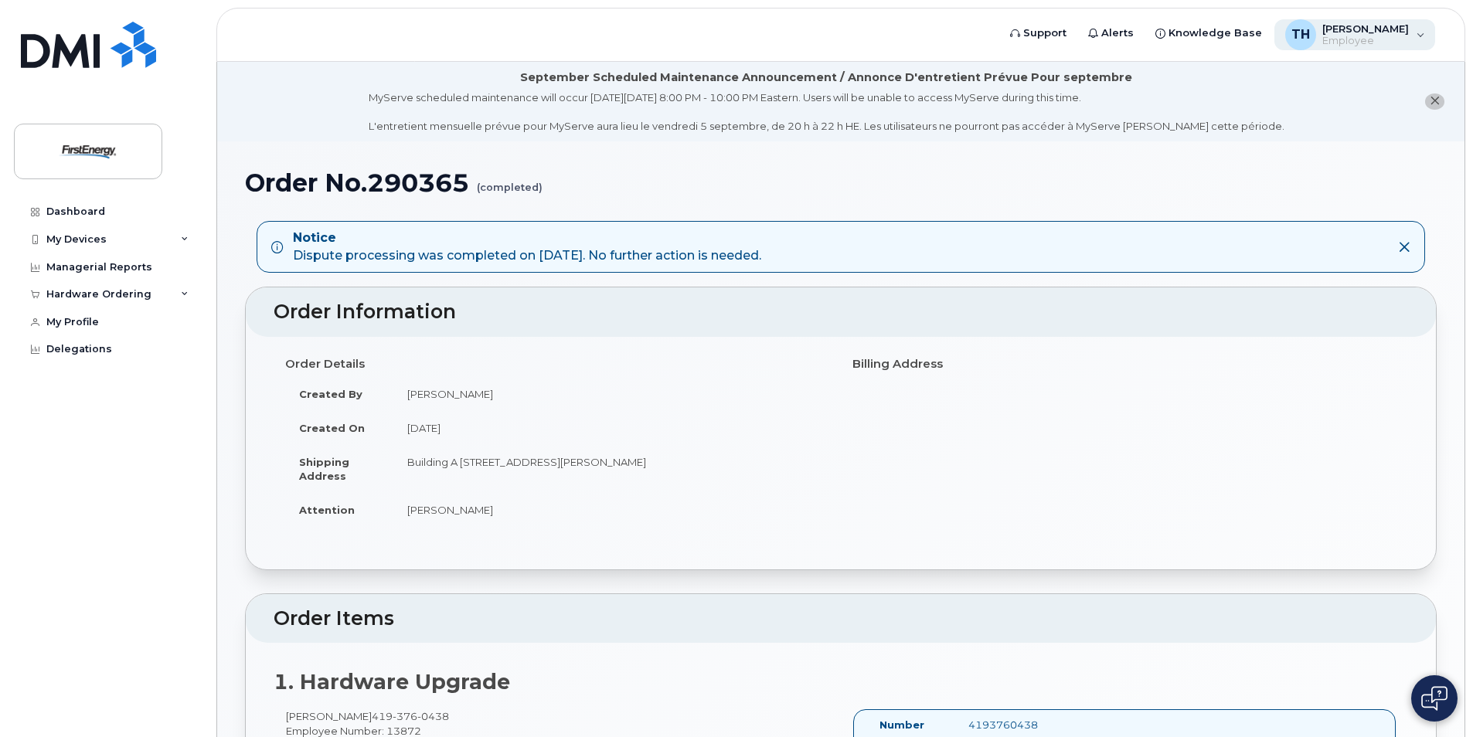
click at [1419, 34] on div "TH [PERSON_NAME] Employee" at bounding box center [1356, 34] width 162 height 31
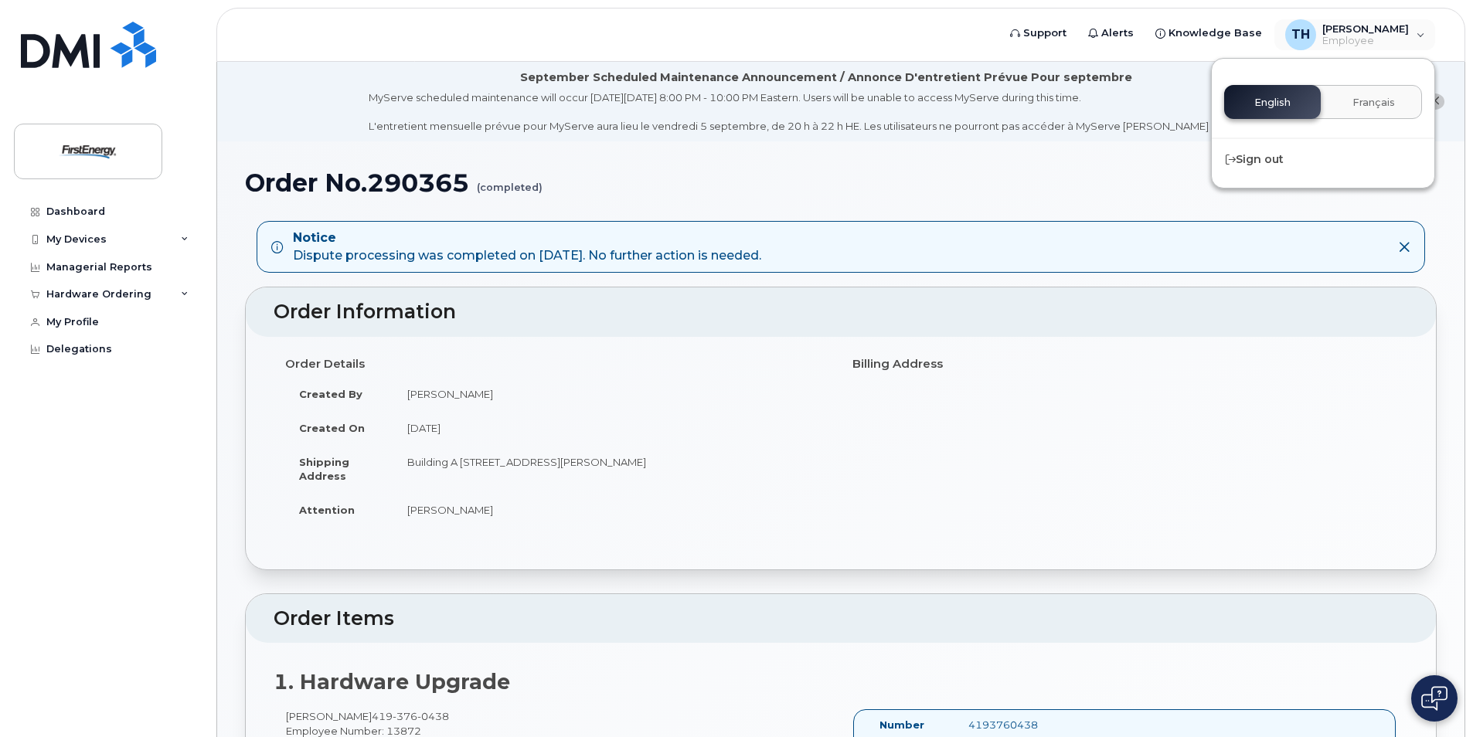
click at [856, 15] on header "Support Alerts Knowledge Base TH T [PERSON_NAME] Employee English Français Sign…" at bounding box center [840, 35] width 1249 height 54
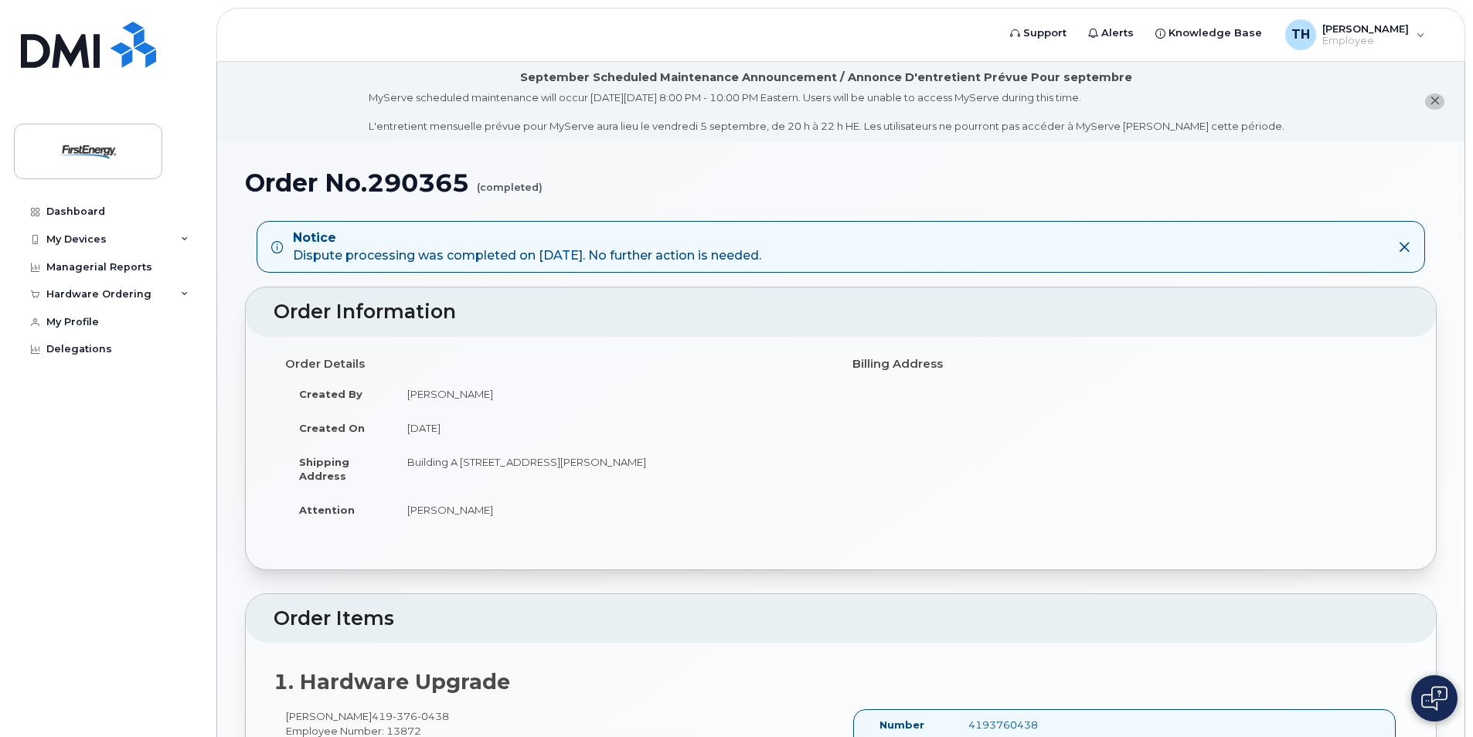
click at [142, 491] on div "Dashboard My Devices Add Device [PHONE_NUMBER] ([PERSON_NAME]) Managerial Repor…" at bounding box center [109, 456] width 191 height 516
click at [95, 266] on div "Managerial Reports" at bounding box center [99, 267] width 106 height 12
